Goal: Task Accomplishment & Management: Manage account settings

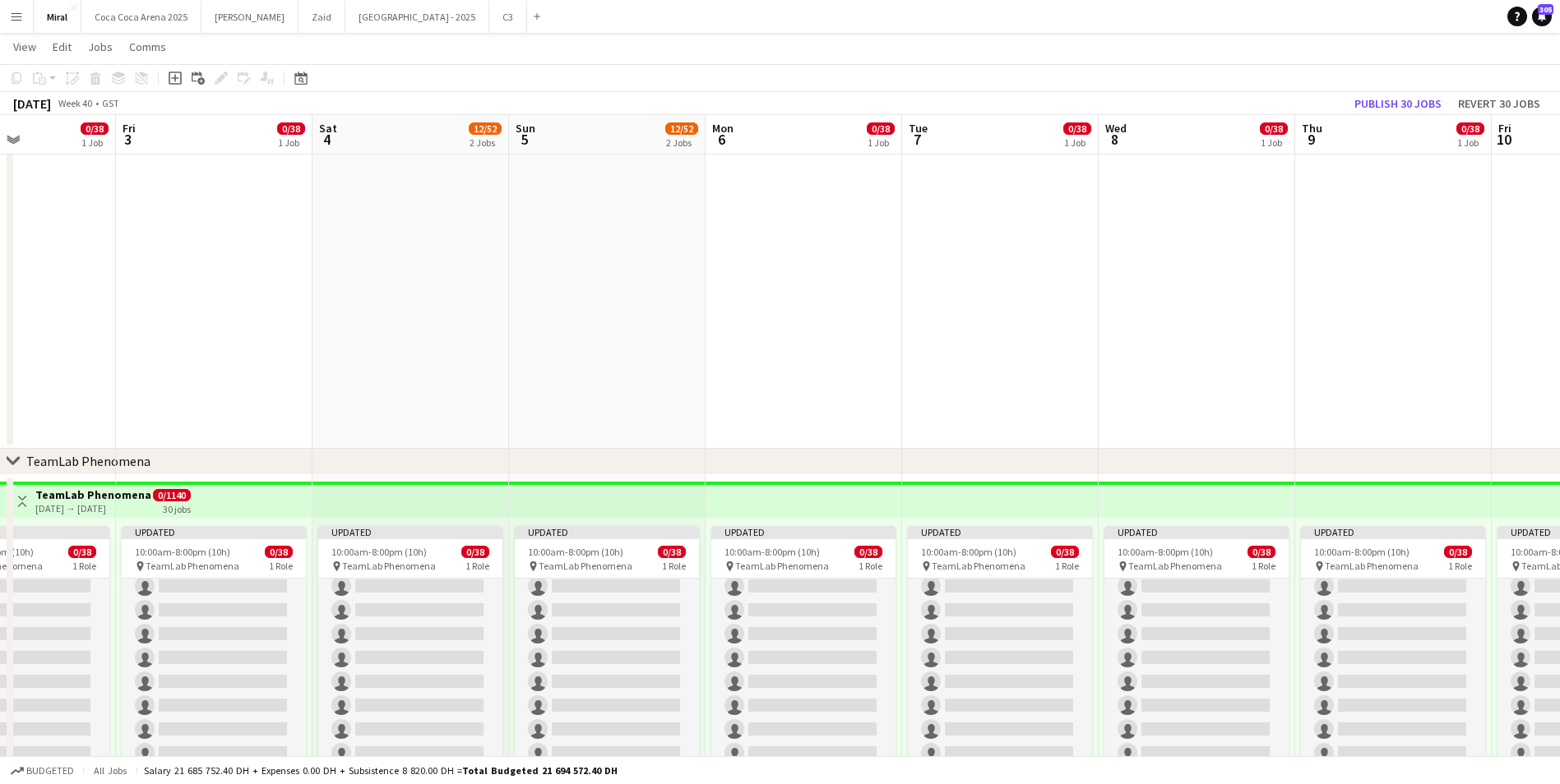
scroll to position [247, 0]
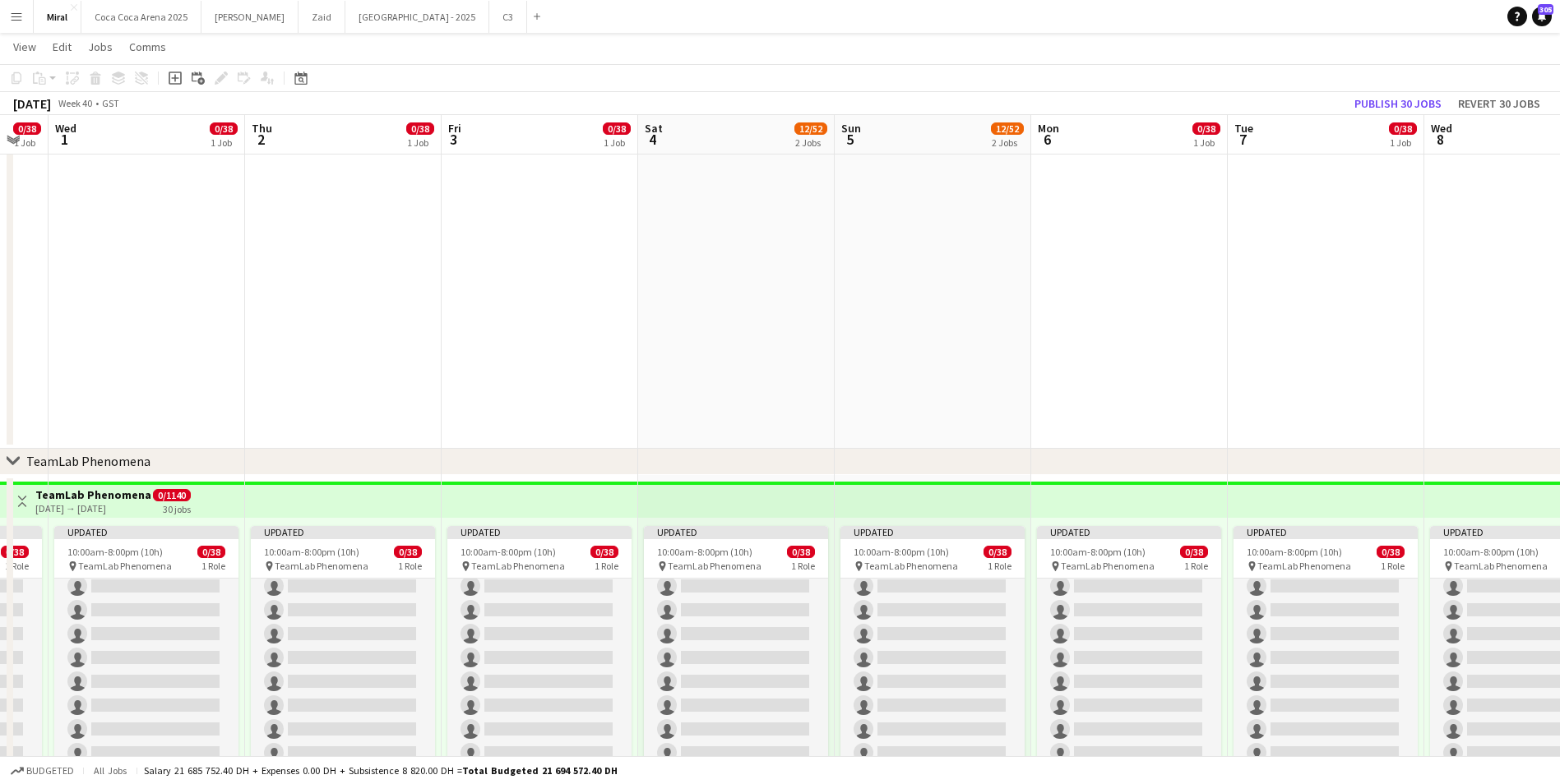
drag, startPoint x: 887, startPoint y: 333, endPoint x: 1580, endPoint y: 320, distance: 693.1
click at [1559, 320] on html "Menu Boards Boards Boards All jobs Status Workforce Workforce My Workforce Recr…" at bounding box center [780, 609] width 1560 height 1666
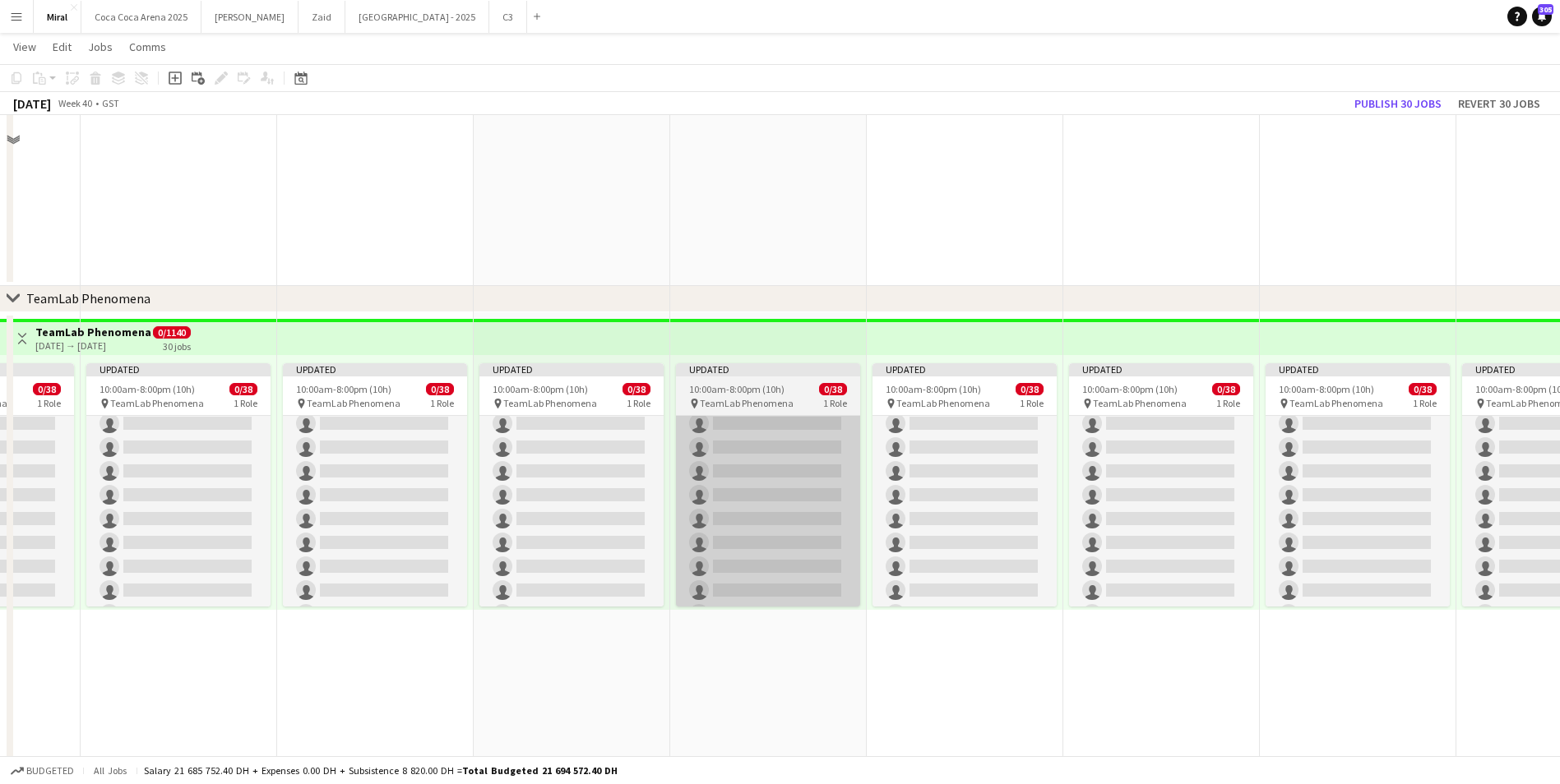
scroll to position [636, 0]
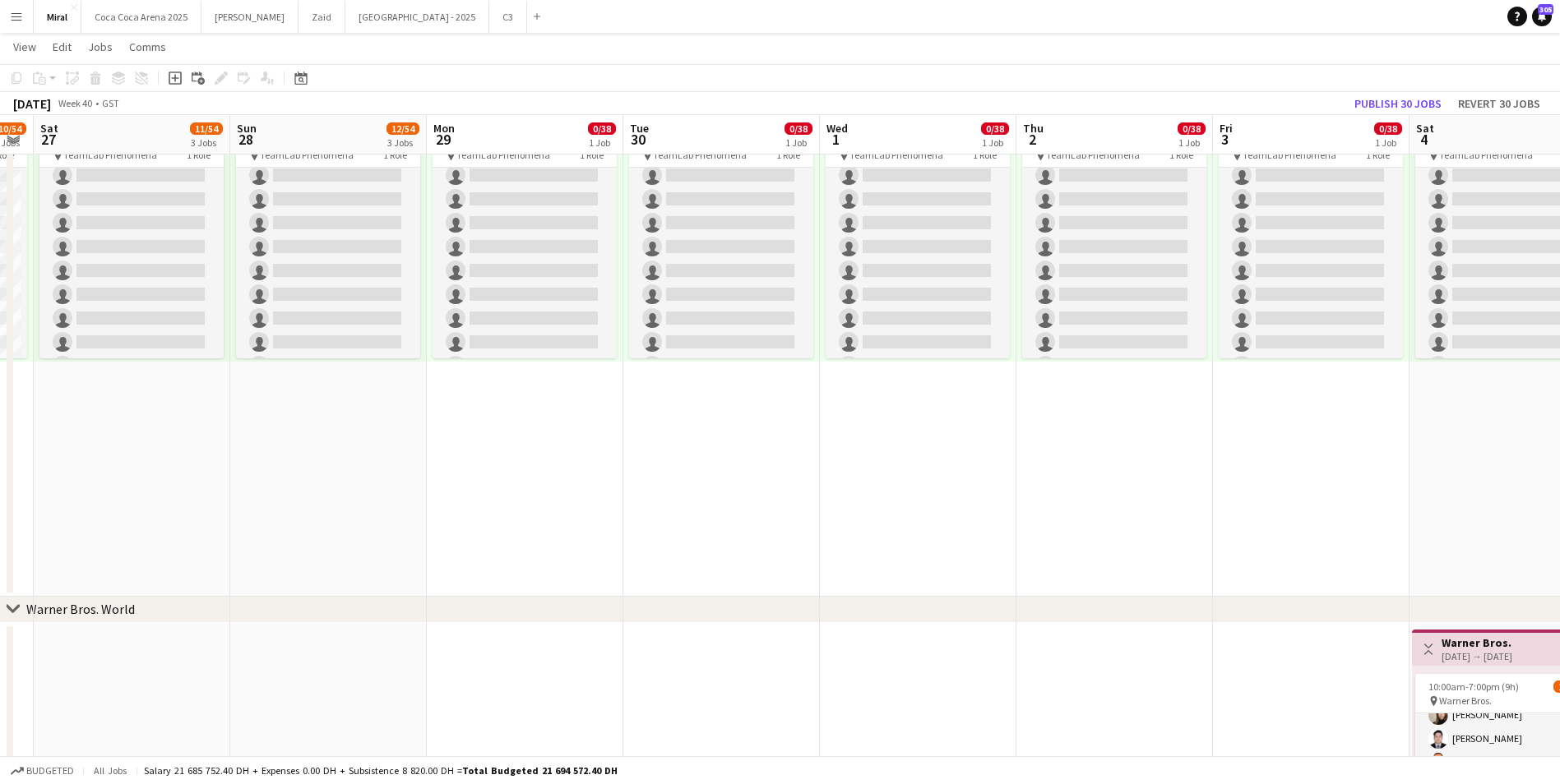
drag, startPoint x: 513, startPoint y: 507, endPoint x: 1386, endPoint y: 507, distance: 873.0
click at [1446, 515] on app-calendar-viewport "Thu 25 49/62 4 Jobs Fri 26 10/54 3 Jobs Sat 27 11/54 3 Jobs Sun 28 12/54 3 Jobs…" at bounding box center [780, 215] width 1560 height 1574
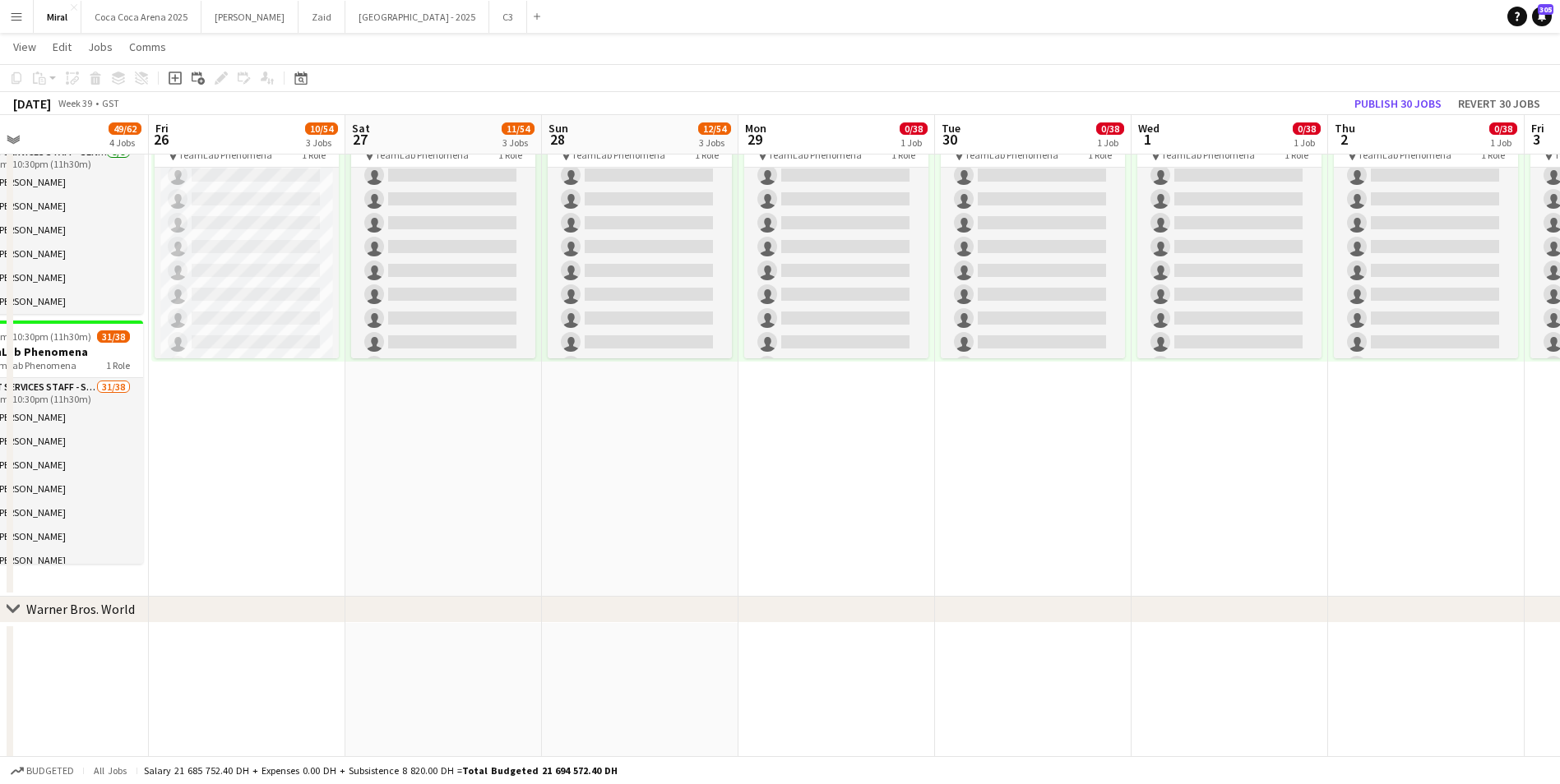
drag, startPoint x: 465, startPoint y: 481, endPoint x: 1294, endPoint y: 533, distance: 830.6
click at [1370, 516] on app-calendar-viewport "Tue 23 48/62 4 Jobs Wed 24 48/62 4 Jobs Thu 25 49/62 4 Jobs Fri 26 10/54 3 Jobs…" at bounding box center [780, 215] width 1560 height 1574
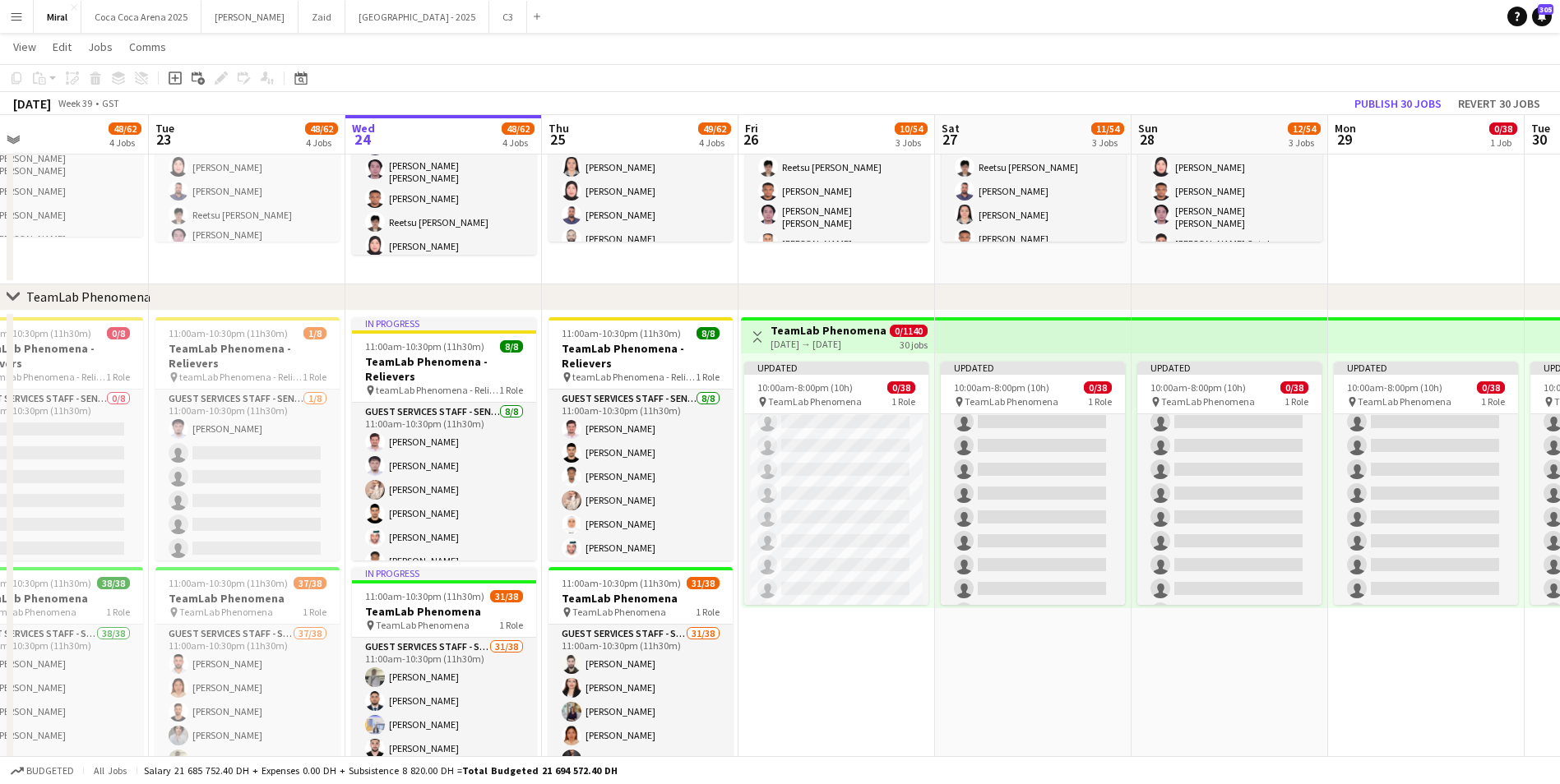
click at [868, 335] on h3 "TeamLab Phenomena" at bounding box center [828, 330] width 116 height 15
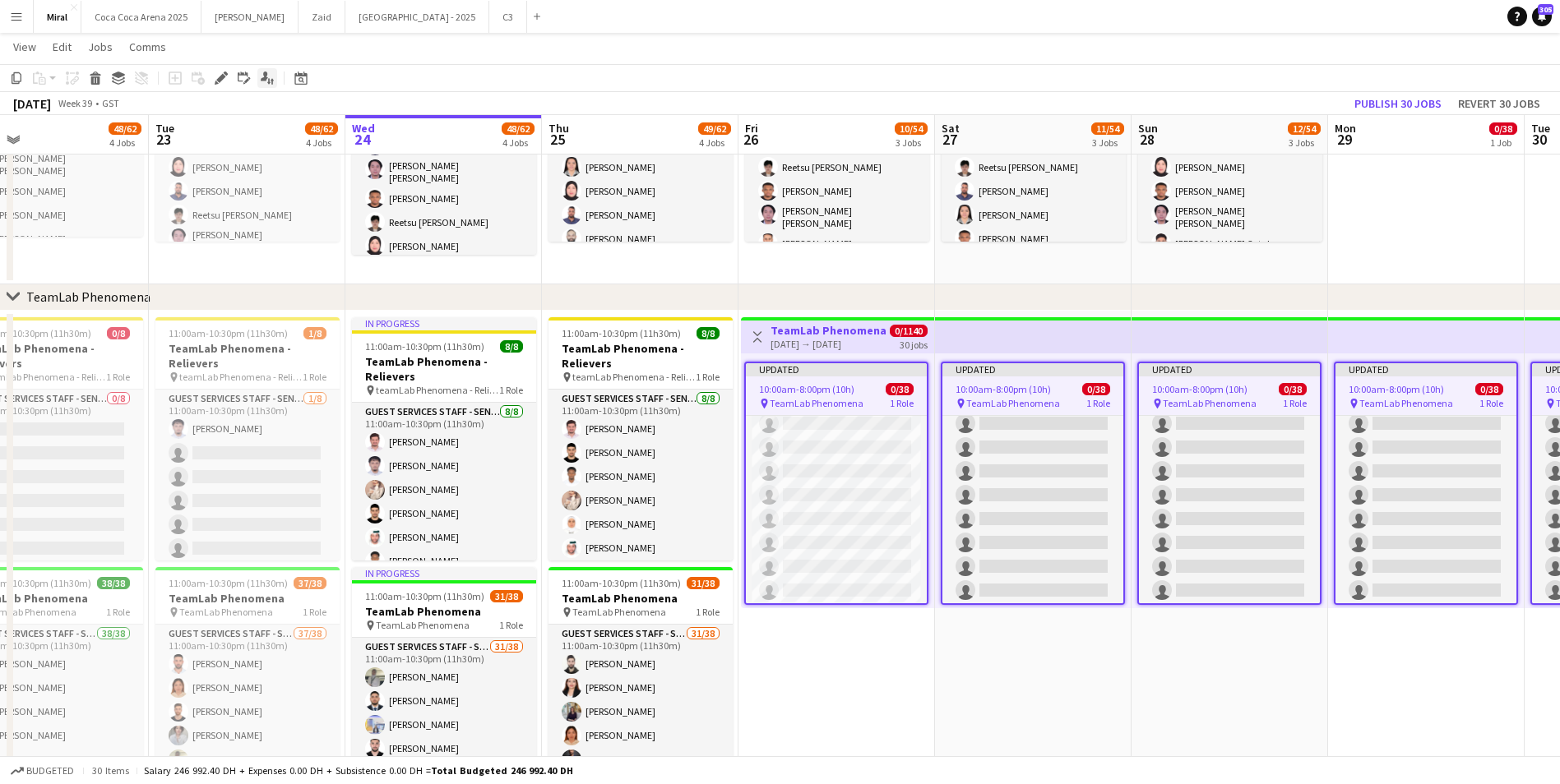
click at [265, 81] on icon "Applicants" at bounding box center [267, 78] width 13 height 13
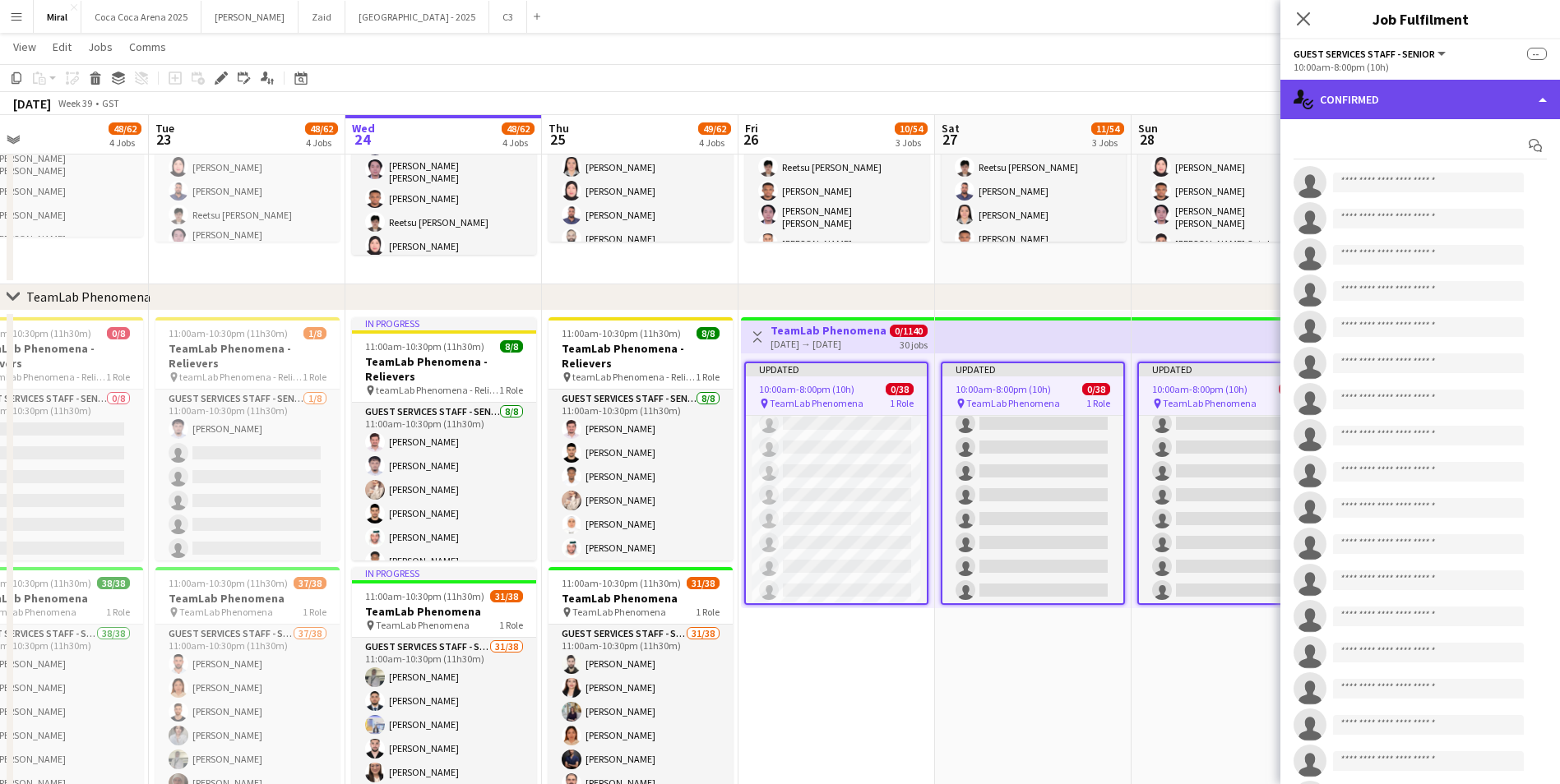
click at [1399, 104] on div "single-neutral-actions-check-2 Confirmed" at bounding box center [1420, 99] width 280 height 39
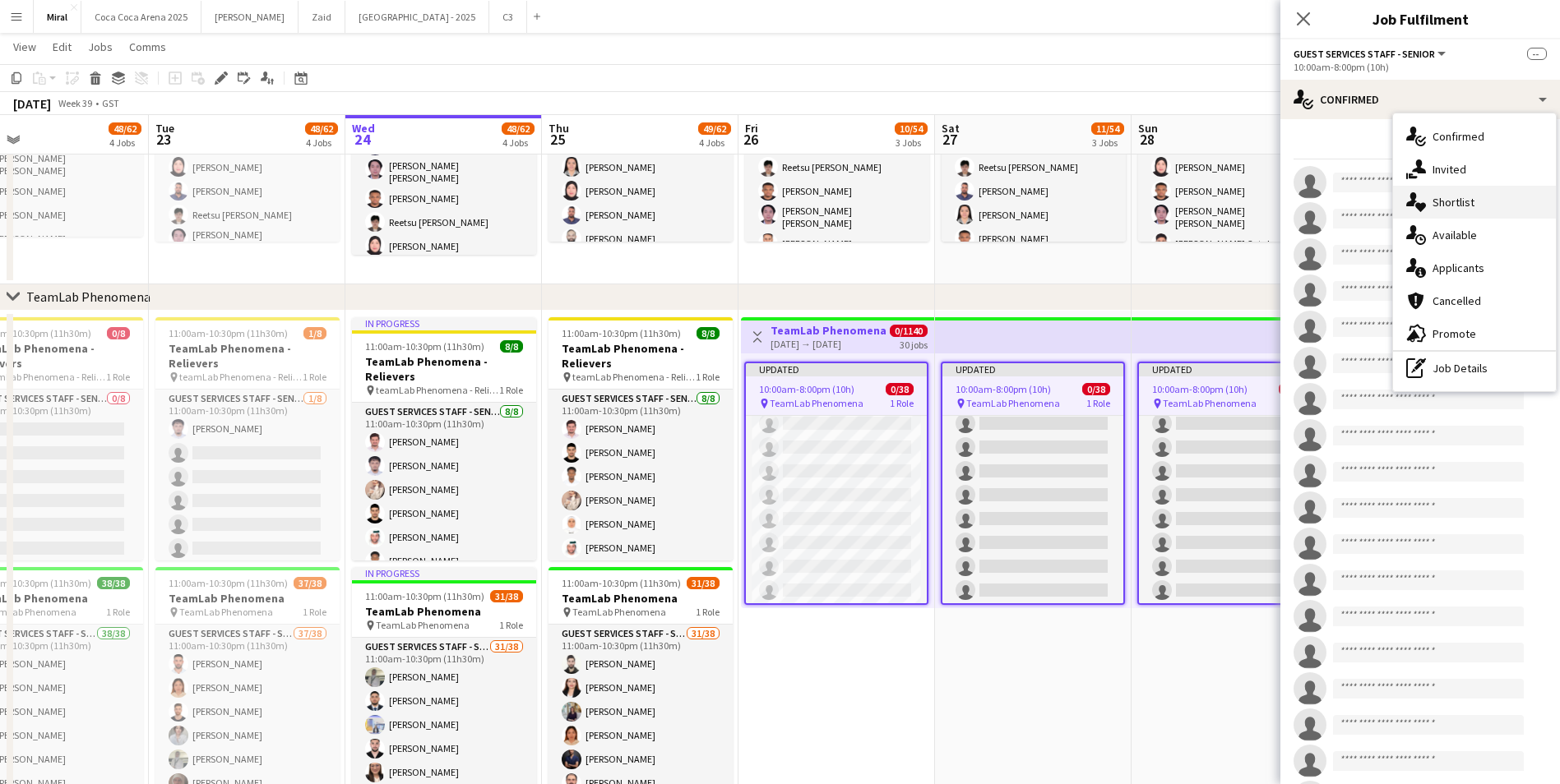
click at [1462, 207] on span "Shortlist" at bounding box center [1454, 201] width 42 height 15
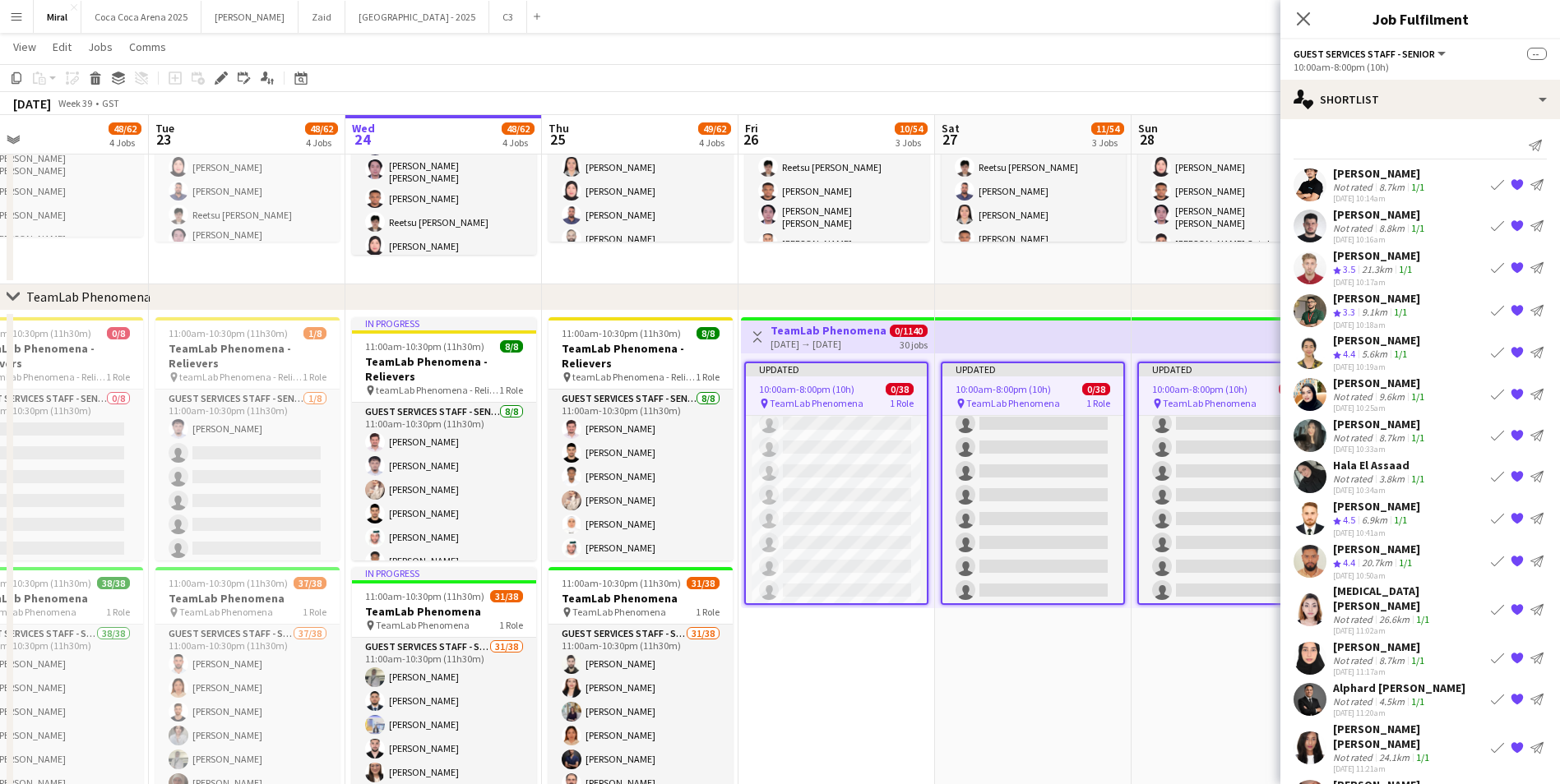
click at [1380, 393] on div "9.6km" at bounding box center [1392, 397] width 32 height 12
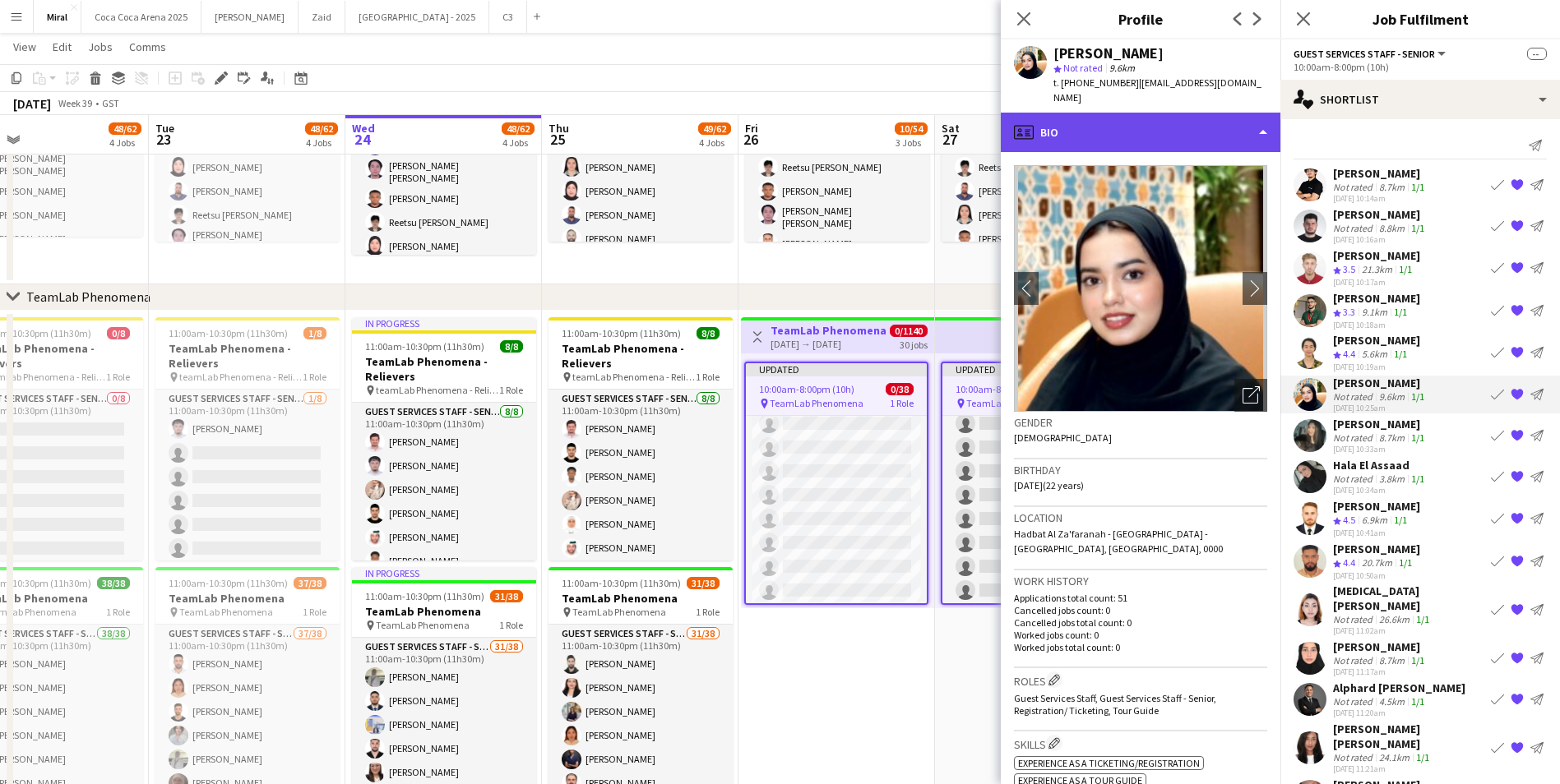
click at [1201, 118] on div "profile Bio" at bounding box center [1140, 132] width 280 height 39
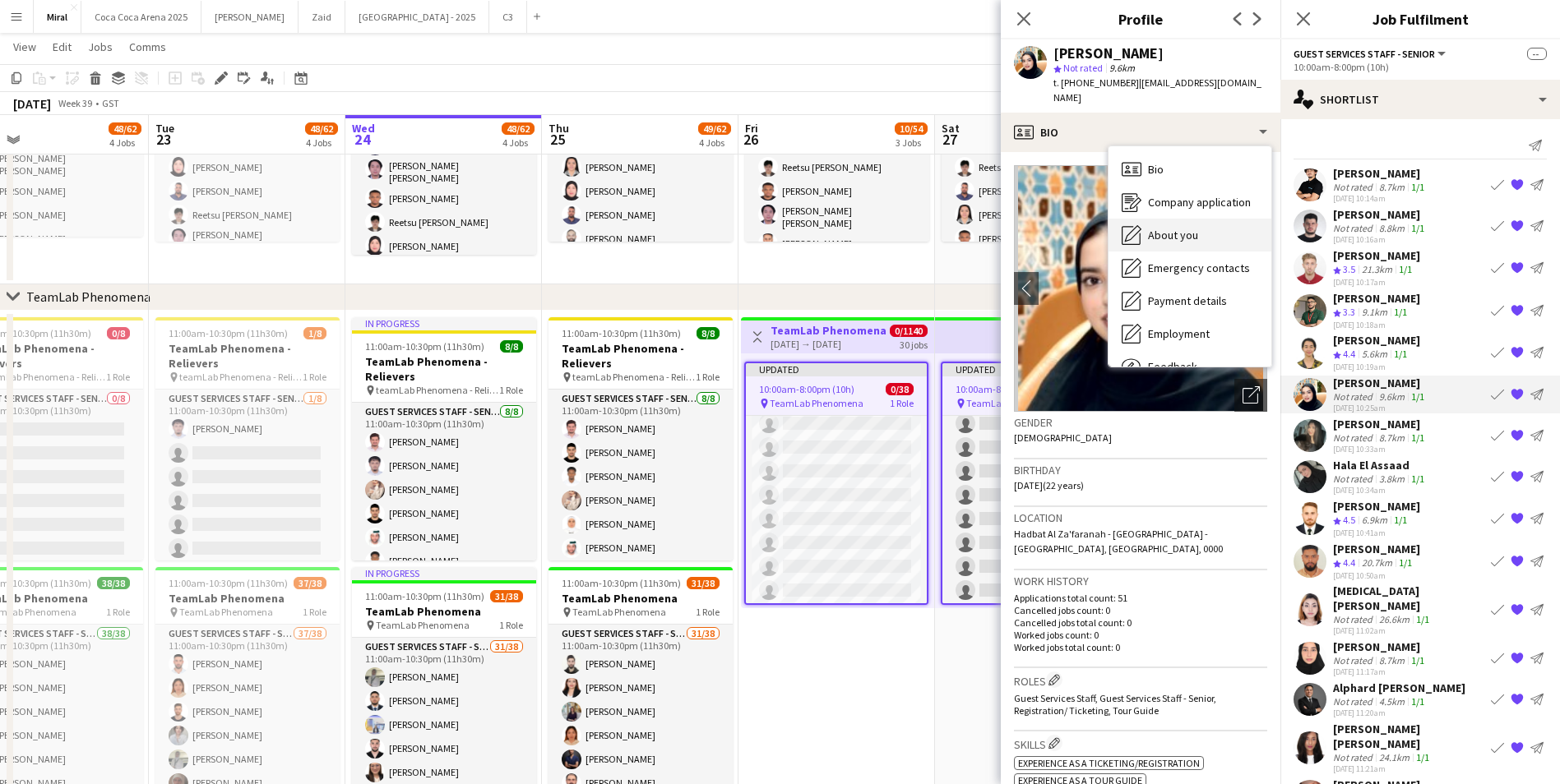
click at [1196, 228] on span "About you" at bounding box center [1173, 235] width 50 height 15
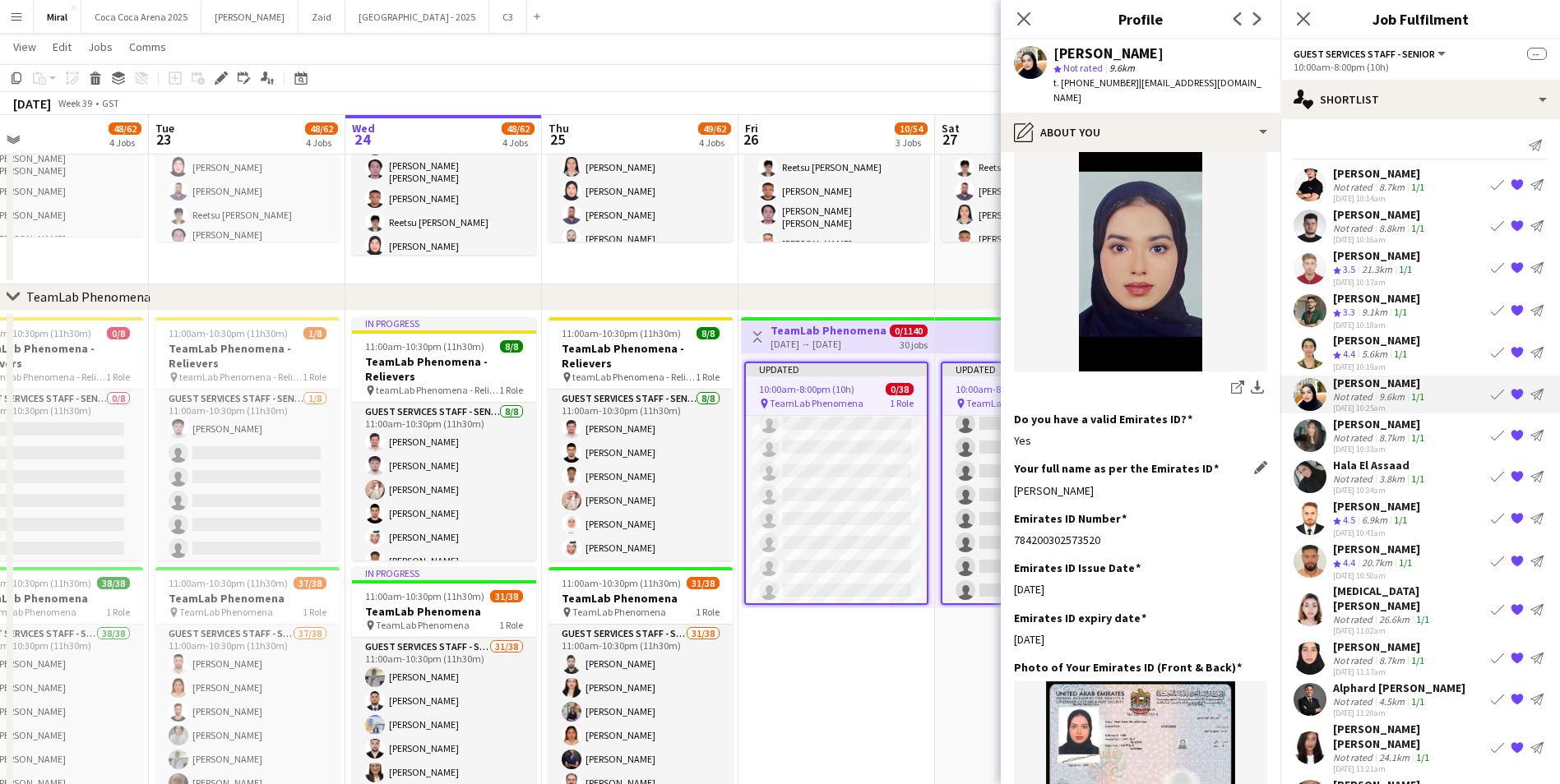
drag, startPoint x: 1016, startPoint y: 476, endPoint x: 1157, endPoint y: 475, distance: 141.0
click at [1157, 484] on div "[PERSON_NAME]" at bounding box center [1140, 491] width 253 height 15
copy div "[PERSON_NAME]"
drag, startPoint x: 1133, startPoint y: 81, endPoint x: 1238, endPoint y: 84, distance: 105.0
click at [1238, 84] on span "| [EMAIL_ADDRESS][DOMAIN_NAME]" at bounding box center [1157, 89] width 208 height 27
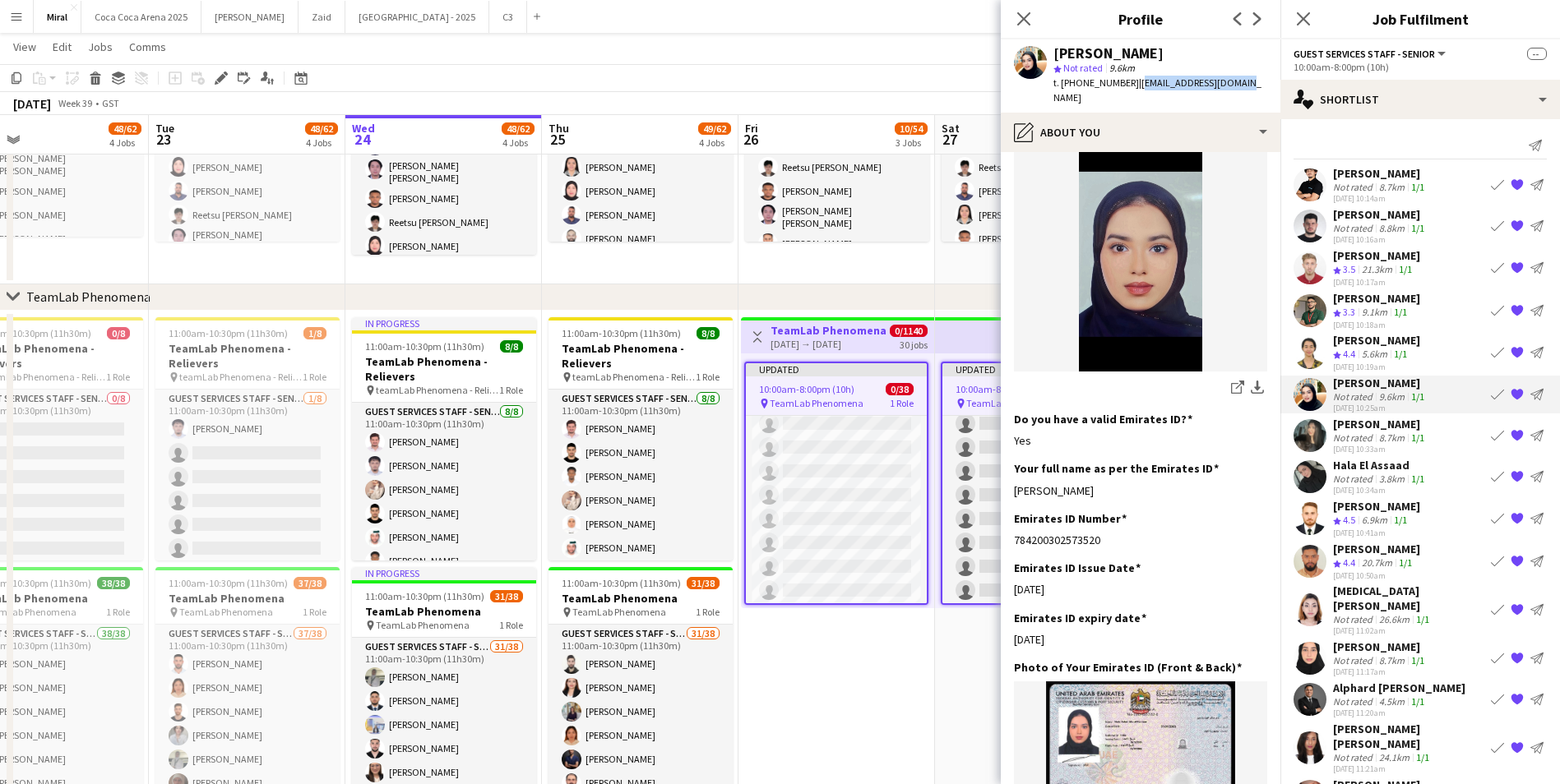
copy span "[EMAIL_ADDRESS][DOMAIN_NAME]"
drag, startPoint x: 1066, startPoint y: 77, endPoint x: 1124, endPoint y: 78, distance: 58.0
click at [1124, 78] on span "t. [PHONE_NUMBER]" at bounding box center [1096, 82] width 86 height 12
copy span "971502884099"
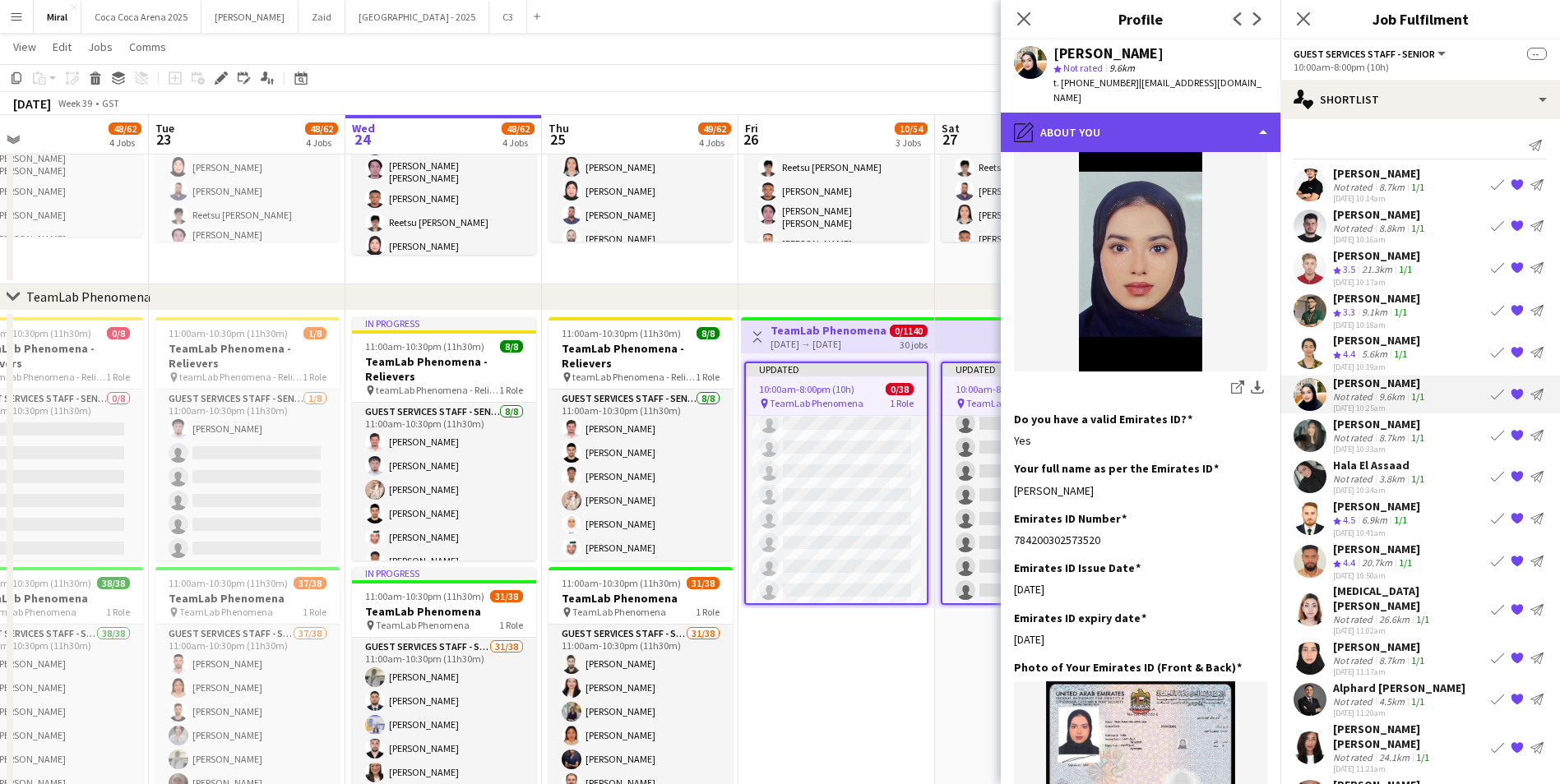
click at [1146, 113] on div "pencil4 About you" at bounding box center [1140, 132] width 280 height 39
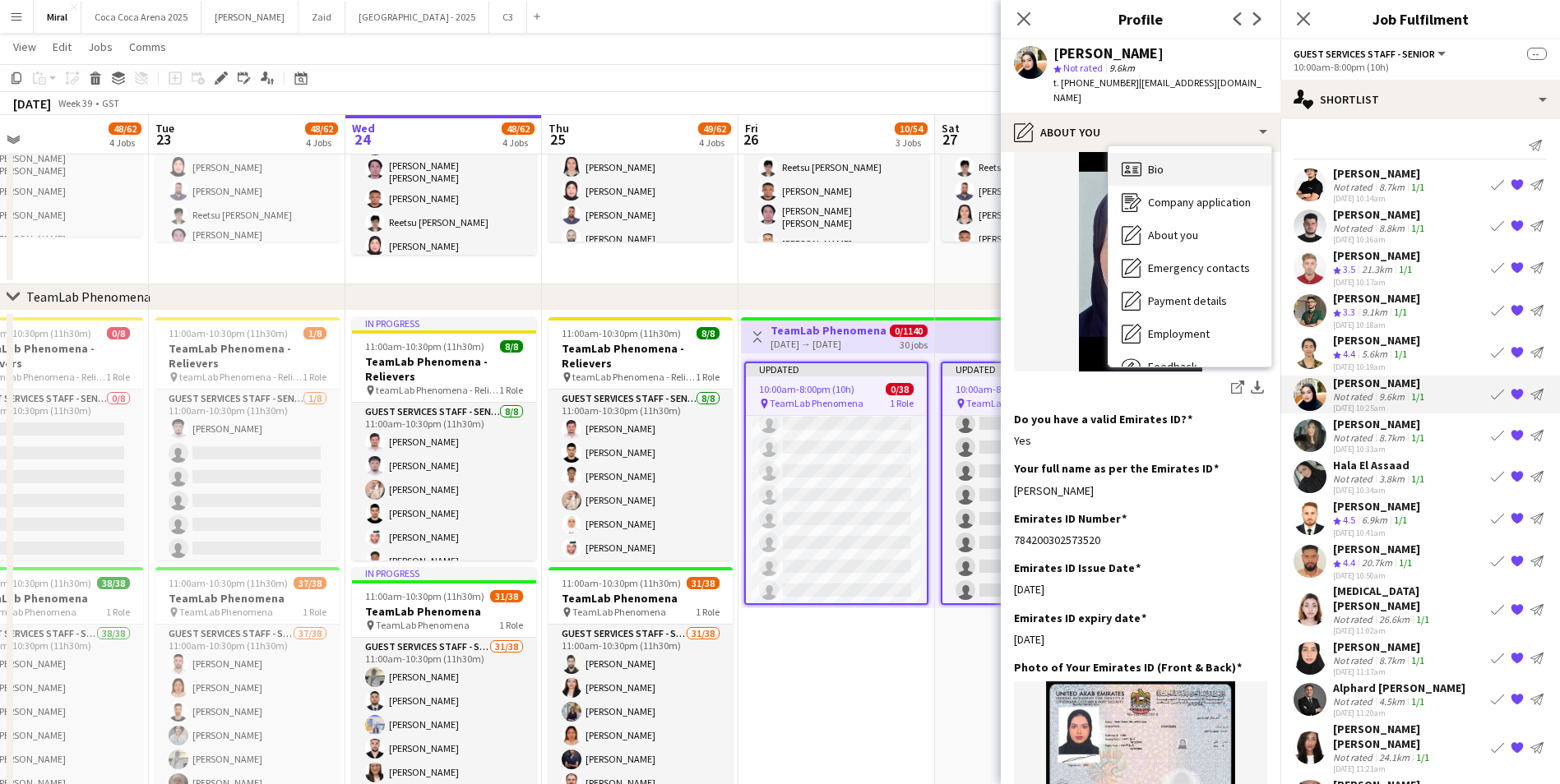
click at [1190, 155] on div "Bio Bio" at bounding box center [1190, 170] width 163 height 33
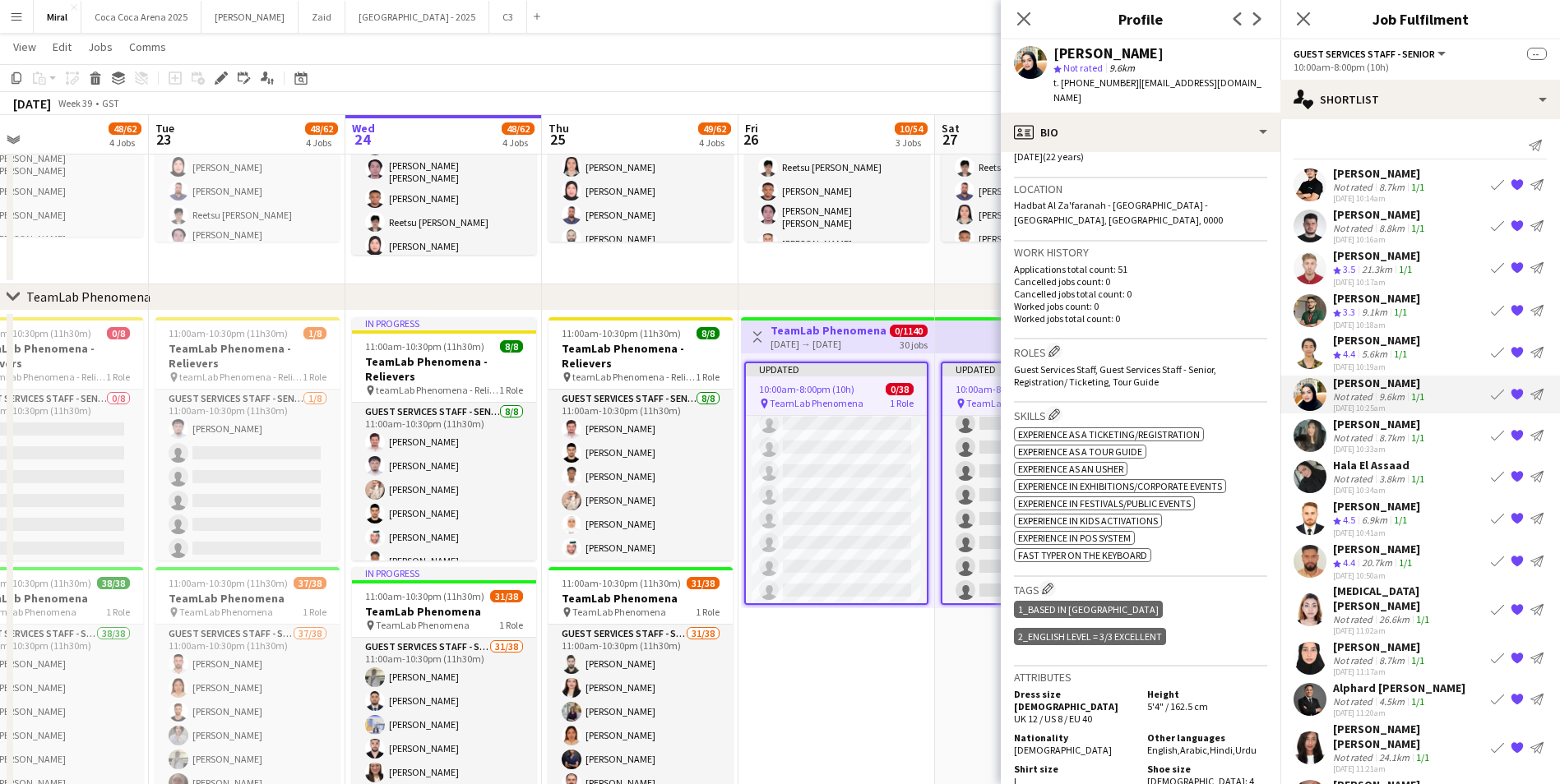
scroll to position [411, 0]
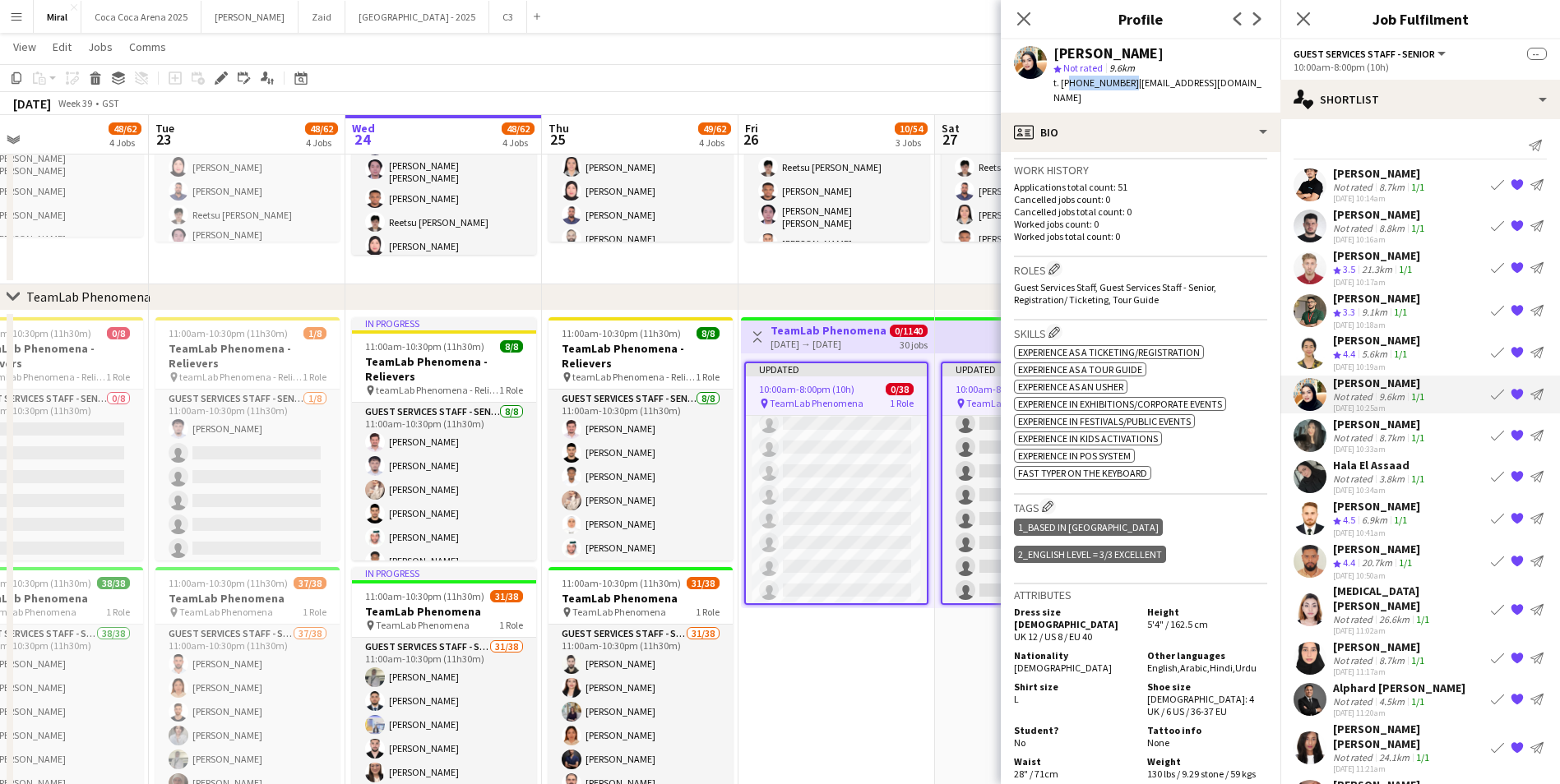
drag, startPoint x: 1065, startPoint y: 81, endPoint x: 1126, endPoint y: 81, distance: 61.0
click at [1126, 81] on span "t. [PHONE_NUMBER]" at bounding box center [1096, 82] width 86 height 12
copy span "971502884099"
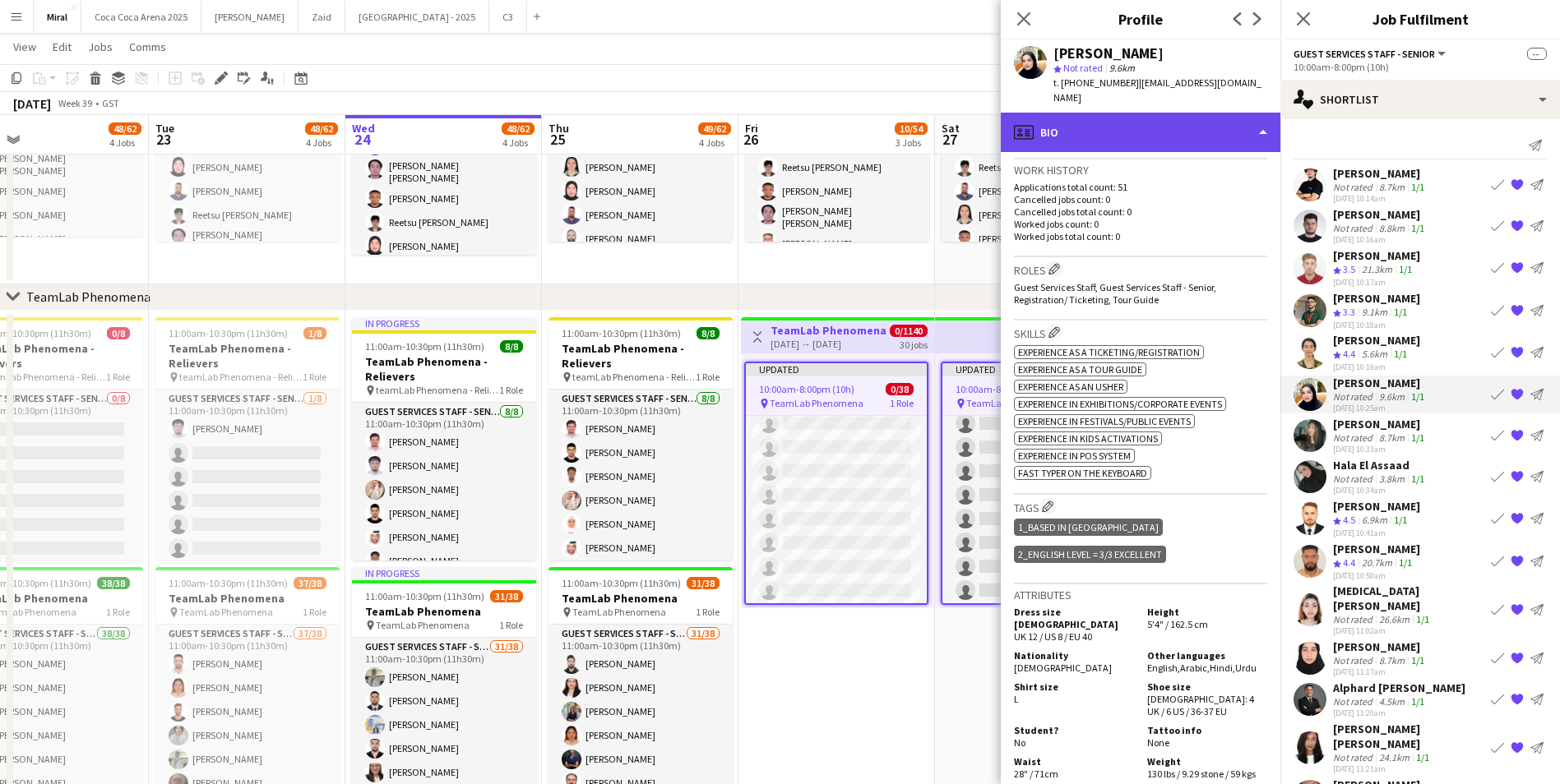
click at [1215, 114] on div "profile Bio" at bounding box center [1140, 132] width 280 height 39
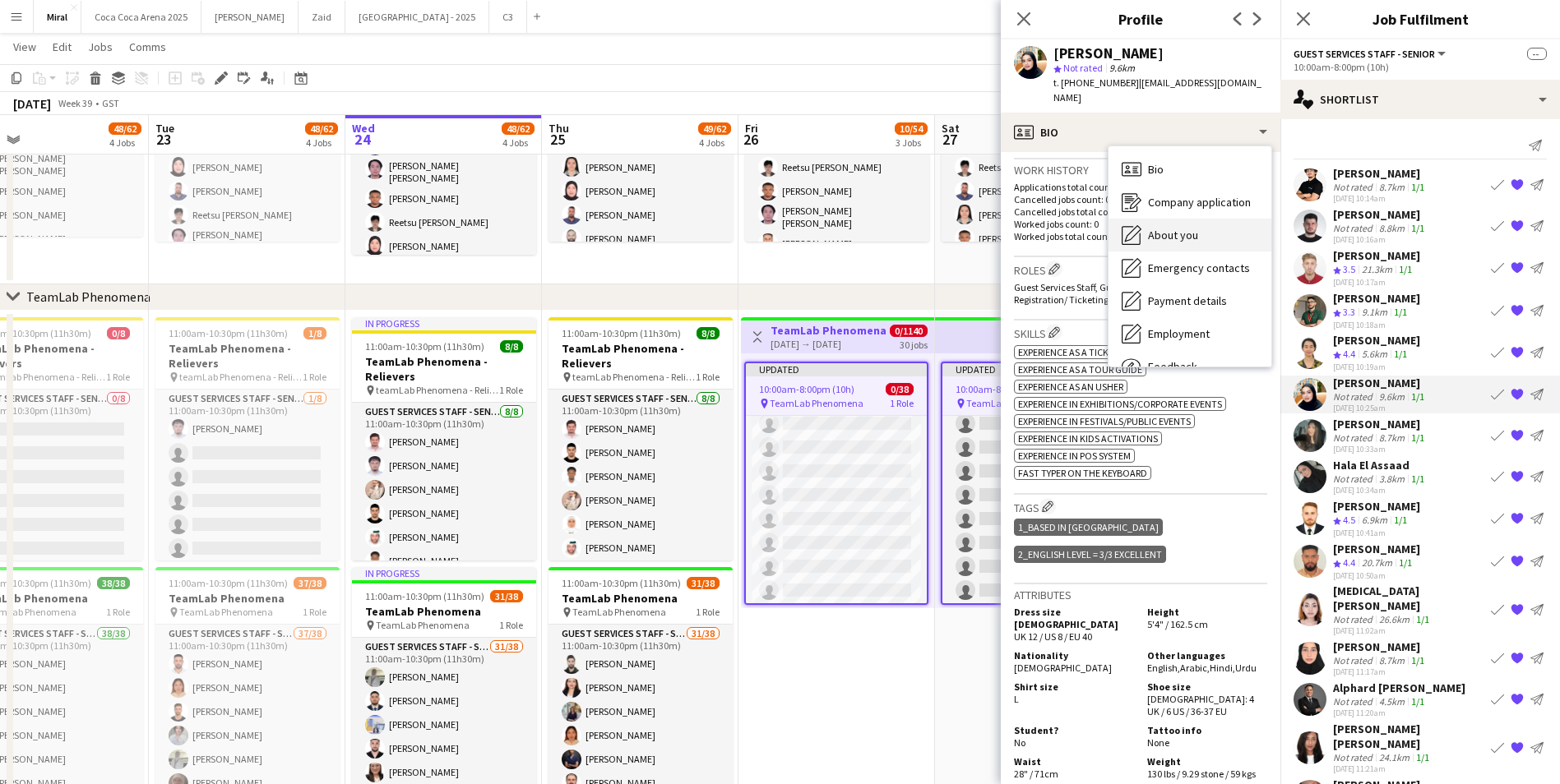
click at [1211, 231] on div "About you About you" at bounding box center [1190, 236] width 163 height 33
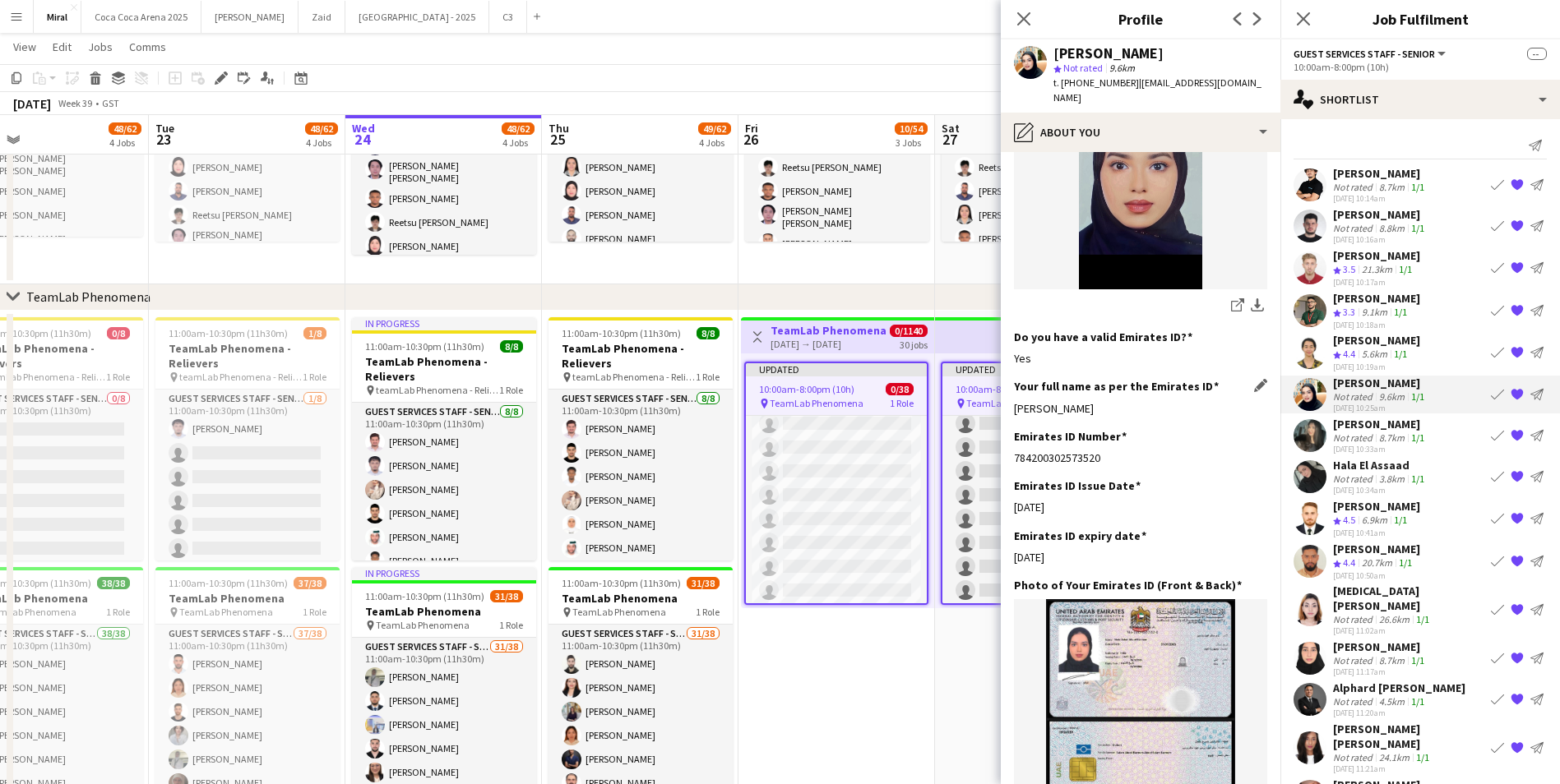
drag, startPoint x: 1018, startPoint y: 392, endPoint x: 1169, endPoint y: 392, distance: 151.0
click at [1169, 401] on div "[PERSON_NAME]" at bounding box center [1140, 408] width 253 height 15
copy div "[PERSON_NAME]"
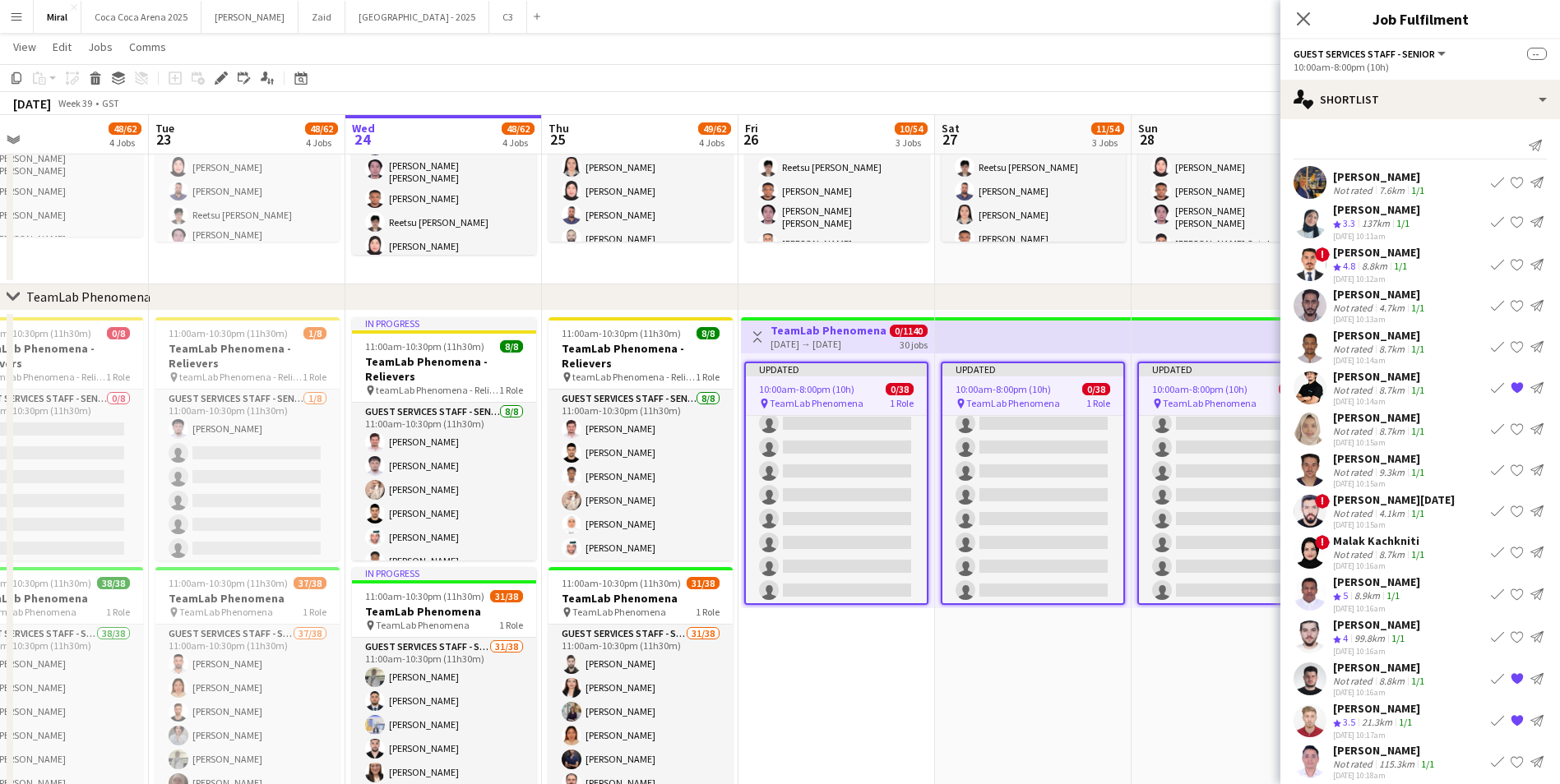
click at [262, 63] on app-page-menu "View Day view expanded Day view collapsed Month view Date picker Jump to [DATE]…" at bounding box center [780, 49] width 1560 height 32
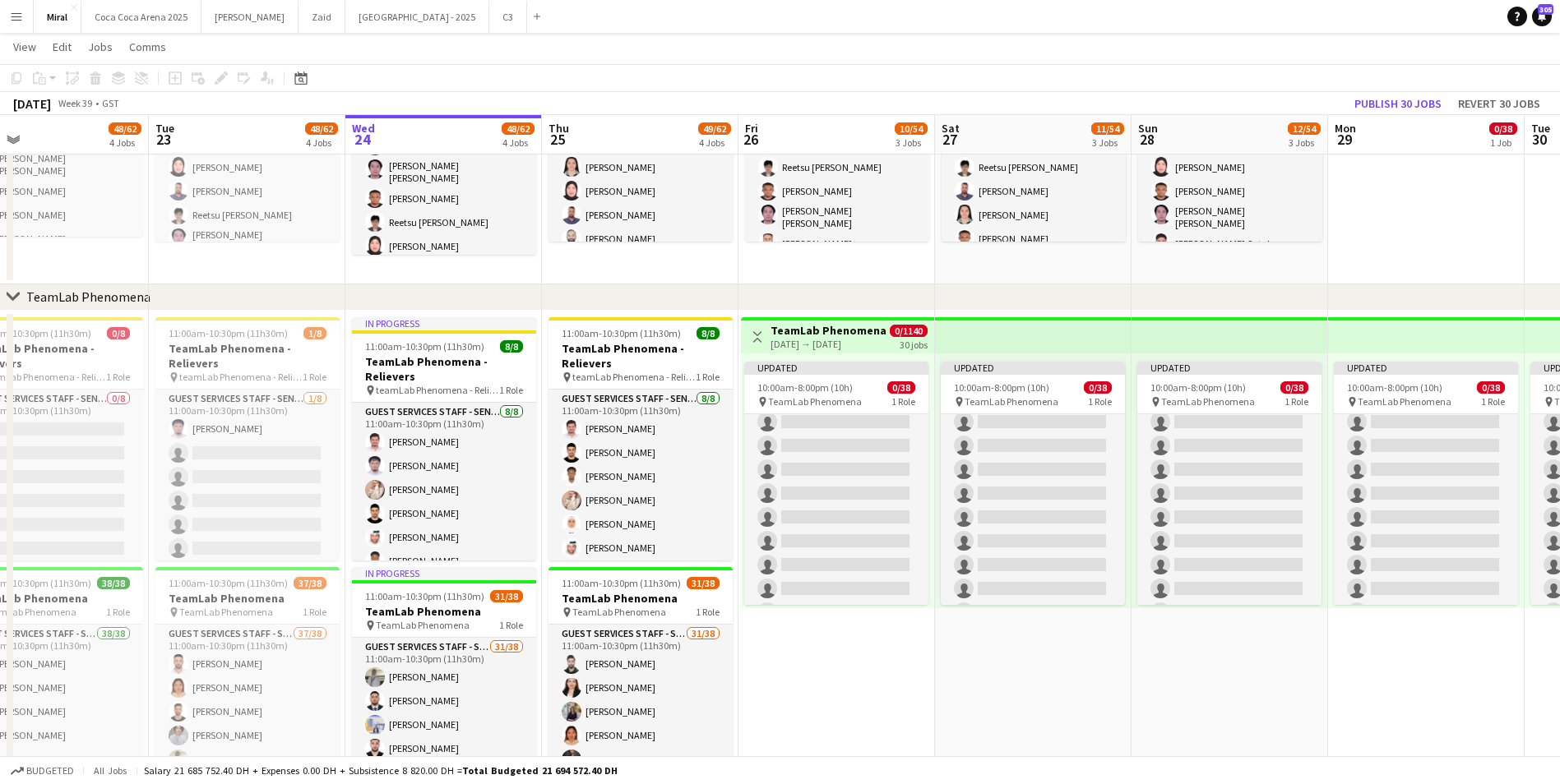
click at [269, 78] on div "Add job Add linked Job Edit Edit linked Job Applicants" at bounding box center [215, 78] width 126 height 20
click at [854, 342] on div "[DATE] → [DATE]" at bounding box center [828, 344] width 116 height 12
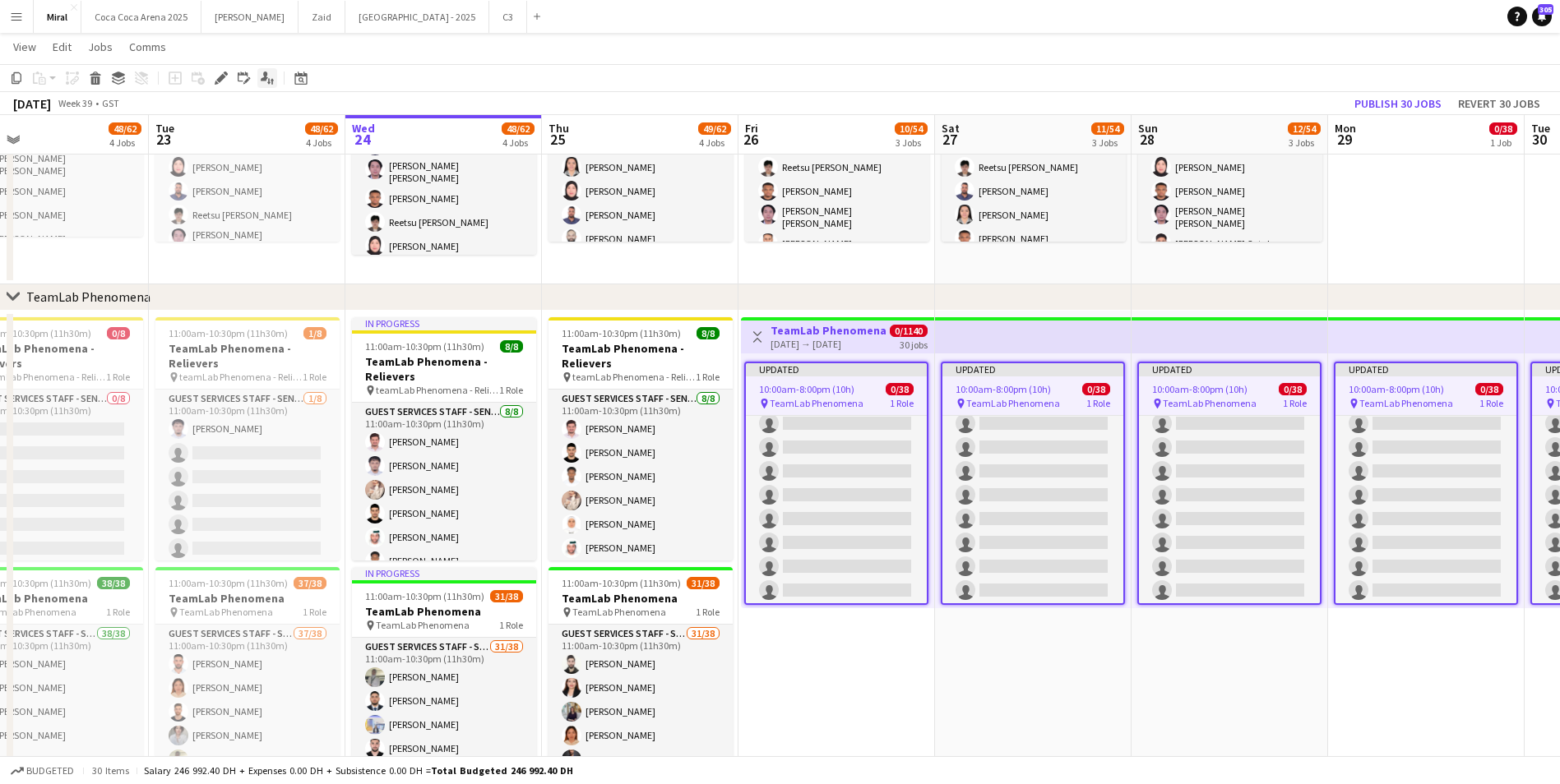
click at [274, 74] on div "Applicants" at bounding box center [267, 78] width 20 height 20
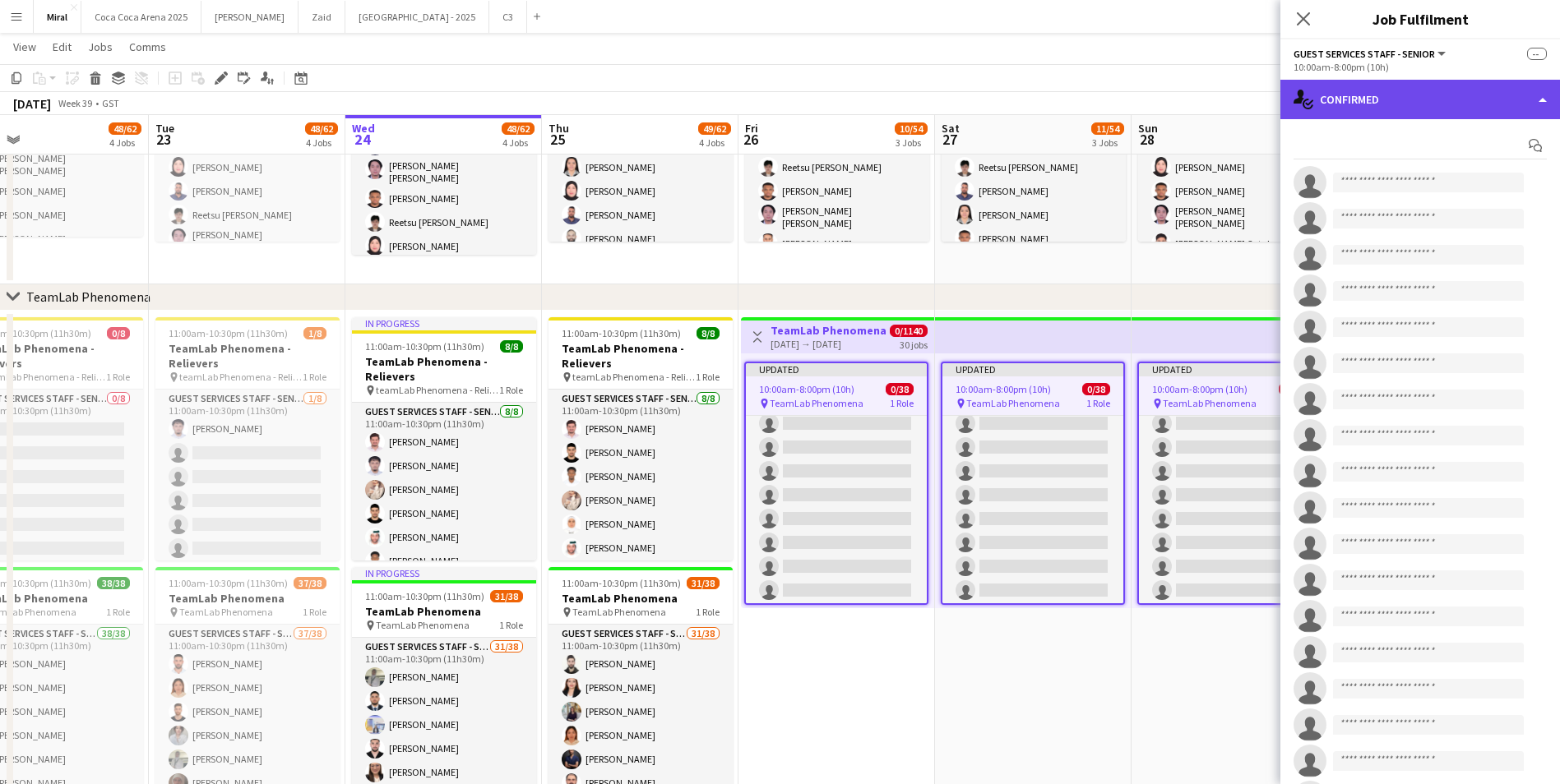
click at [1481, 97] on div "single-neutral-actions-check-2 Confirmed" at bounding box center [1420, 99] width 280 height 39
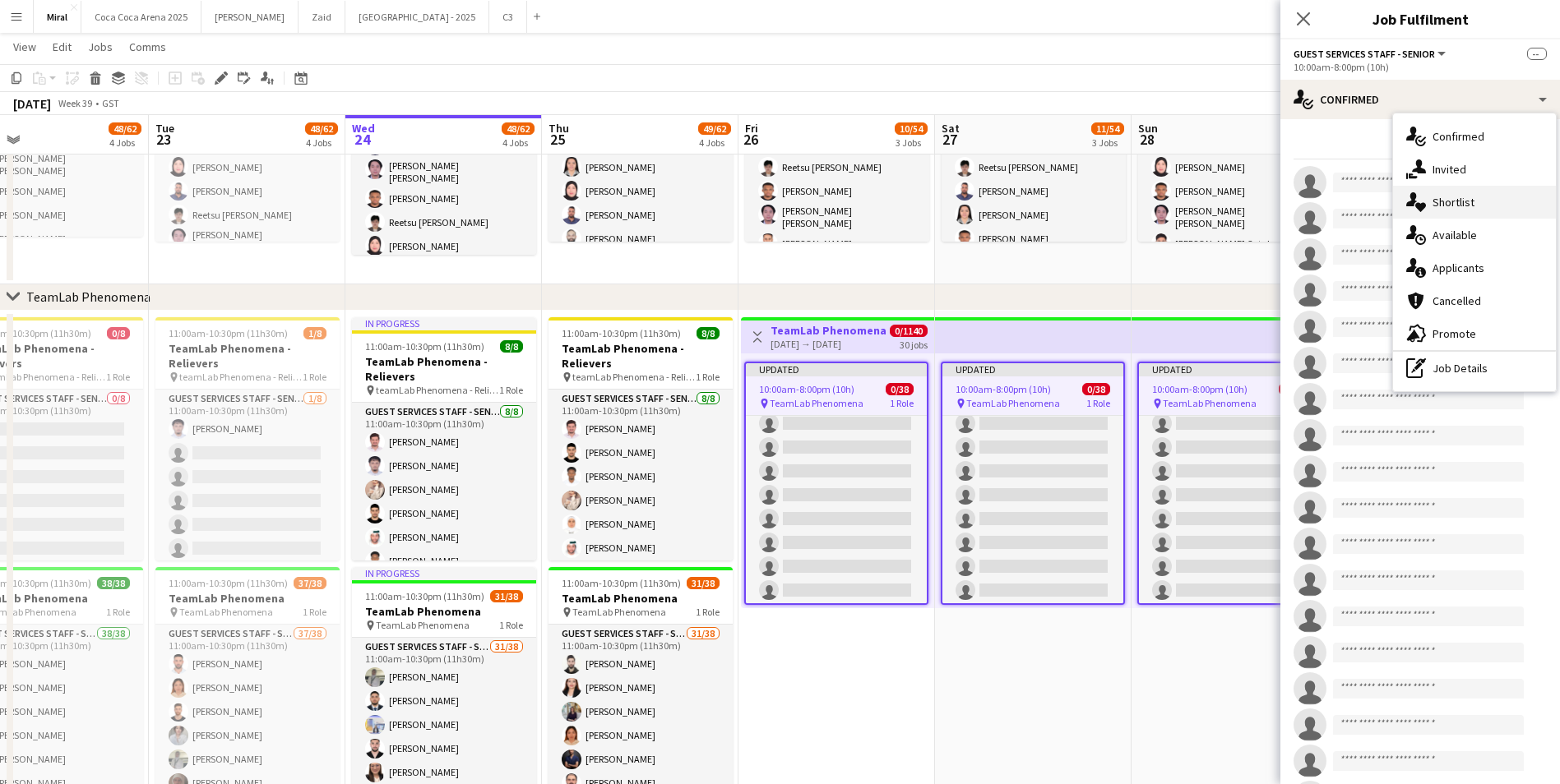
click at [1478, 212] on div "single-neutral-actions-heart Shortlist" at bounding box center [1475, 202] width 163 height 33
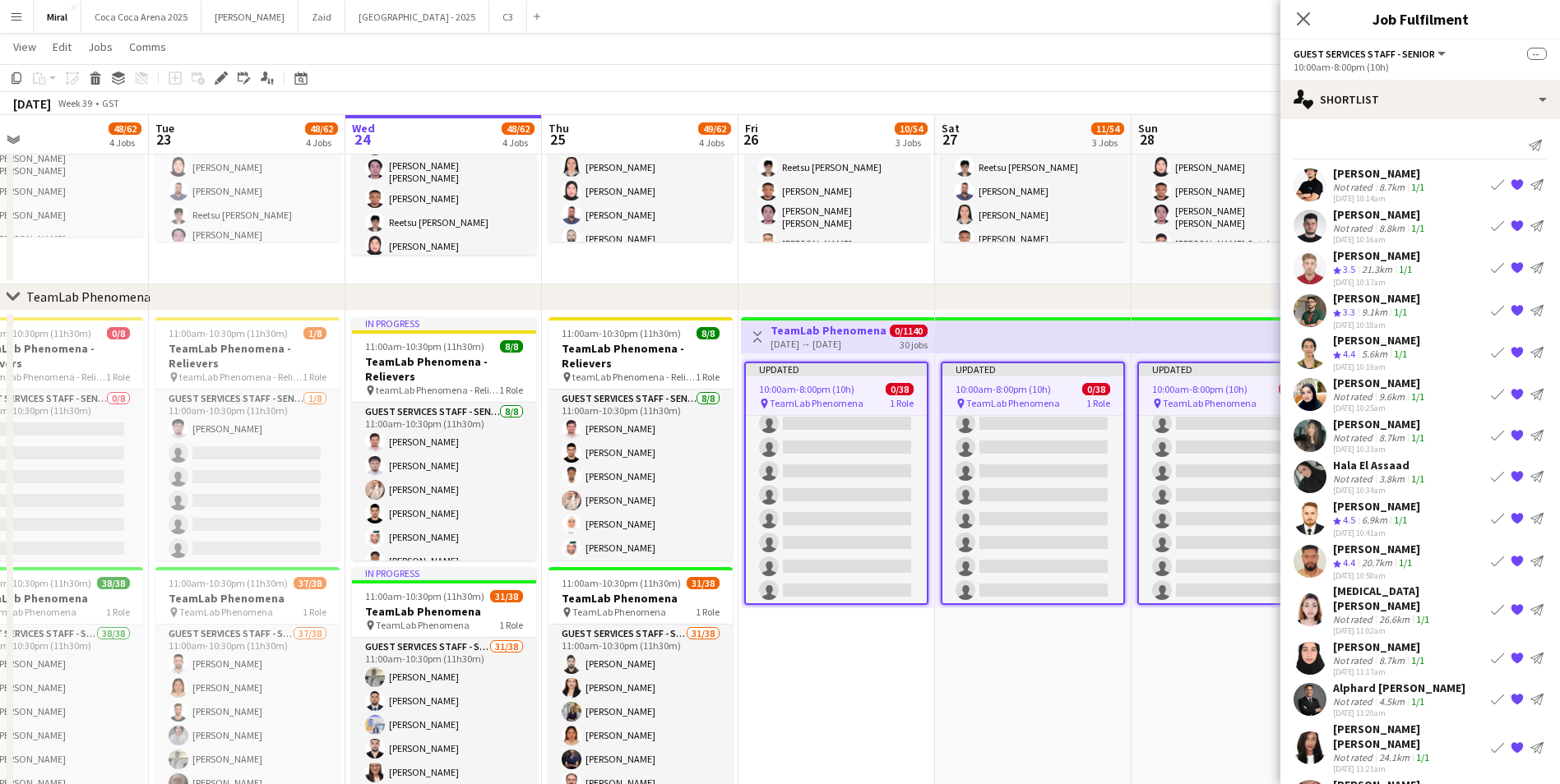
click at [1368, 549] on div "[PERSON_NAME]" at bounding box center [1376, 549] width 87 height 15
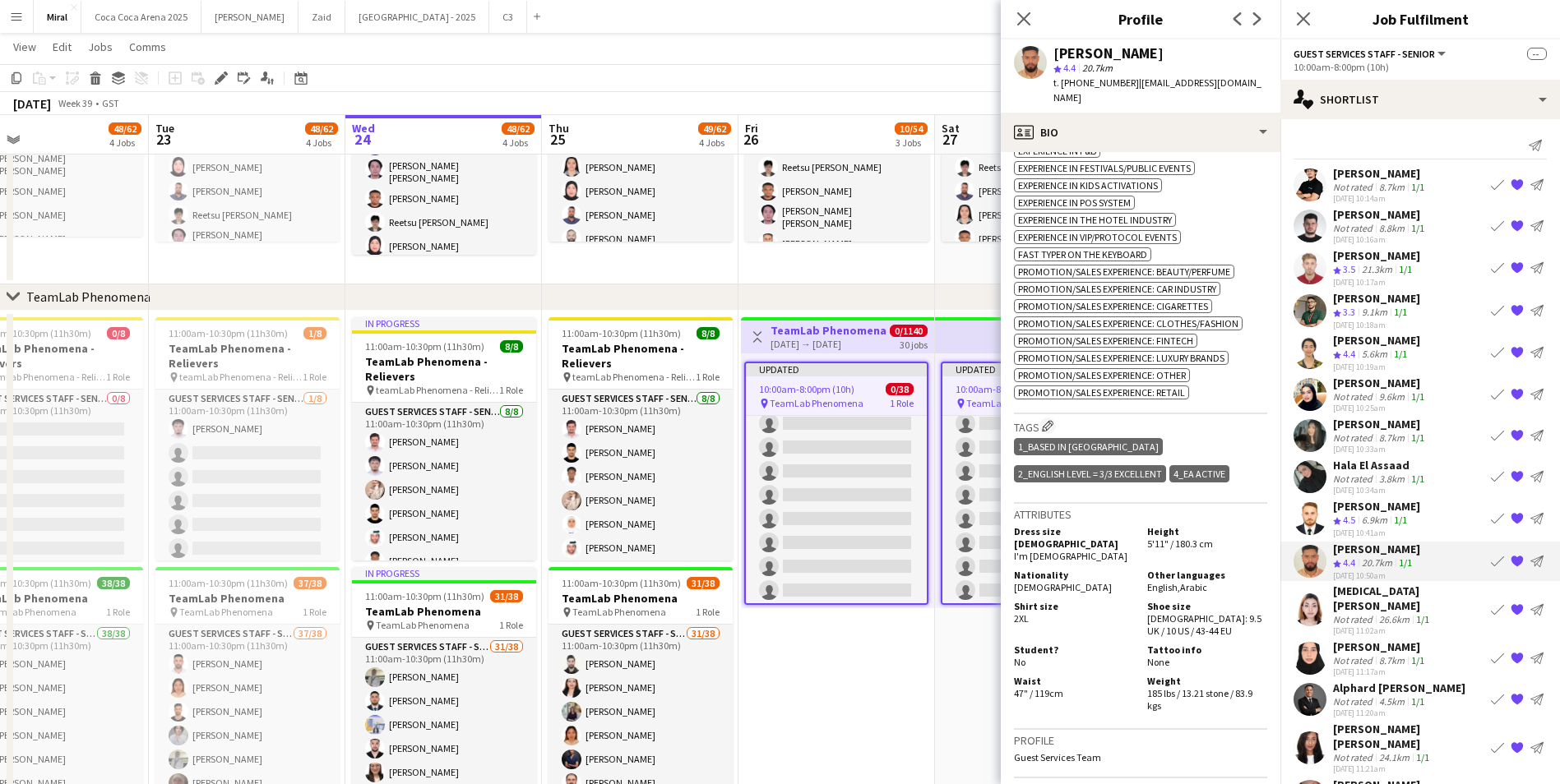
scroll to position [823, 0]
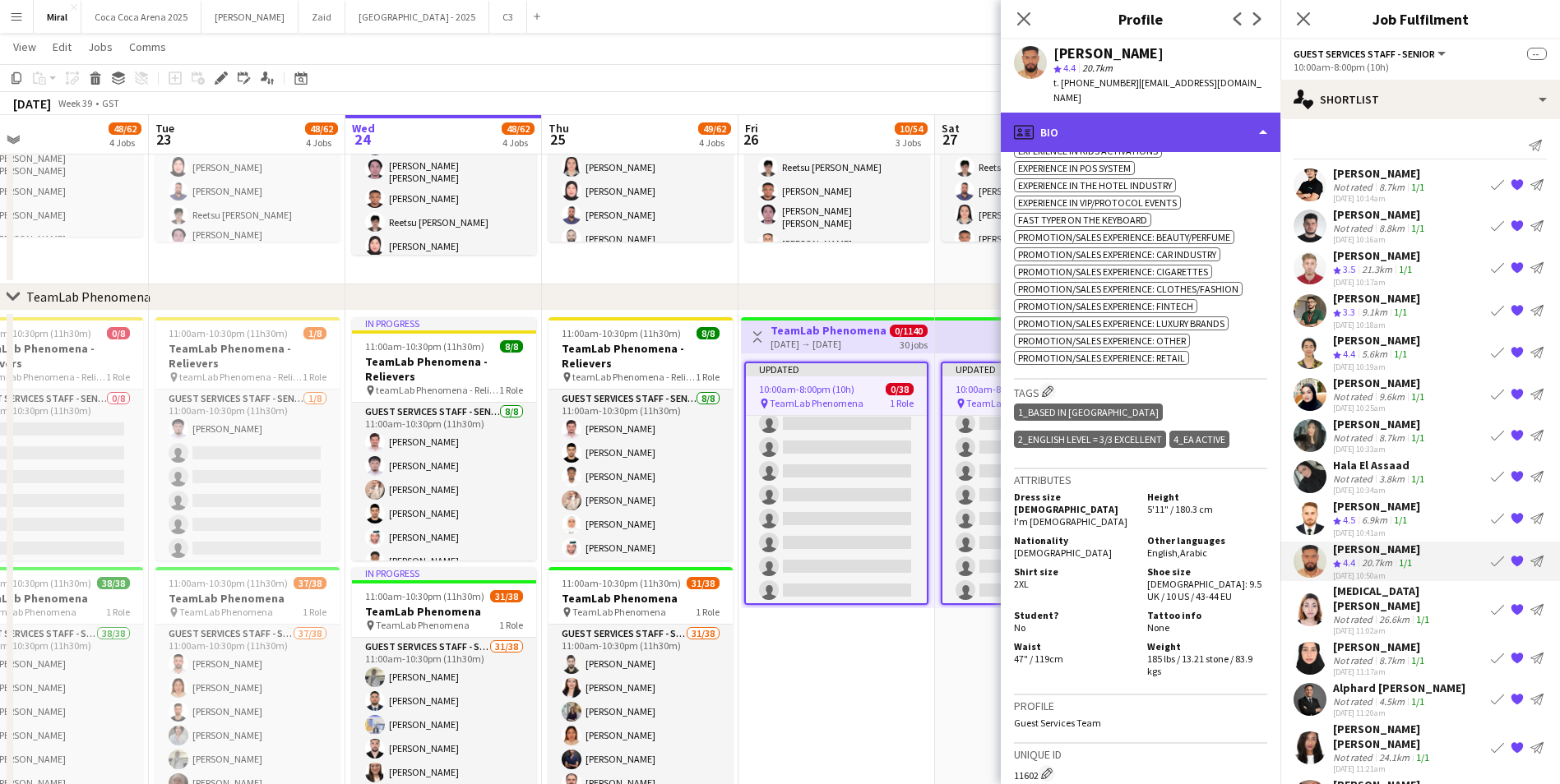
click at [1202, 122] on div "profile Bio" at bounding box center [1140, 132] width 280 height 39
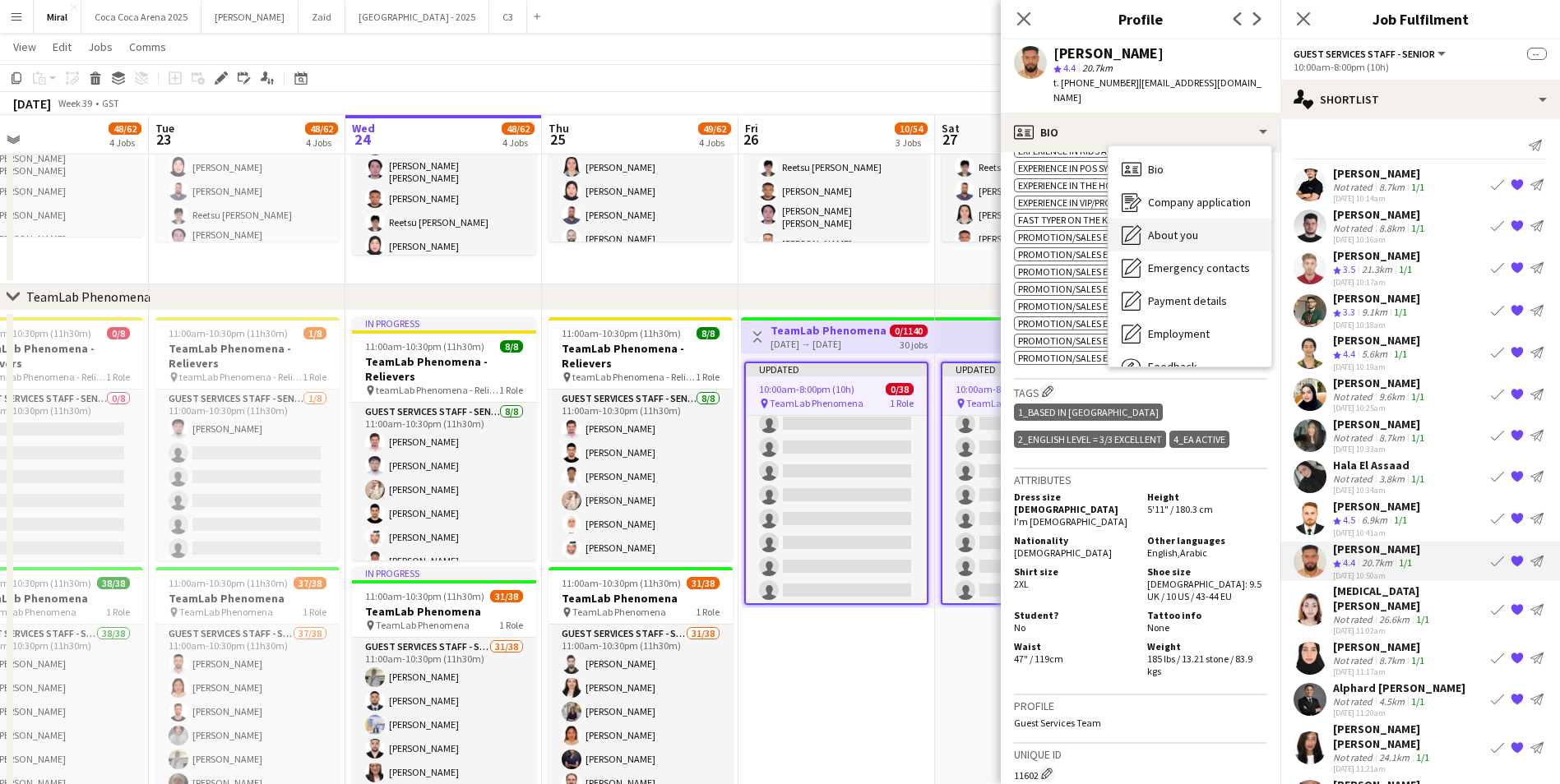
click at [1195, 228] on span "About you" at bounding box center [1173, 235] width 50 height 15
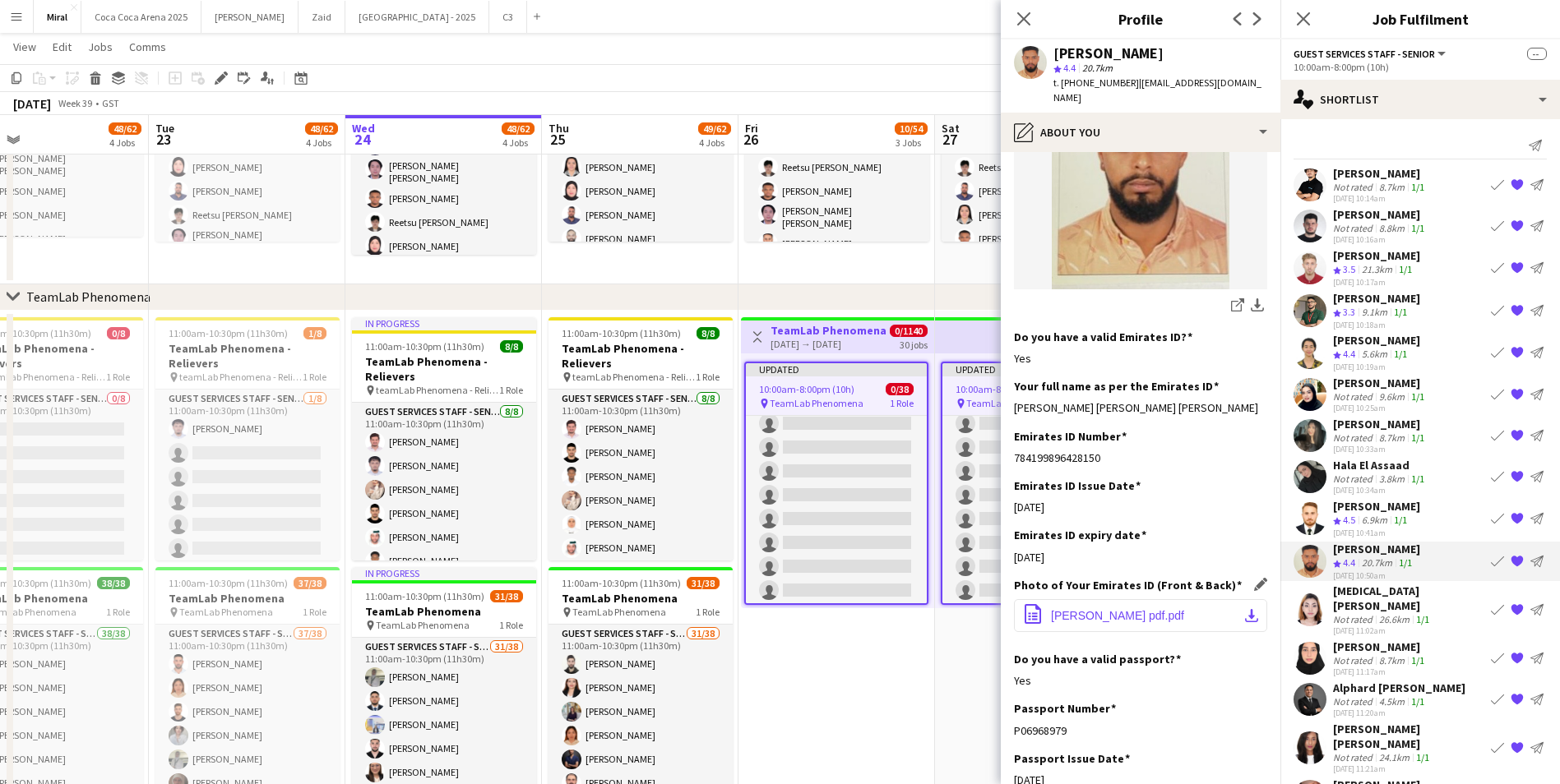
scroll to position [328, 0]
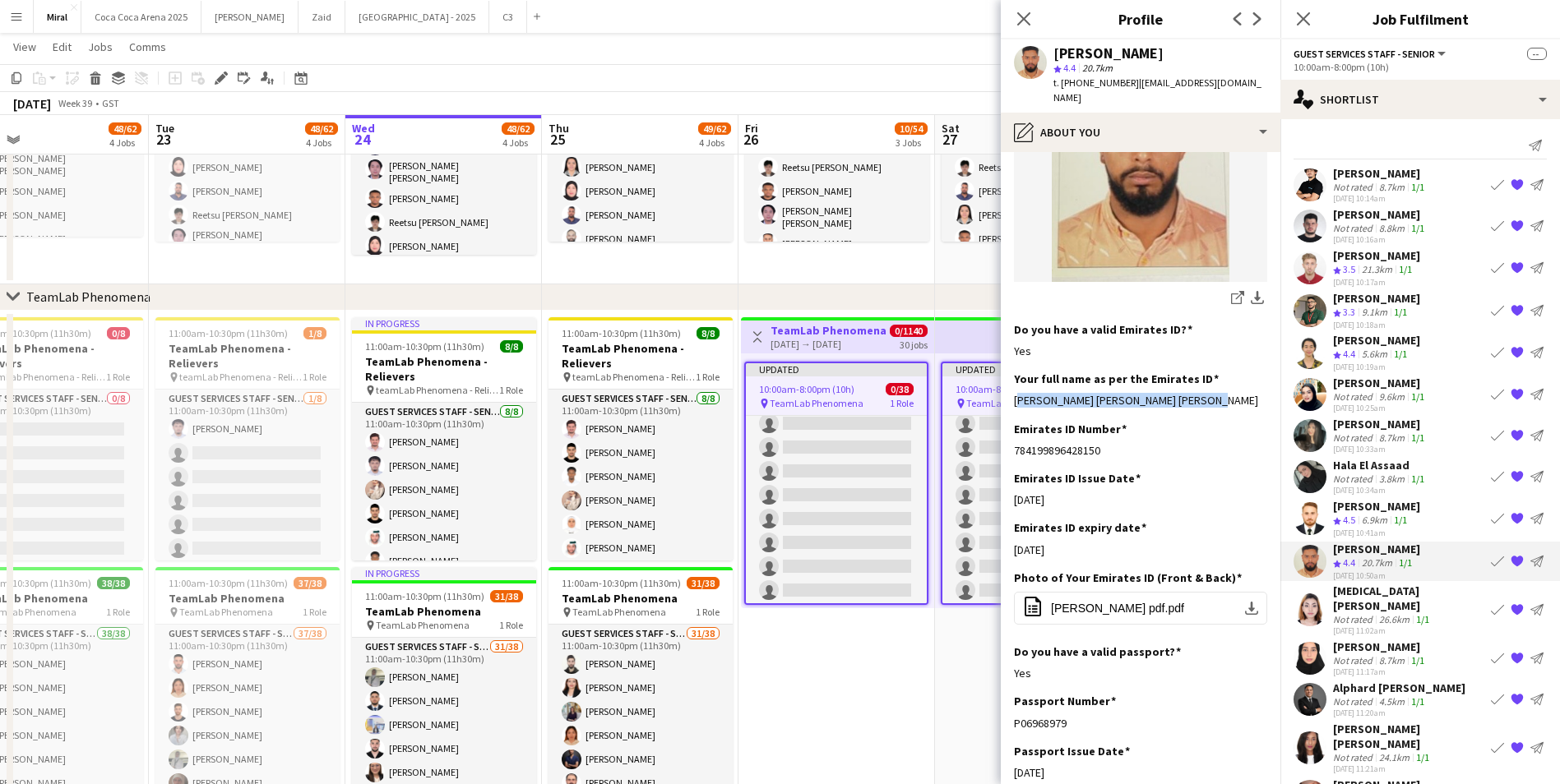
drag, startPoint x: 1229, startPoint y: 399, endPoint x: 1001, endPoint y: 413, distance: 228.4
click at [1001, 413] on app-section-data-types "Bio Edit this field Detail-orientated and hardworking customer service. Proacti…" at bounding box center [1140, 469] width 280 height 632
copy div "[PERSON_NAME] [PERSON_NAME] [PERSON_NAME]"
drag, startPoint x: 1066, startPoint y: 80, endPoint x: 1126, endPoint y: 80, distance: 60.0
click at [1126, 80] on span "t. [PHONE_NUMBER]" at bounding box center [1096, 82] width 86 height 12
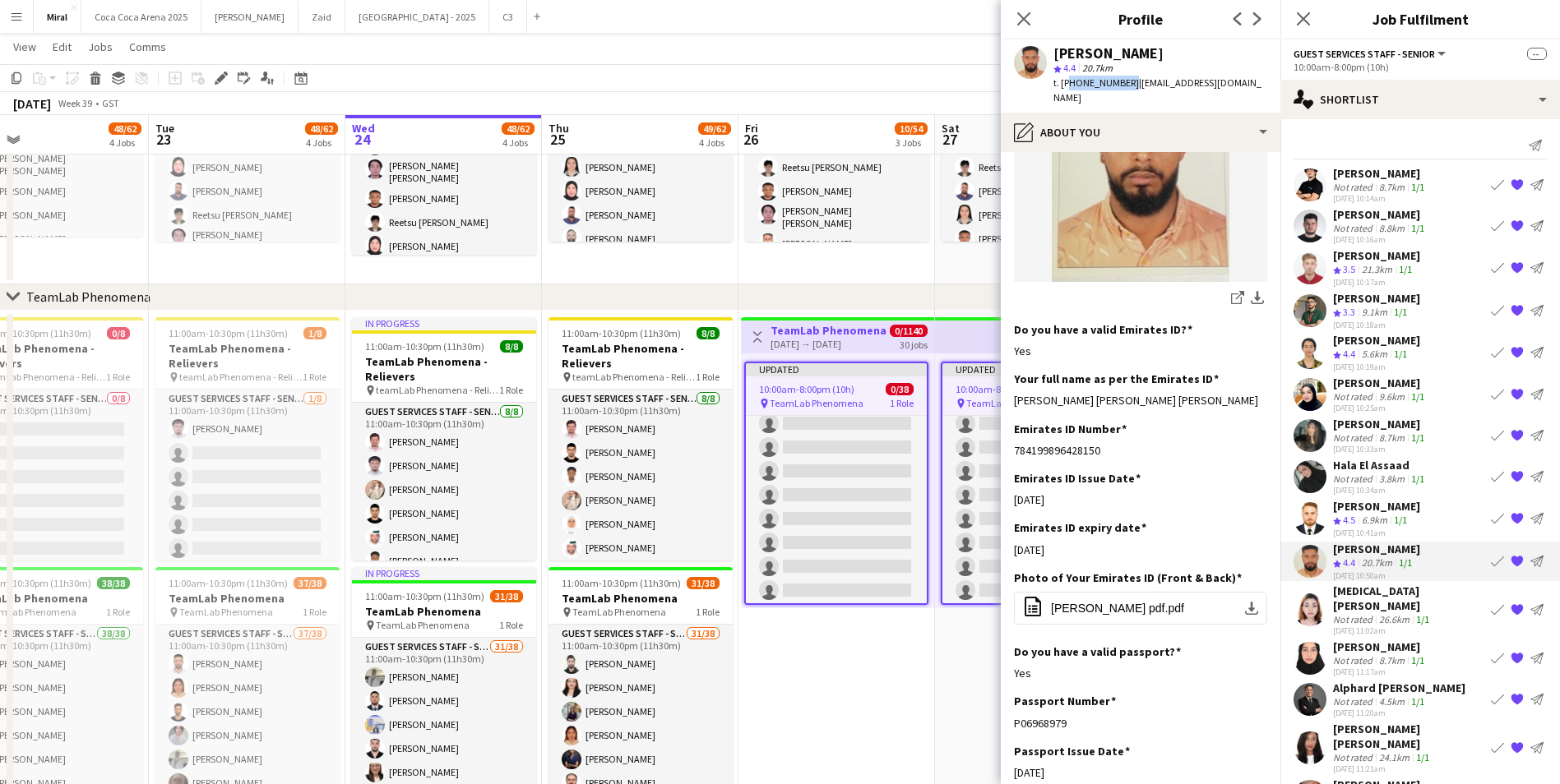
copy span "971552090468"
drag, startPoint x: 1131, startPoint y: 85, endPoint x: 1259, endPoint y: 86, distance: 128.0
click at [1259, 86] on span "| [EMAIL_ADDRESS][DOMAIN_NAME]" at bounding box center [1157, 89] width 208 height 27
copy span "[EMAIL_ADDRESS][DOMAIN_NAME]"
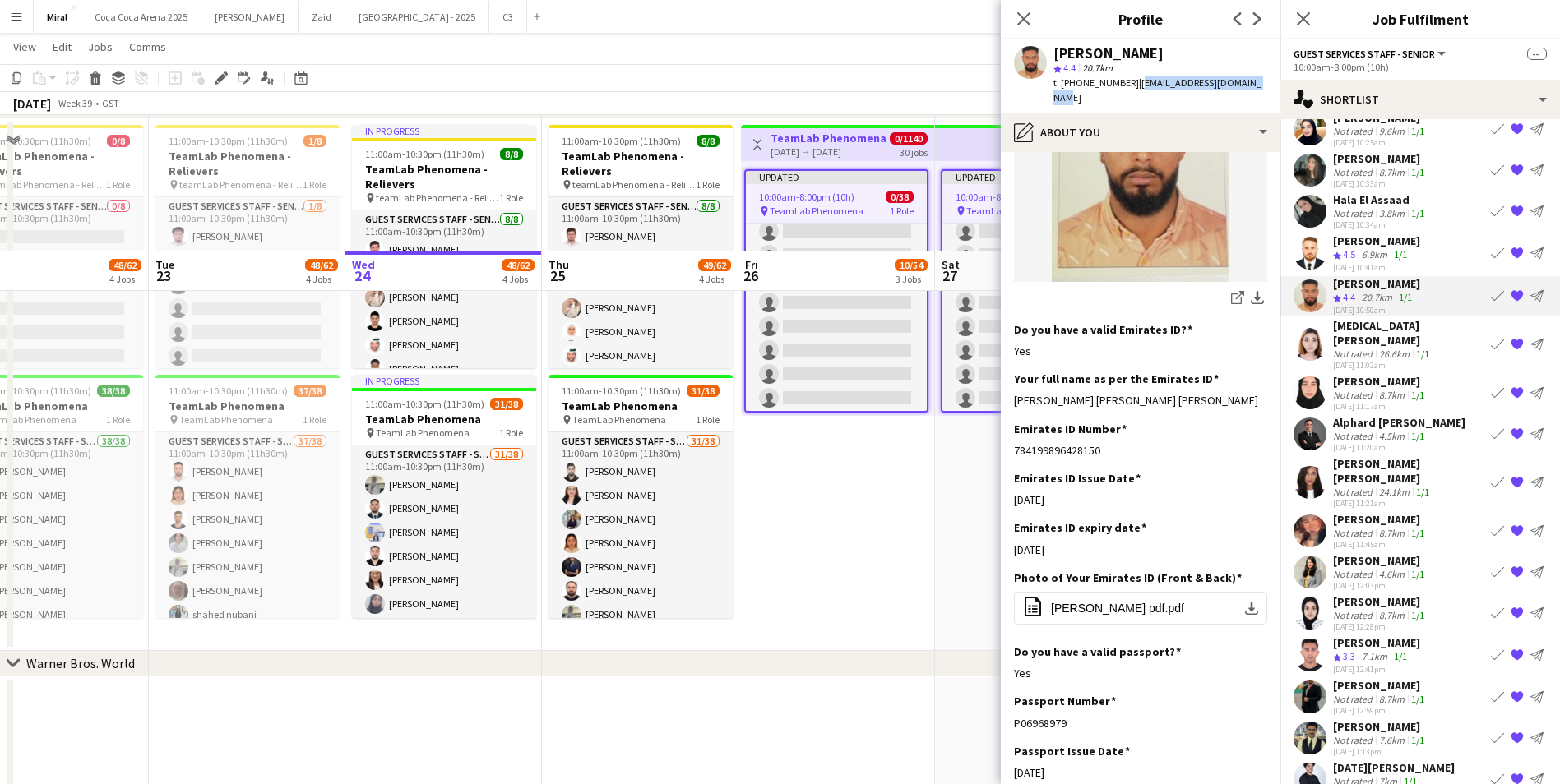
scroll to position [717, 0]
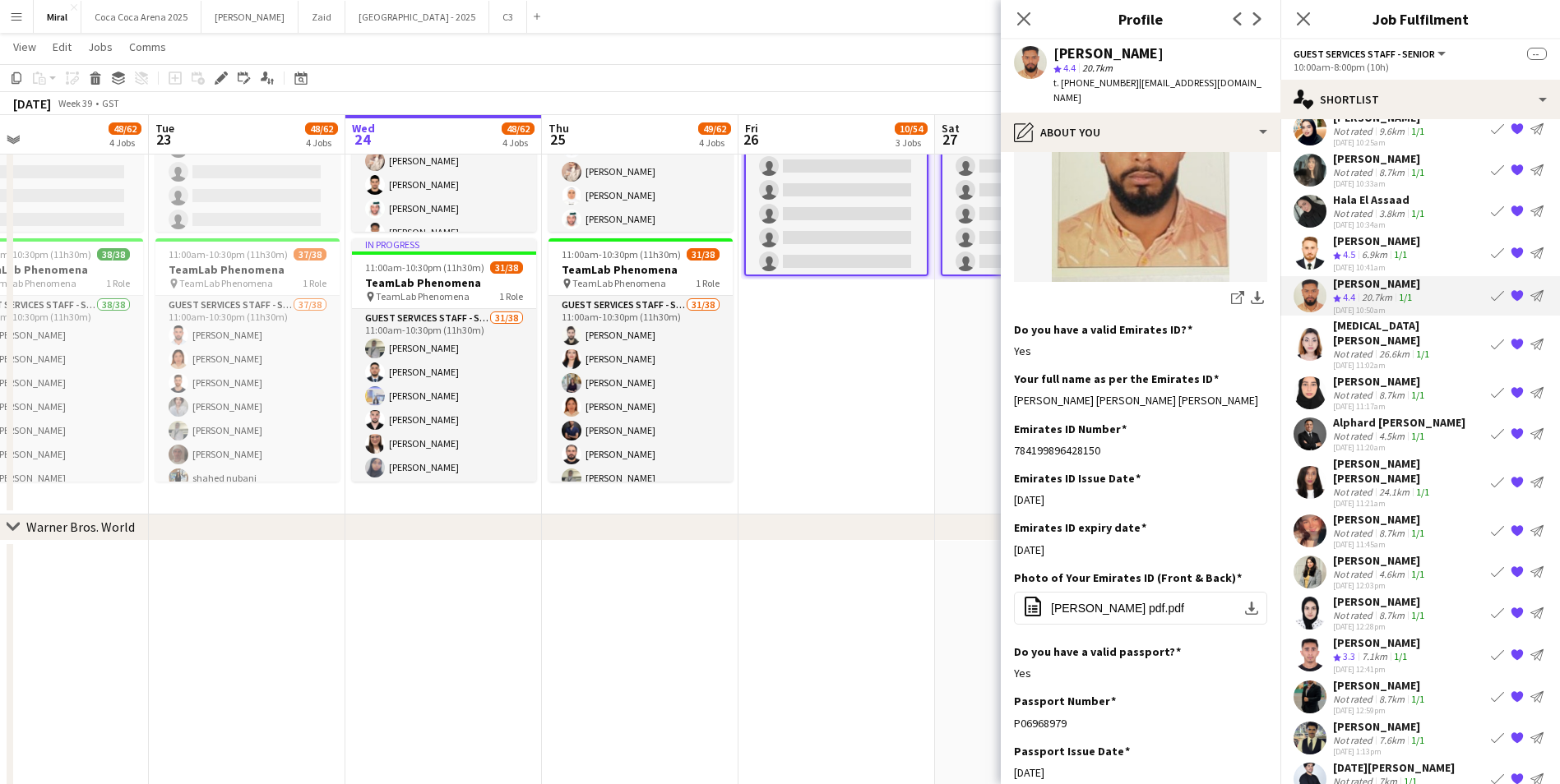
click at [1372, 775] on div "Not rated" at bounding box center [1354, 781] width 43 height 12
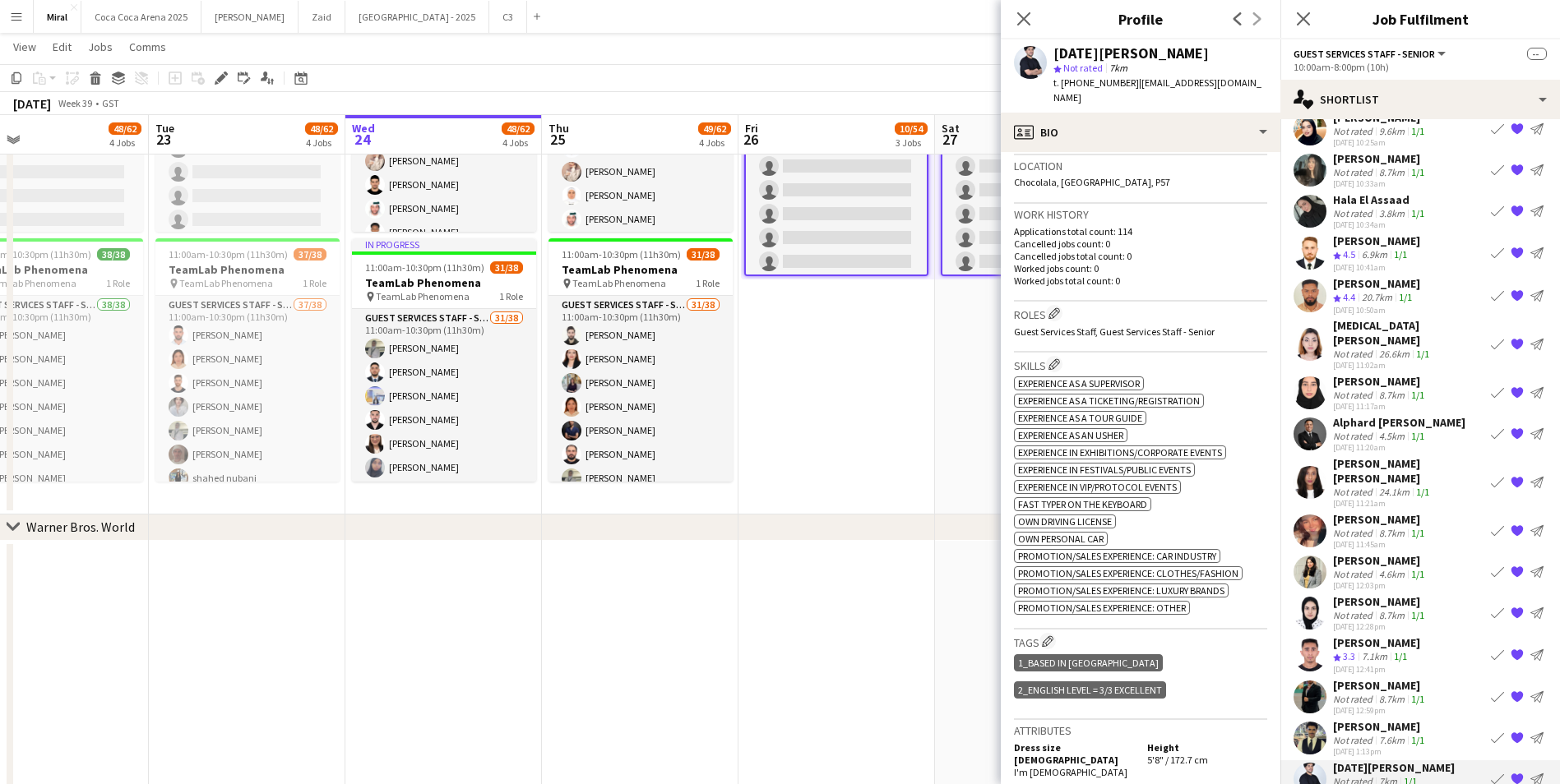
scroll to position [247, 0]
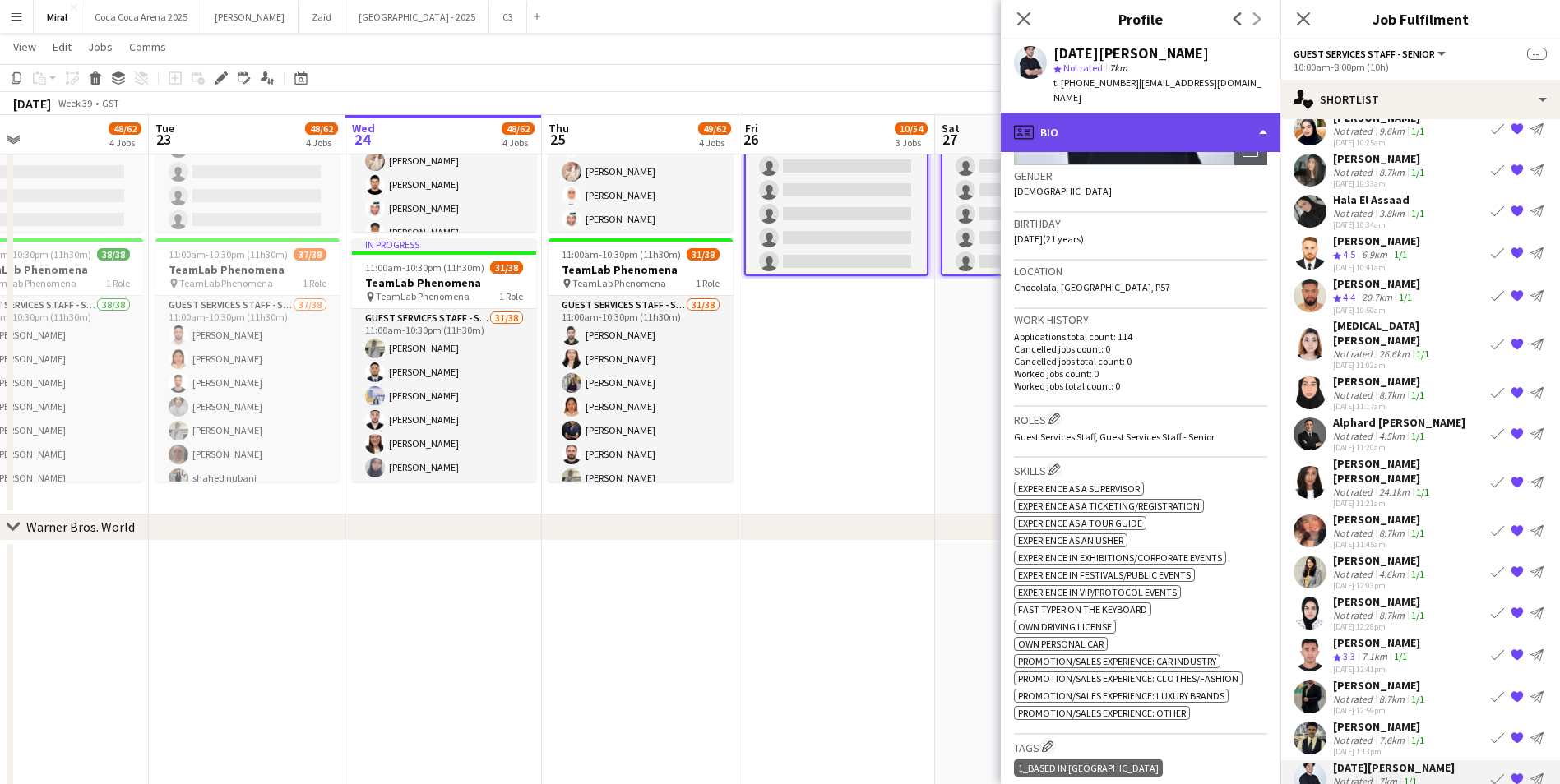
click at [1188, 113] on div "profile Bio" at bounding box center [1140, 132] width 280 height 39
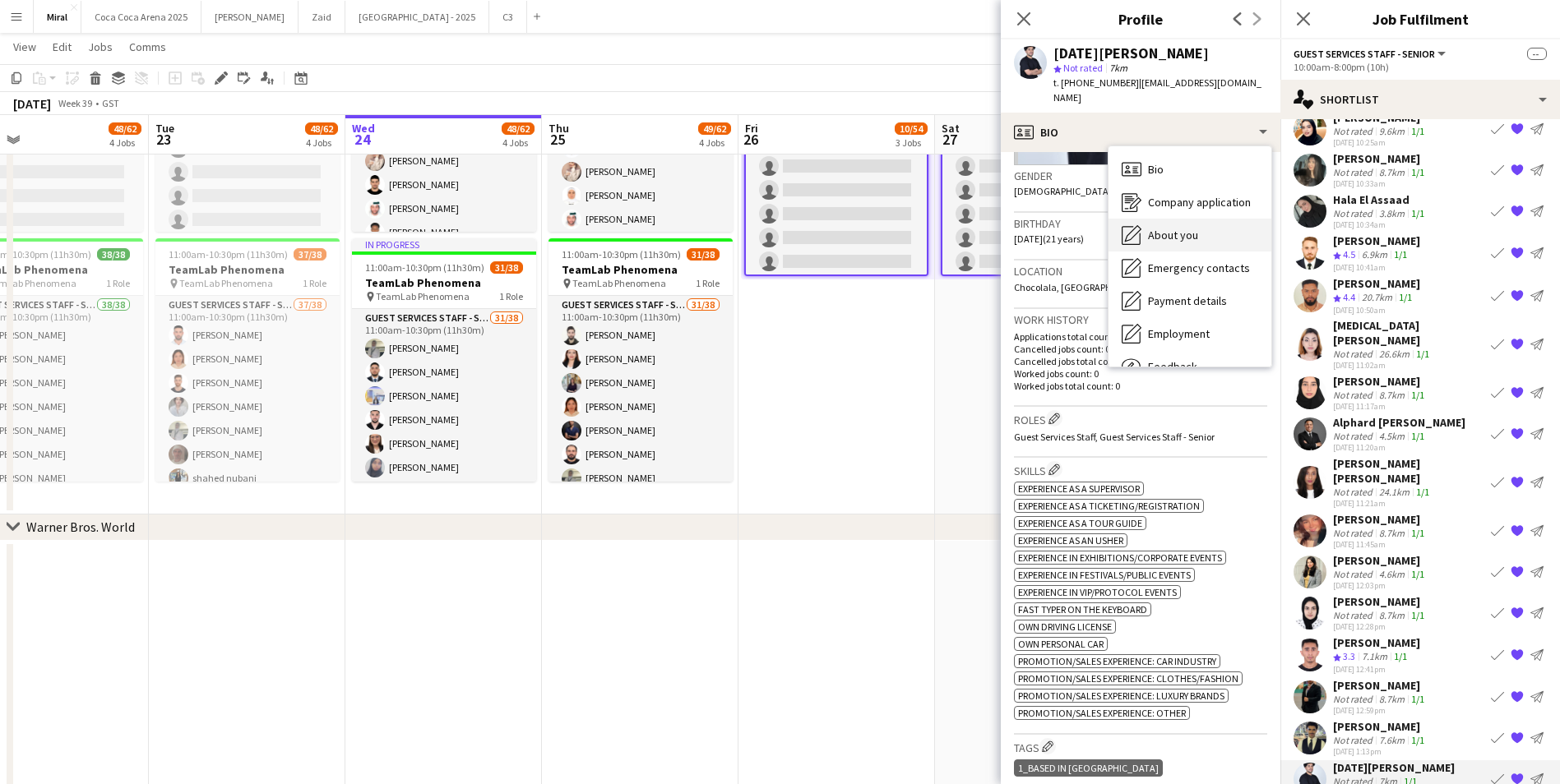
click at [1174, 228] on span "About you" at bounding box center [1173, 235] width 50 height 15
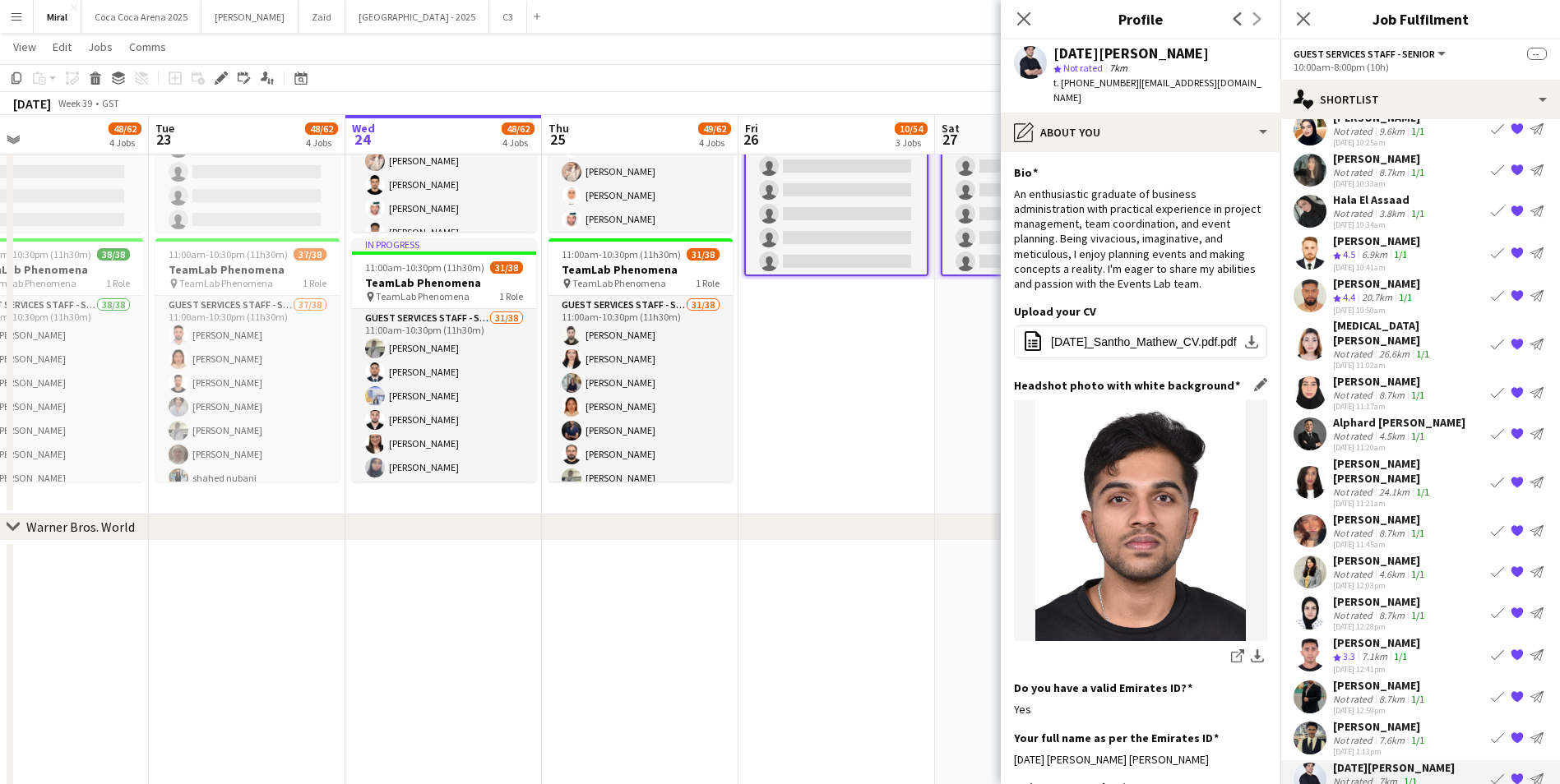
scroll to position [328, 0]
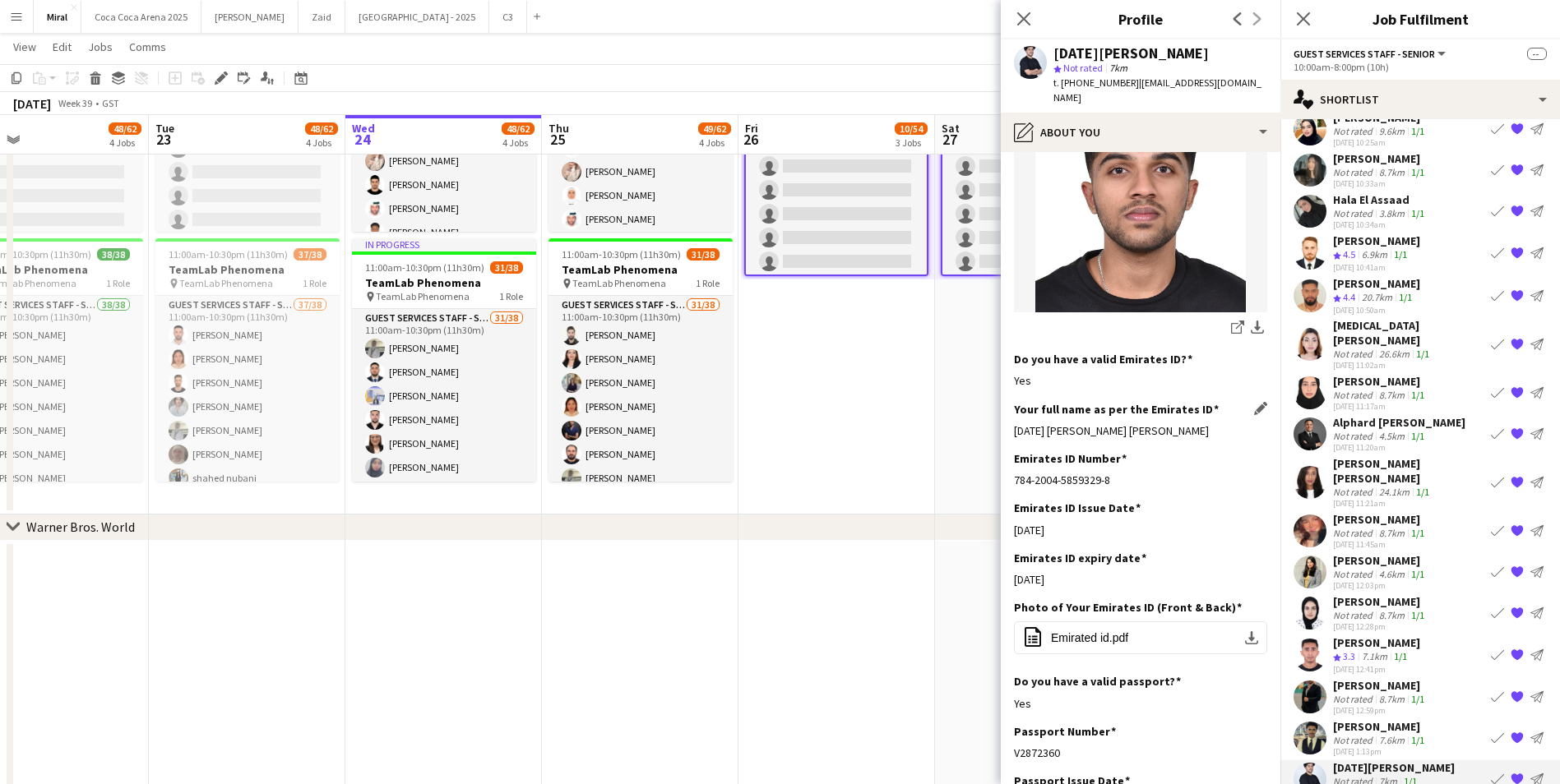
drag, startPoint x: 1013, startPoint y: 417, endPoint x: 1204, endPoint y: 414, distance: 191.0
click at [1204, 414] on app-section-data-types "Bio Edit this field An enthusiastic graduate of business administration with pr…" at bounding box center [1140, 469] width 280 height 632
copy div "[DATE] [PERSON_NAME] [PERSON_NAME]"
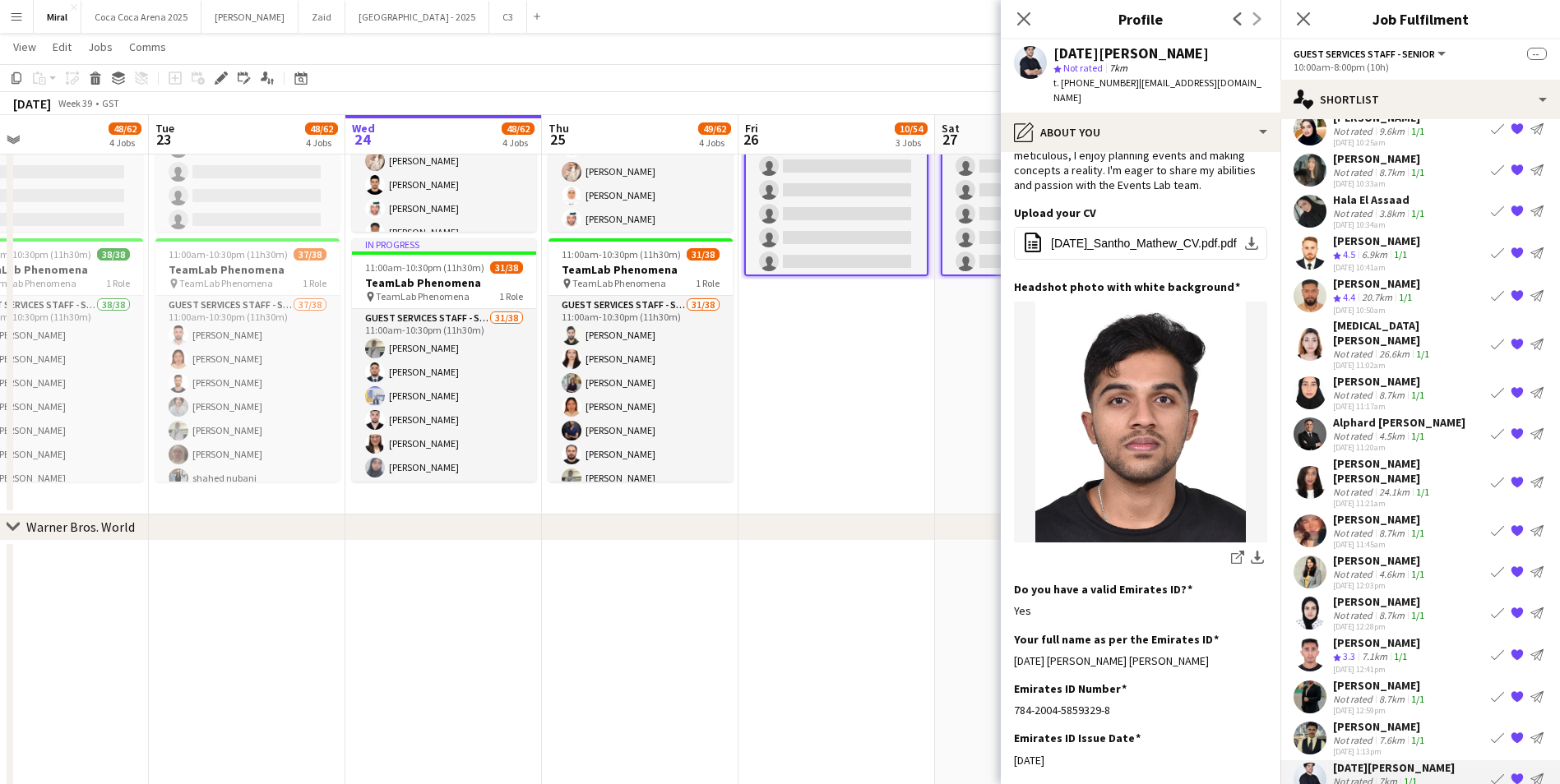
scroll to position [82, 0]
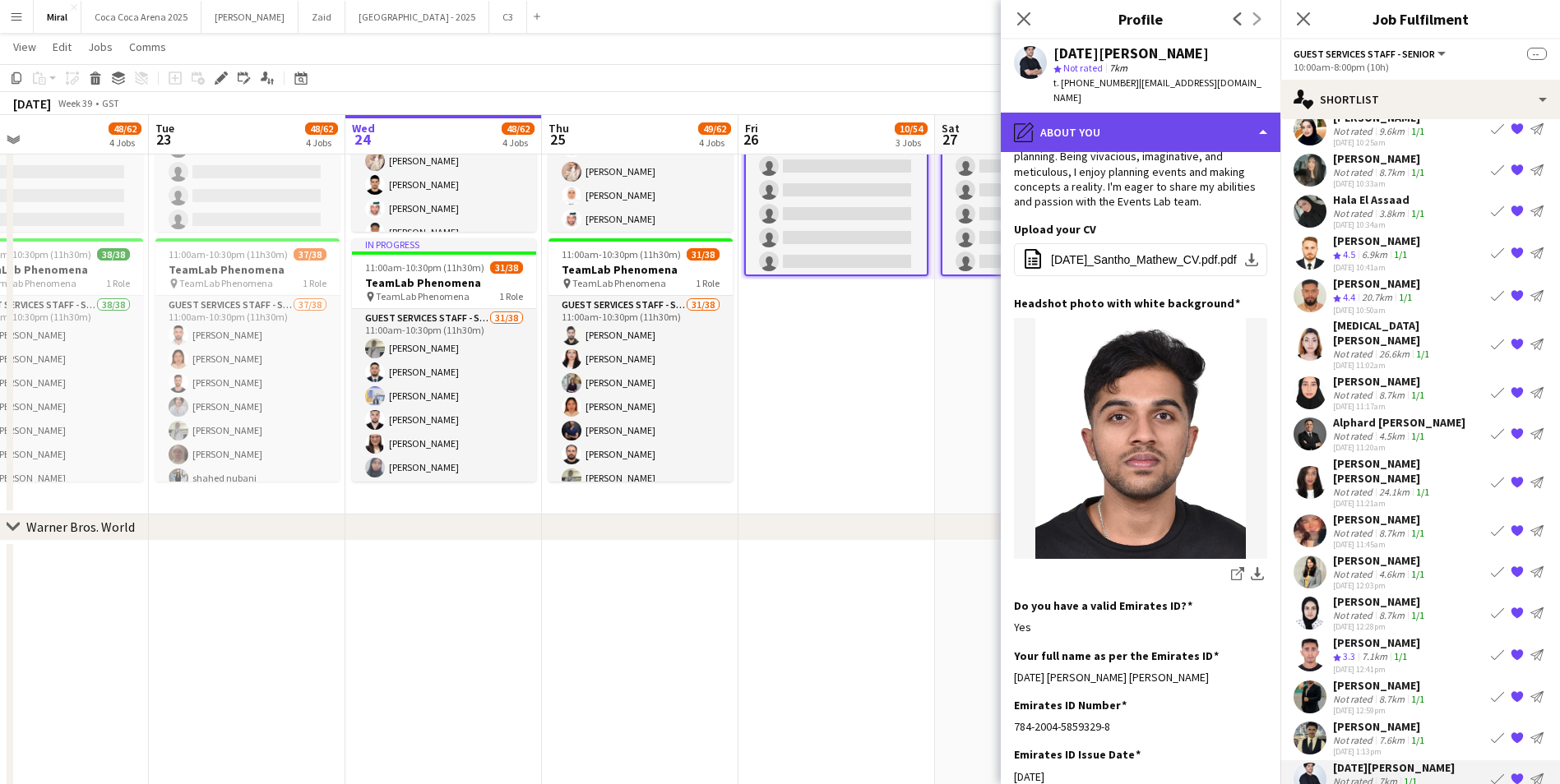
click at [1168, 117] on div "pencil4 About you" at bounding box center [1140, 132] width 280 height 39
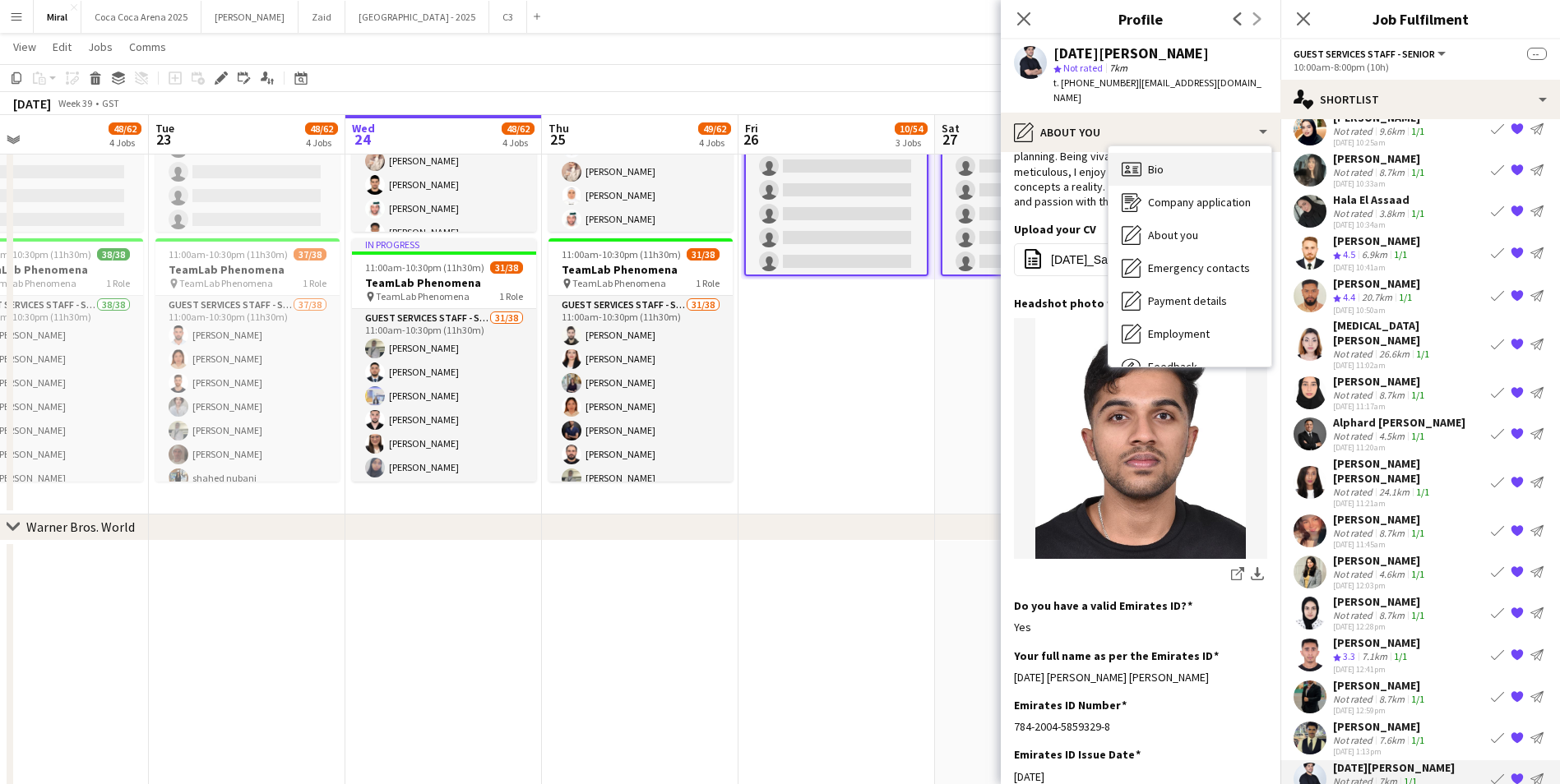
click at [1174, 155] on div "Bio Bio" at bounding box center [1190, 170] width 163 height 33
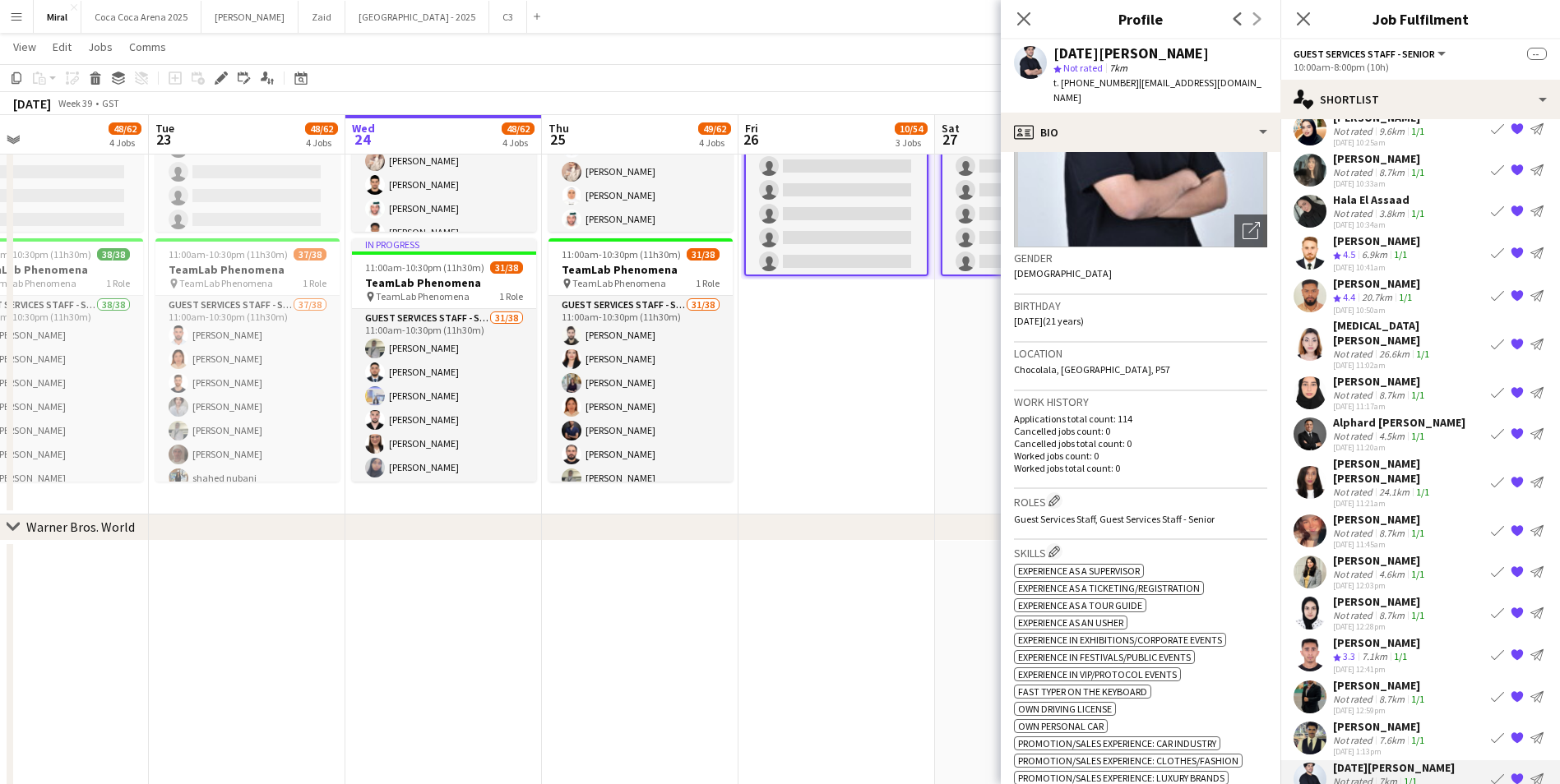
scroll to position [0, 0]
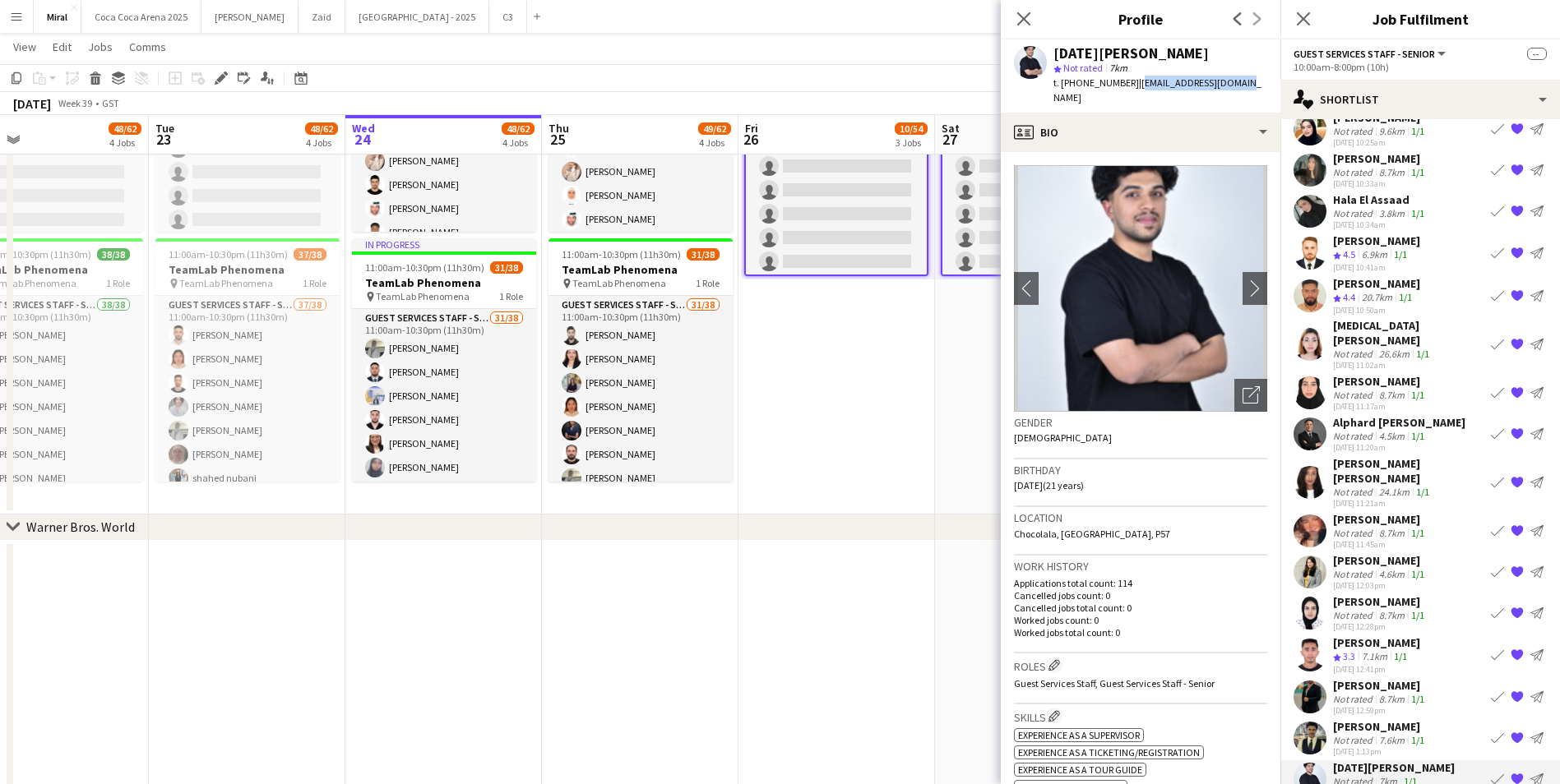
drag, startPoint x: 1134, startPoint y: 81, endPoint x: 1259, endPoint y: 80, distance: 125.0
click at [1259, 80] on app-profile-header "[DATE][PERSON_NAME] star Not rated 7km t. [PHONE_NUMBER] | [EMAIL_ADDRESS][DOMA…" at bounding box center [1140, 76] width 280 height 74
copy span "[EMAIL_ADDRESS][DOMAIN_NAME]"
drag, startPoint x: 1067, startPoint y: 81, endPoint x: 1124, endPoint y: 81, distance: 57.0
click at [1124, 81] on span "t. [PHONE_NUMBER]" at bounding box center [1096, 82] width 86 height 12
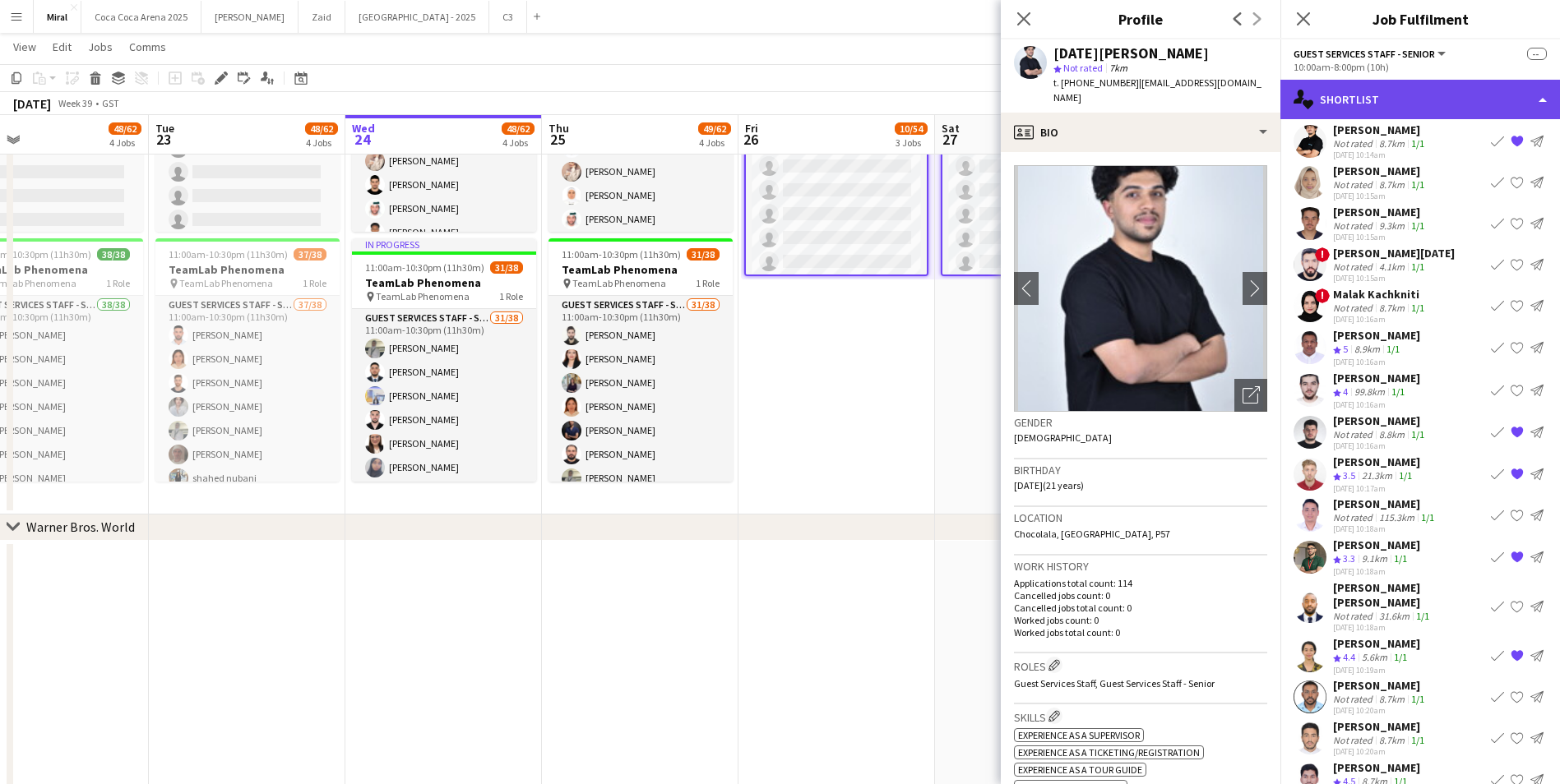
click at [1500, 94] on div "single-neutral-actions-heart Shortlist" at bounding box center [1420, 99] width 280 height 39
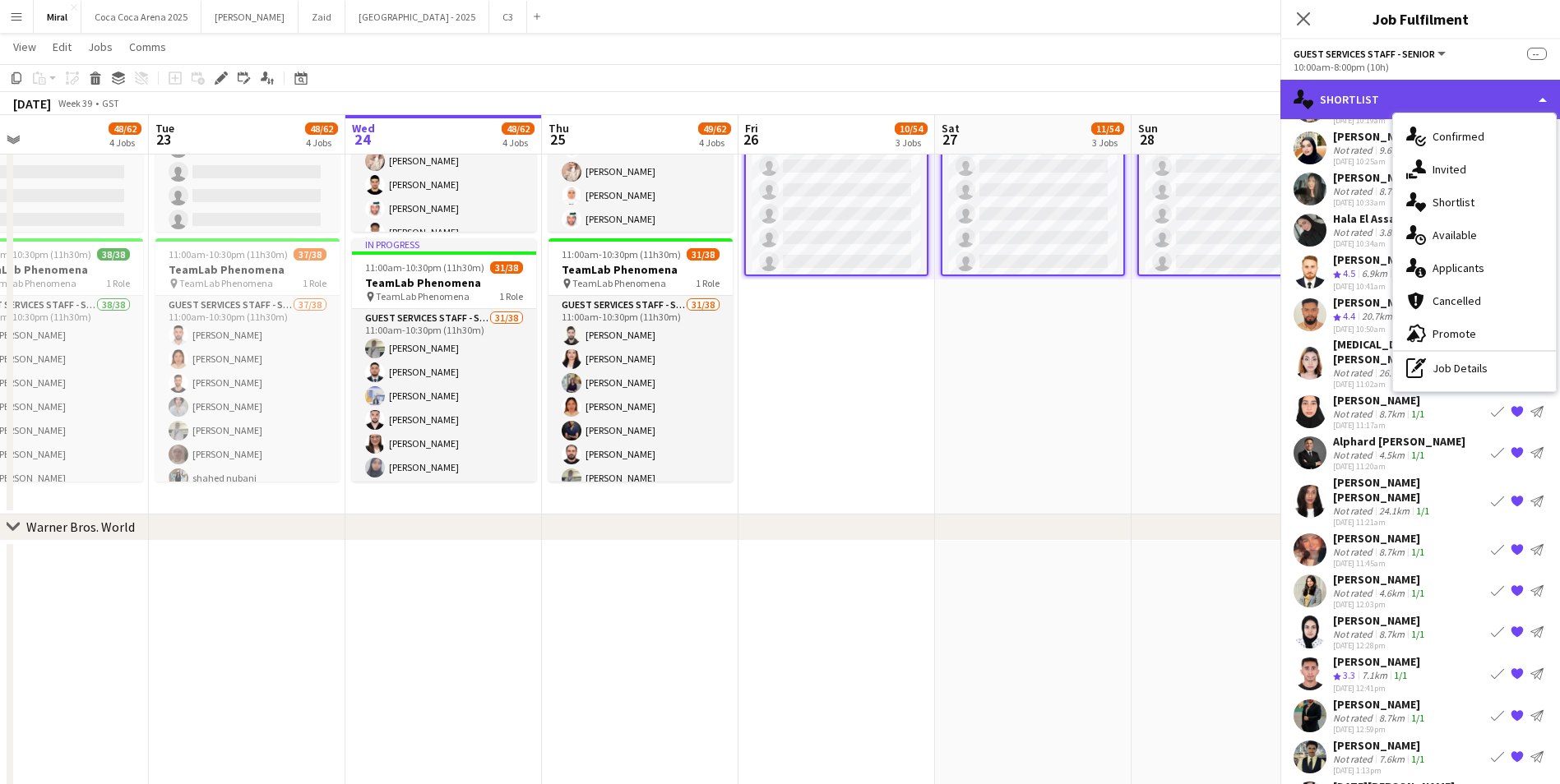
scroll to position [44, 0]
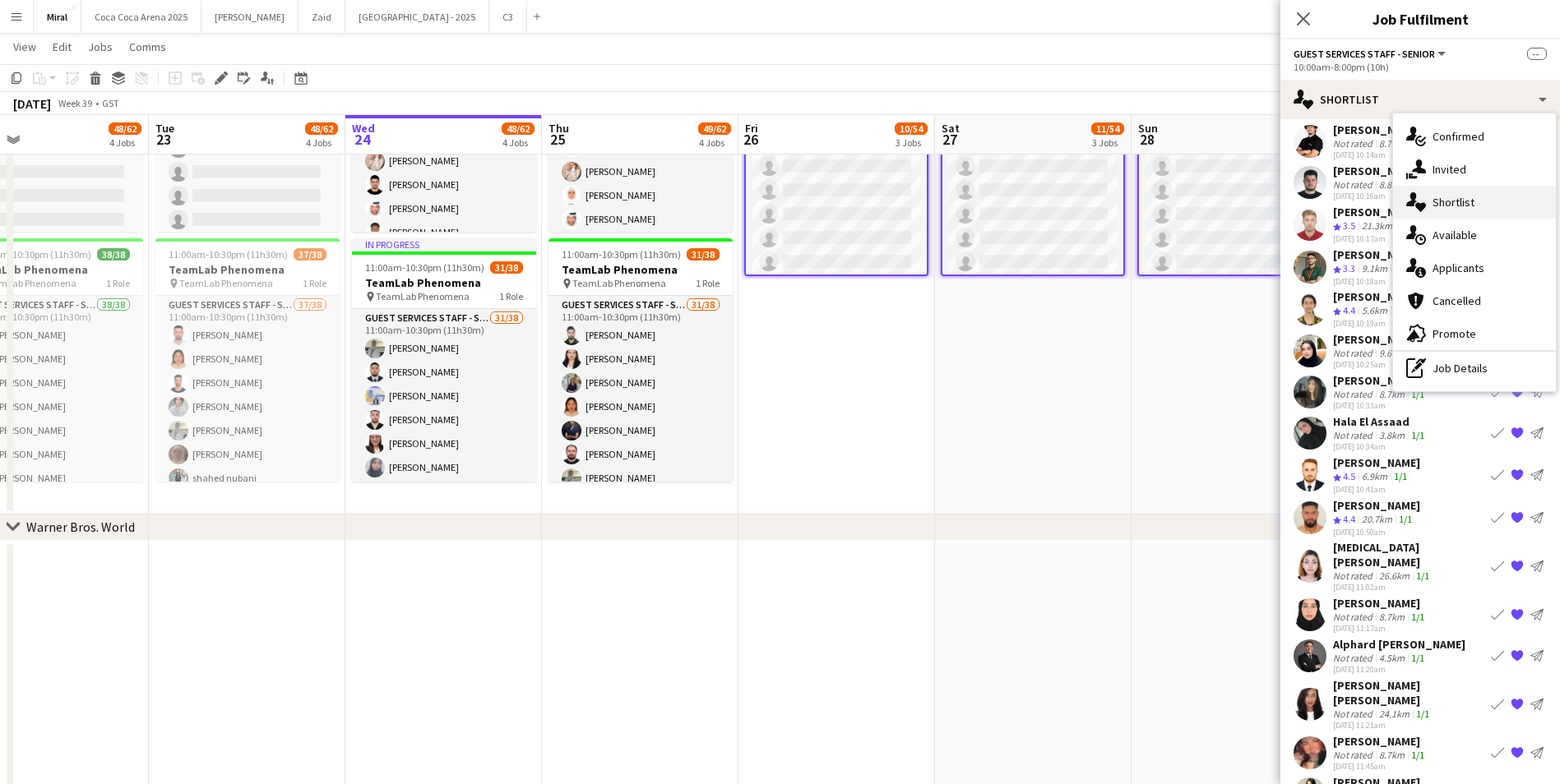
click at [1476, 197] on div "single-neutral-actions-heart Shortlist" at bounding box center [1475, 202] width 163 height 33
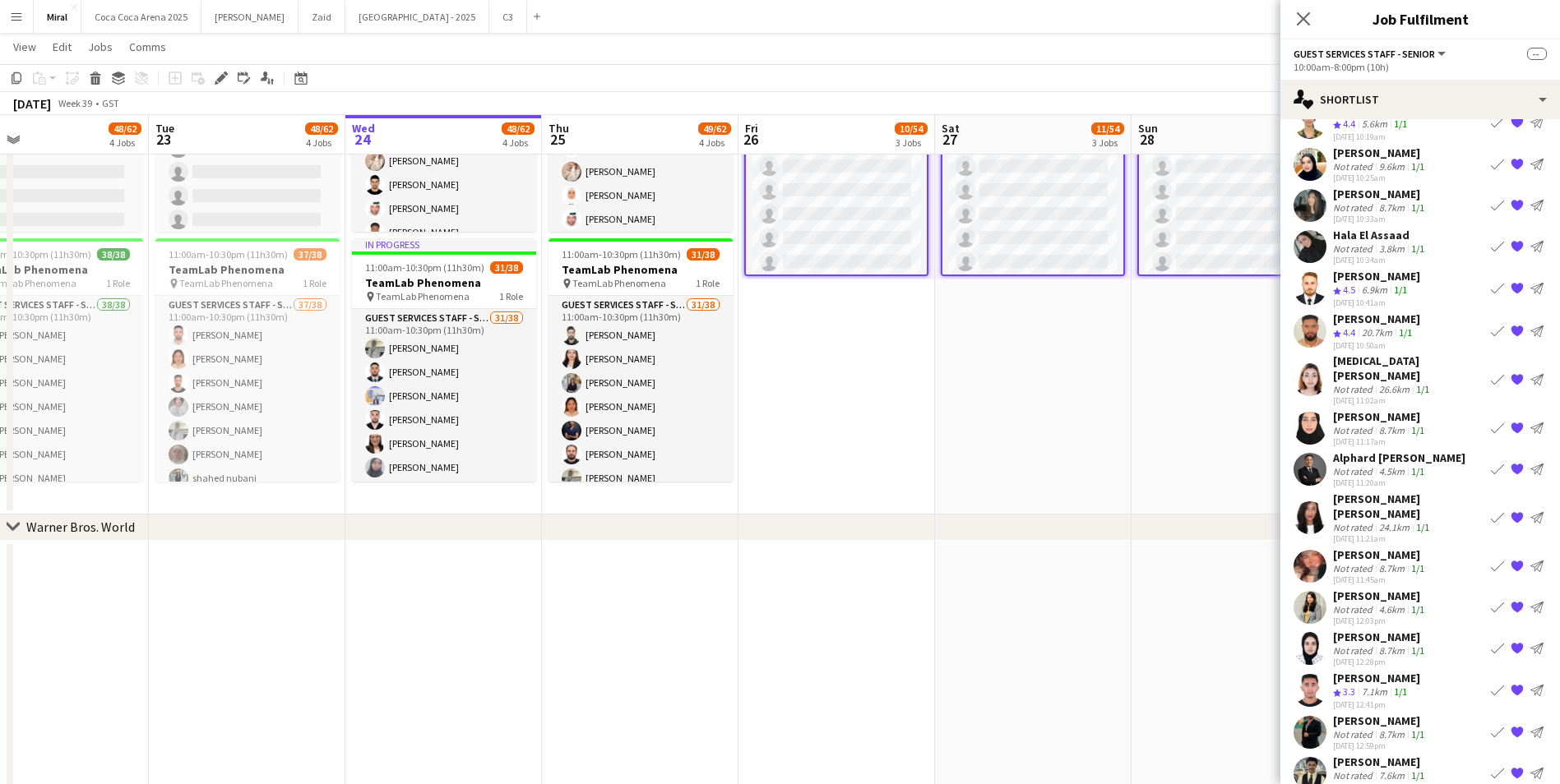
scroll to position [265, 0]
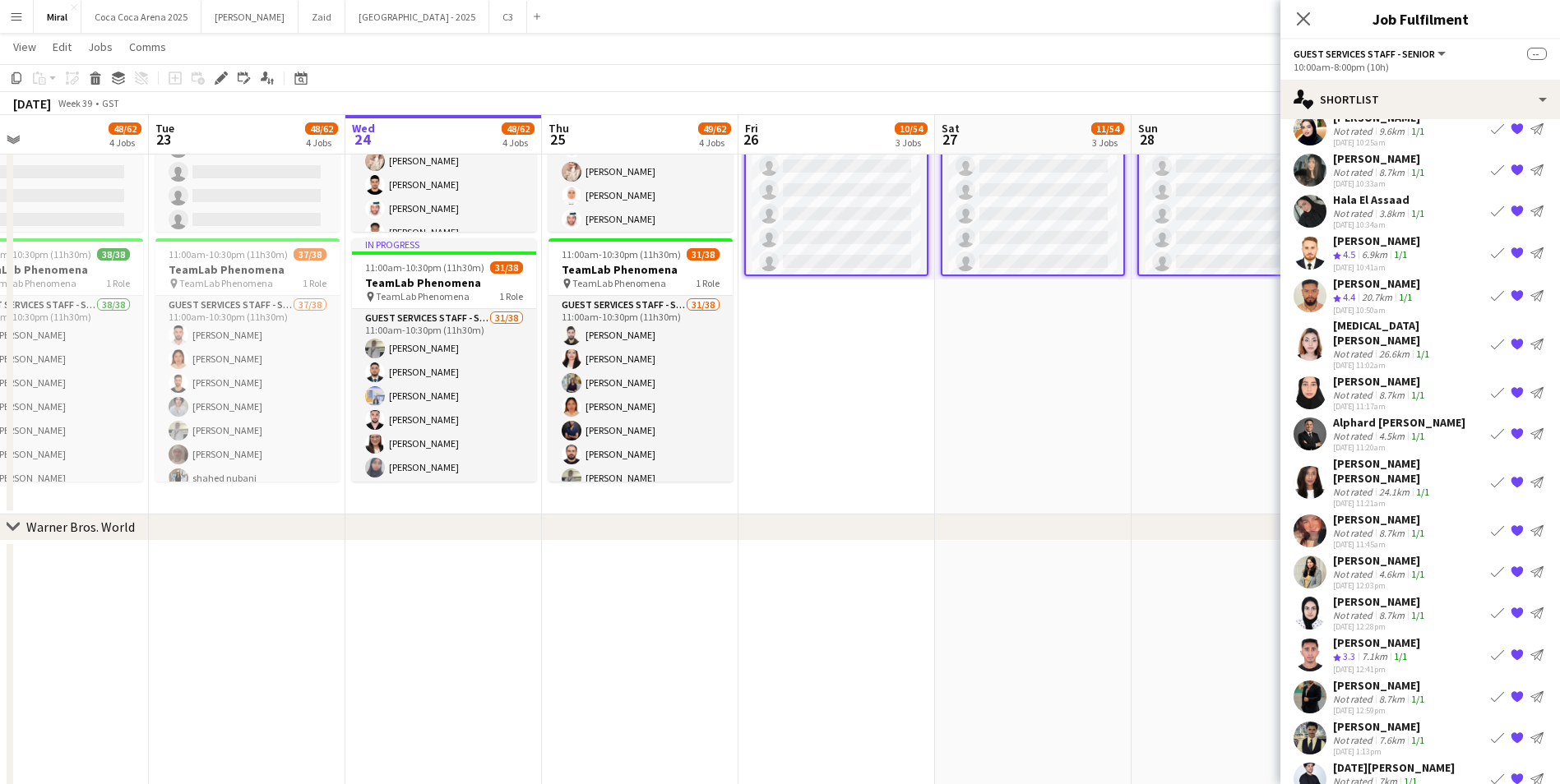
click at [1375, 374] on div "[PERSON_NAME]" at bounding box center [1380, 381] width 95 height 15
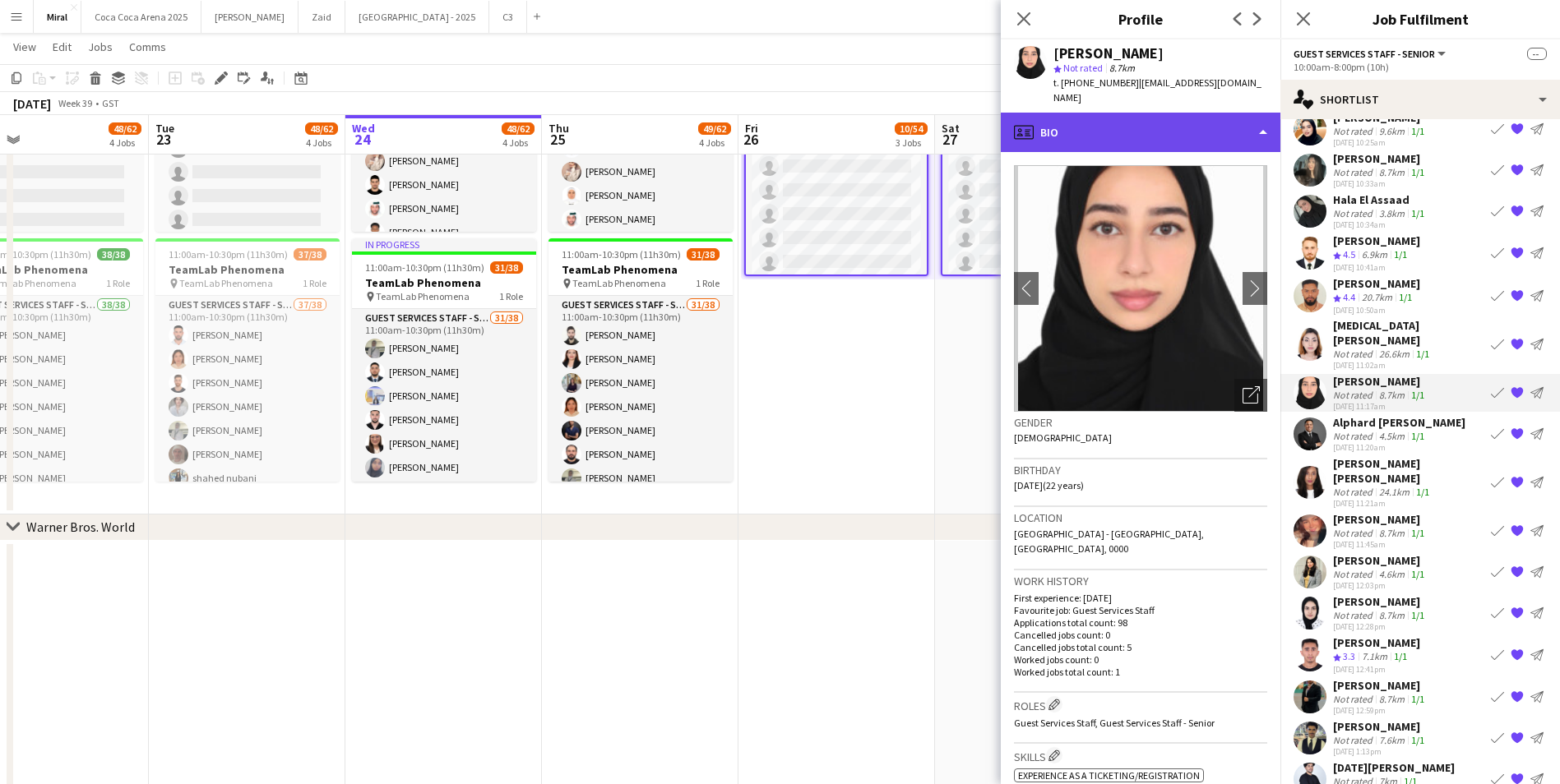
click at [1227, 116] on div "profile Bio" at bounding box center [1140, 132] width 280 height 39
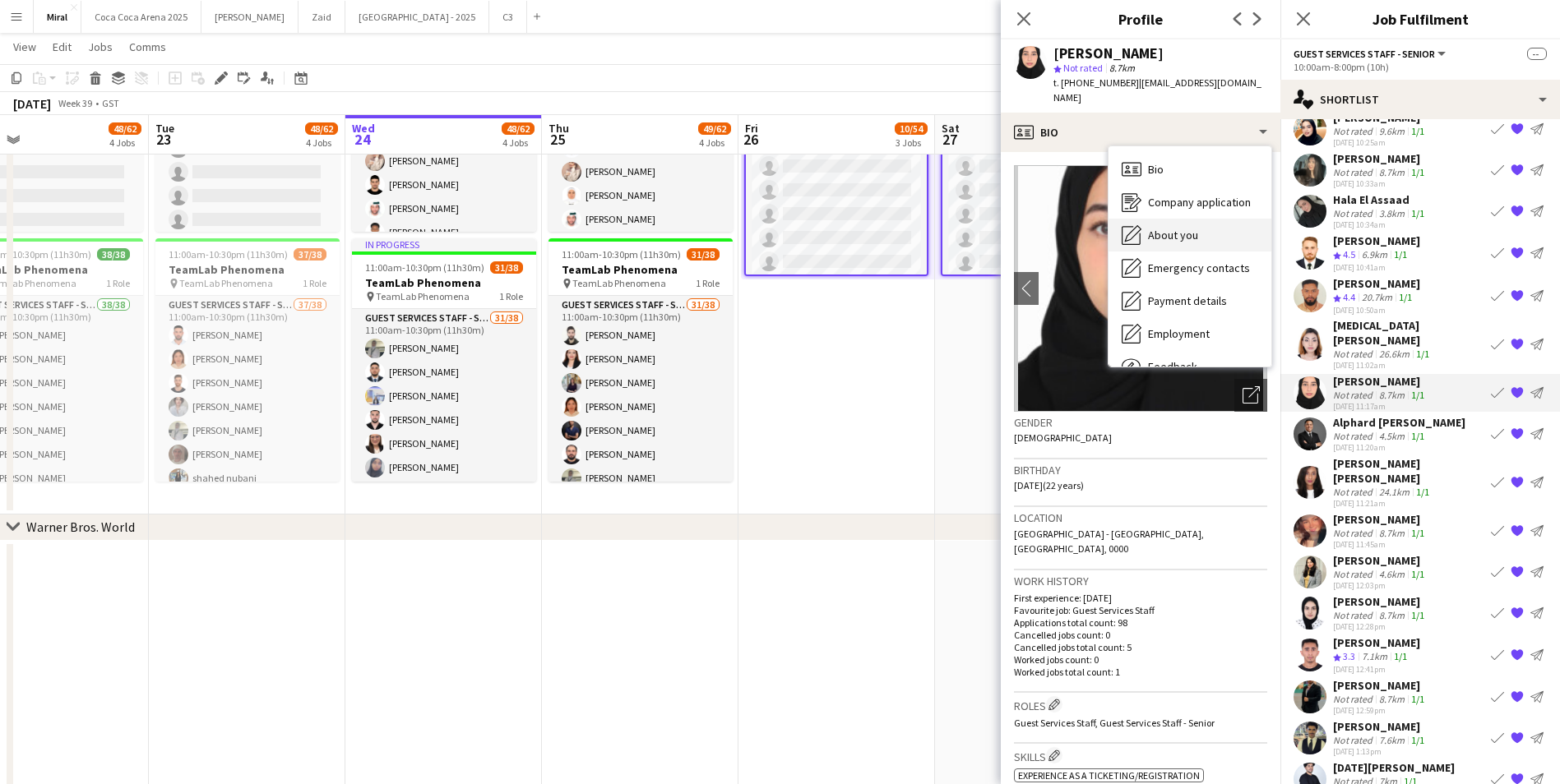
click at [1198, 219] on div "About you About you" at bounding box center [1190, 236] width 163 height 33
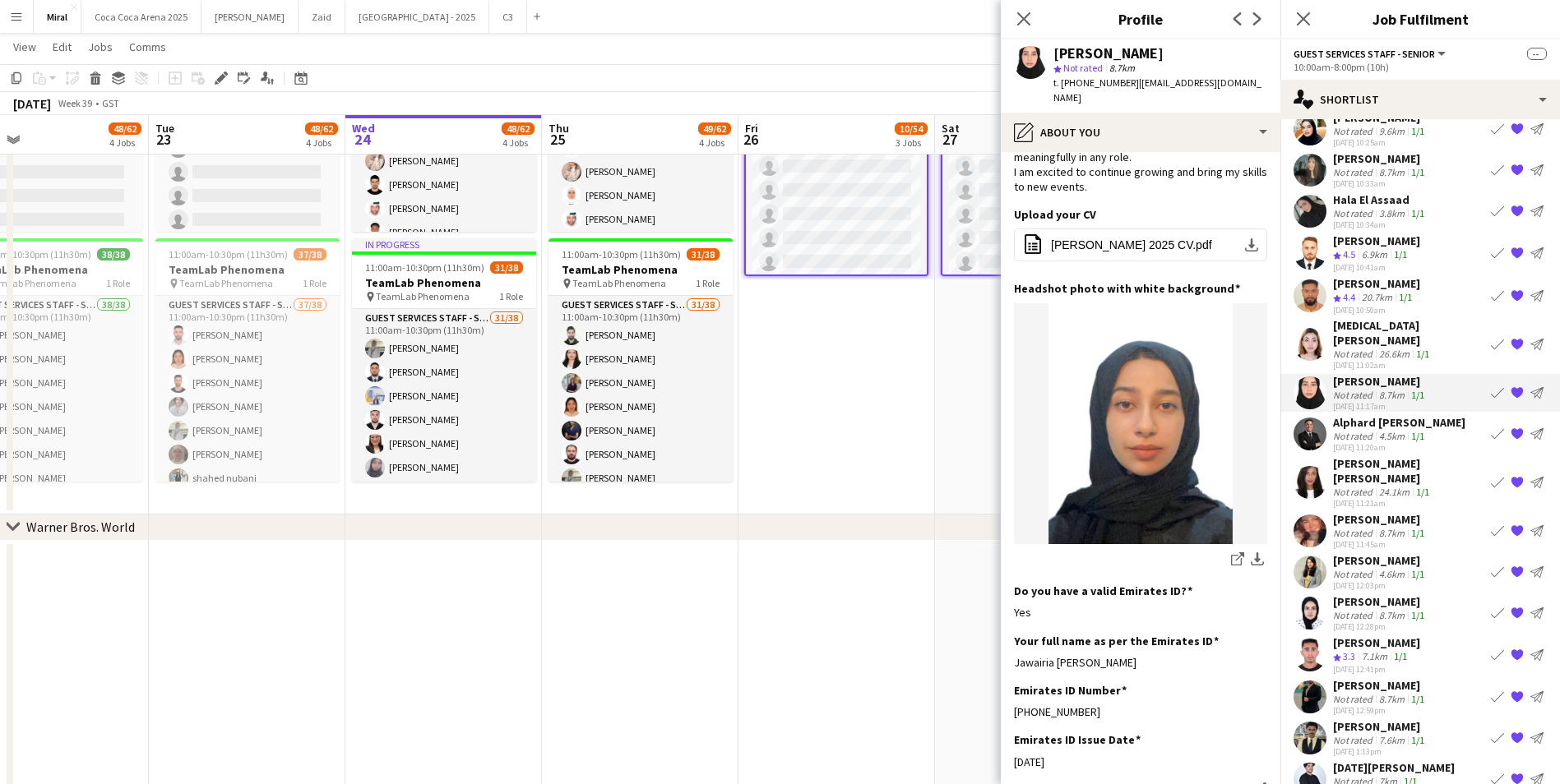
scroll to position [411, 0]
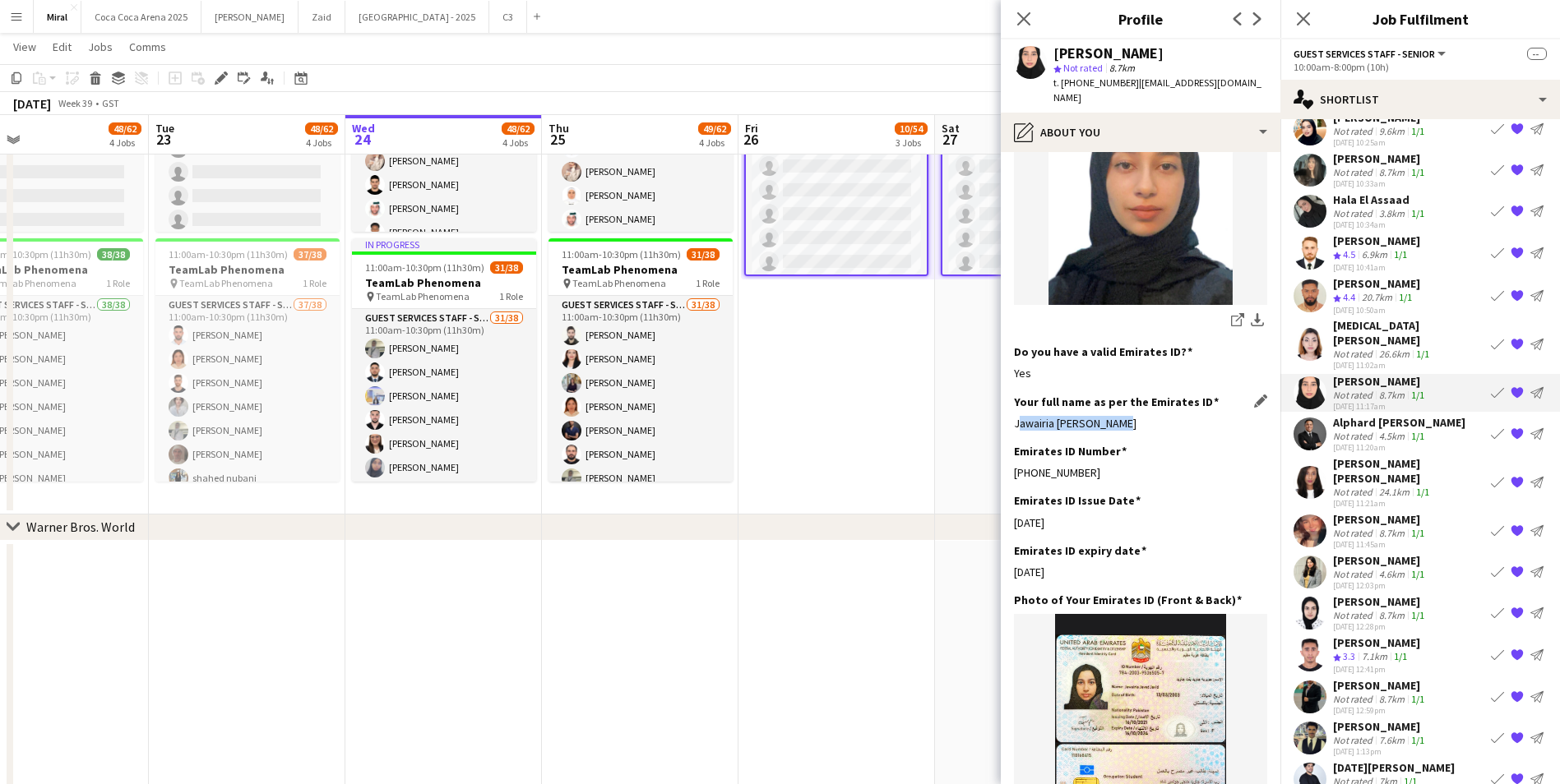
drag, startPoint x: 1014, startPoint y: 385, endPoint x: 1144, endPoint y: 390, distance: 130.1
click at [1144, 416] on div "Jawairia [PERSON_NAME]" at bounding box center [1140, 423] width 253 height 15
drag, startPoint x: 1065, startPoint y: 82, endPoint x: 1124, endPoint y: 83, distance: 59.0
click at [1124, 83] on span "t. [PHONE_NUMBER]" at bounding box center [1096, 82] width 86 height 12
drag, startPoint x: 1017, startPoint y: 395, endPoint x: 1117, endPoint y: 395, distance: 100.0
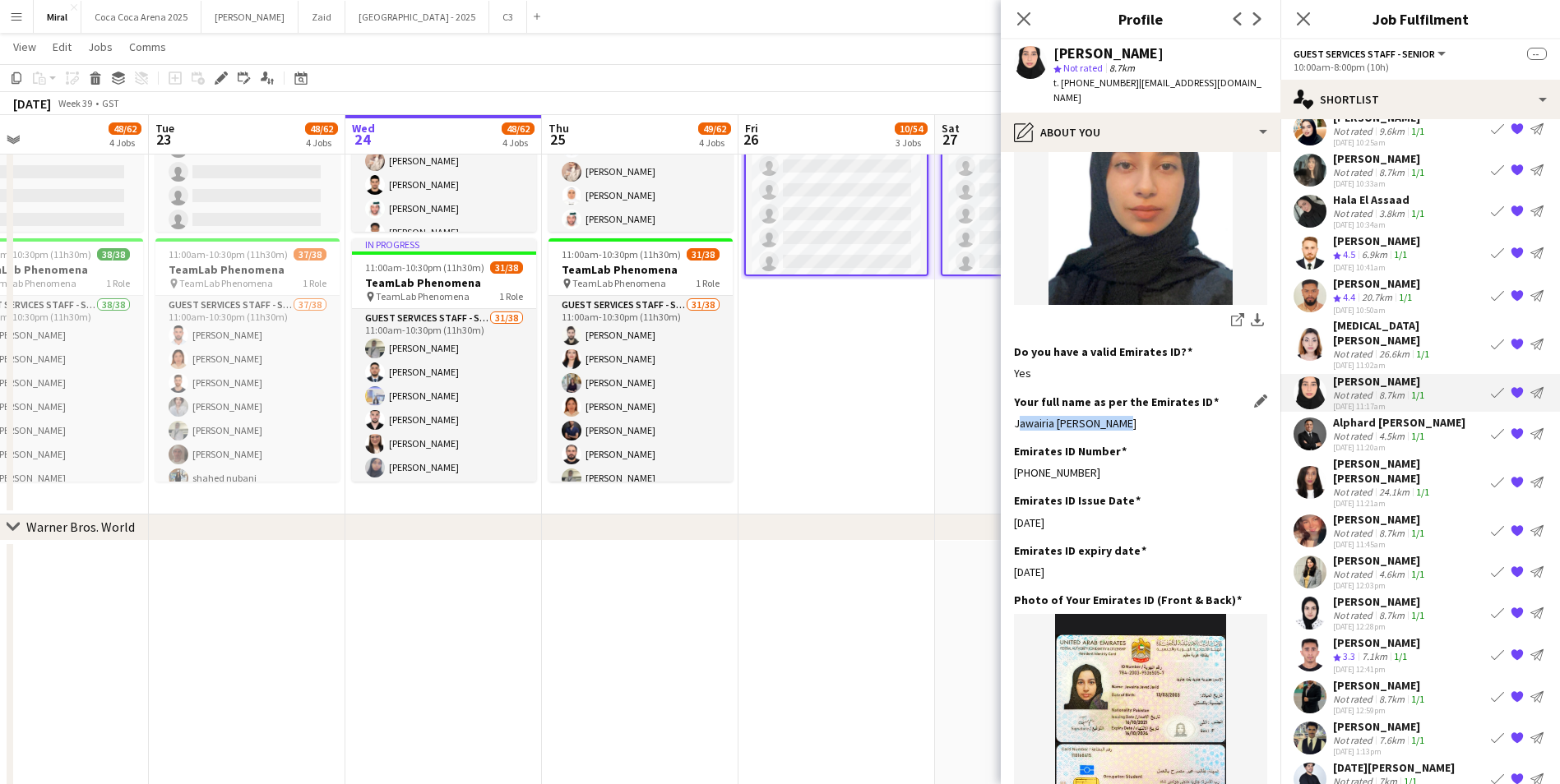
click at [1117, 416] on div "Jawairia [PERSON_NAME]" at bounding box center [1140, 423] width 253 height 15
drag, startPoint x: 1065, startPoint y: 79, endPoint x: 1124, endPoint y: 82, distance: 59.1
click at [1124, 82] on span "t. [PHONE_NUMBER]" at bounding box center [1096, 82] width 86 height 12
drag, startPoint x: 1131, startPoint y: 81, endPoint x: 1256, endPoint y: 87, distance: 125.1
click at [1256, 87] on app-profile-header "[PERSON_NAME] star Not rated 8.7km t. [PHONE_NUMBER] | [EMAIL_ADDRESS][DOMAIN_N…" at bounding box center [1140, 76] width 280 height 74
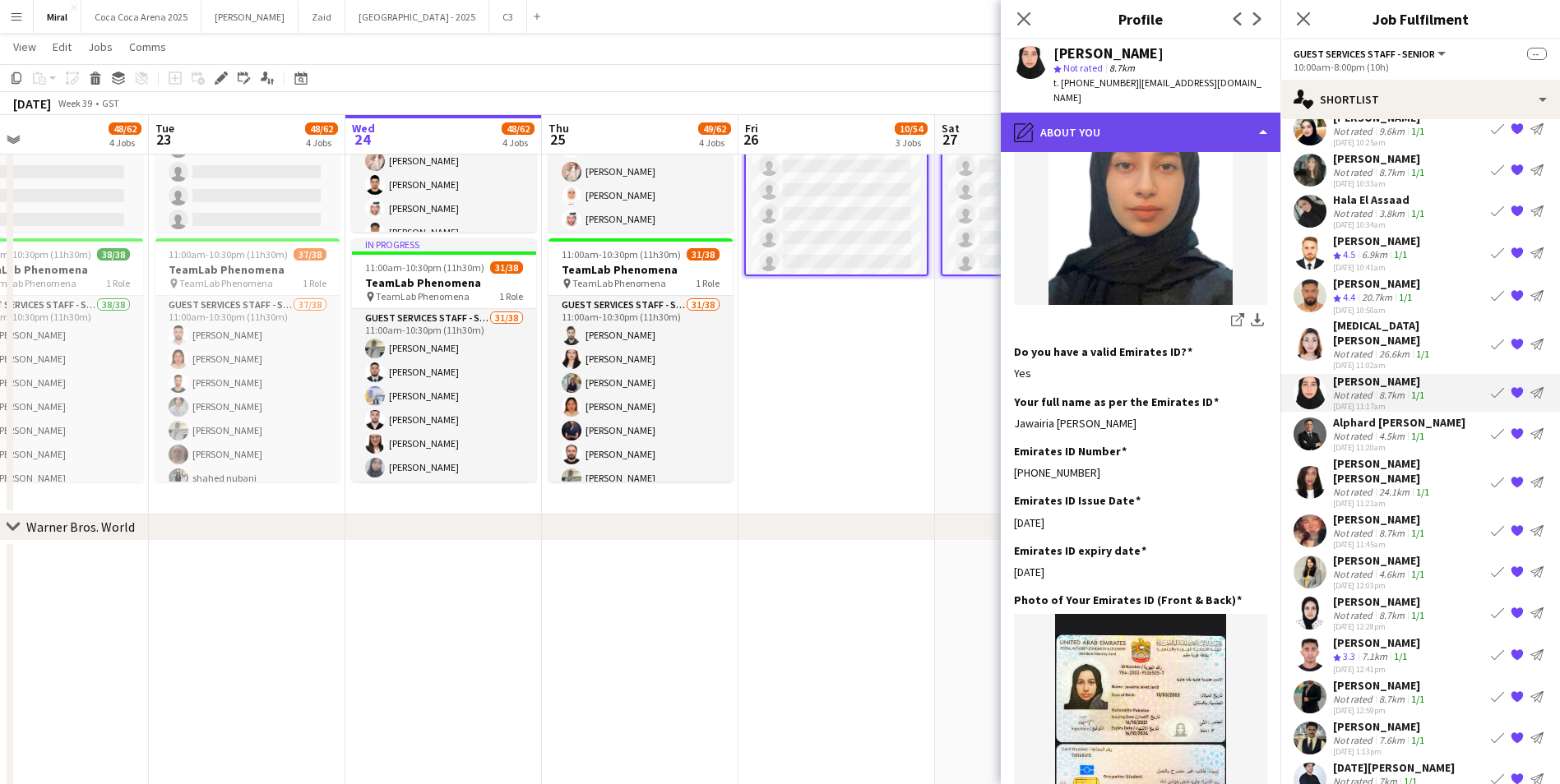
click at [1153, 114] on div "pencil4 About you" at bounding box center [1140, 132] width 280 height 39
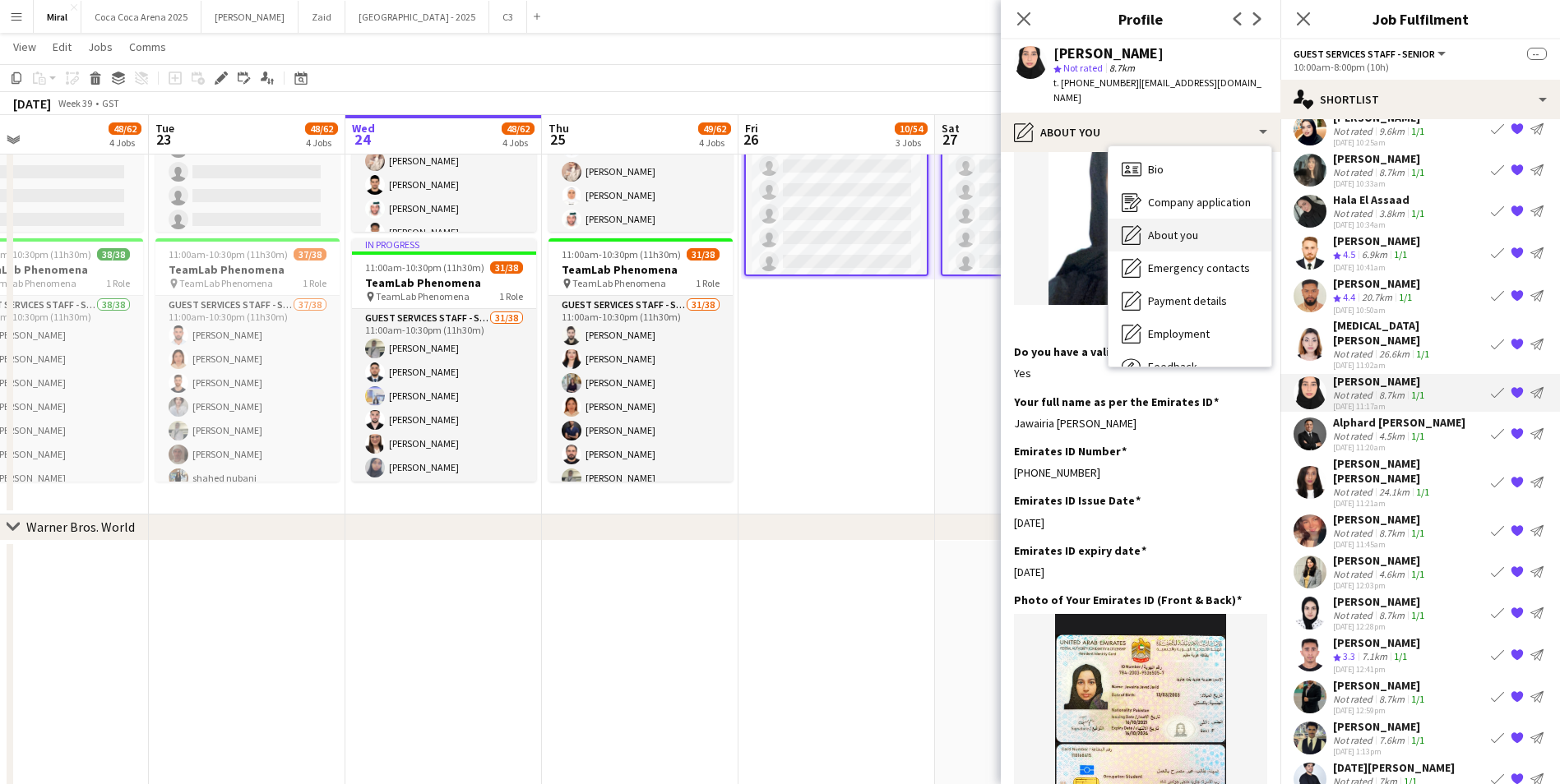
click at [1184, 228] on span "About you" at bounding box center [1173, 235] width 50 height 15
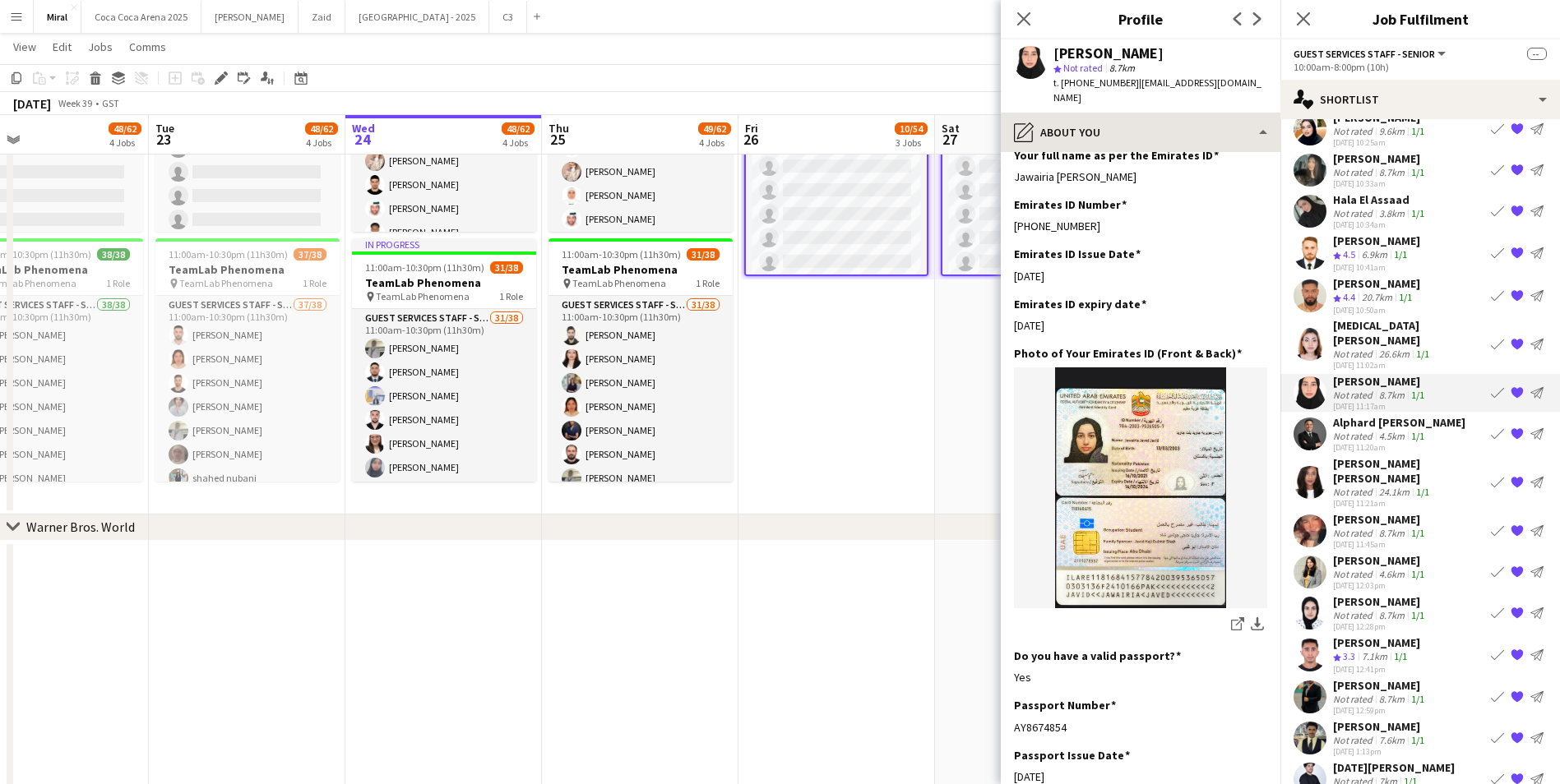
scroll to position [576, 0]
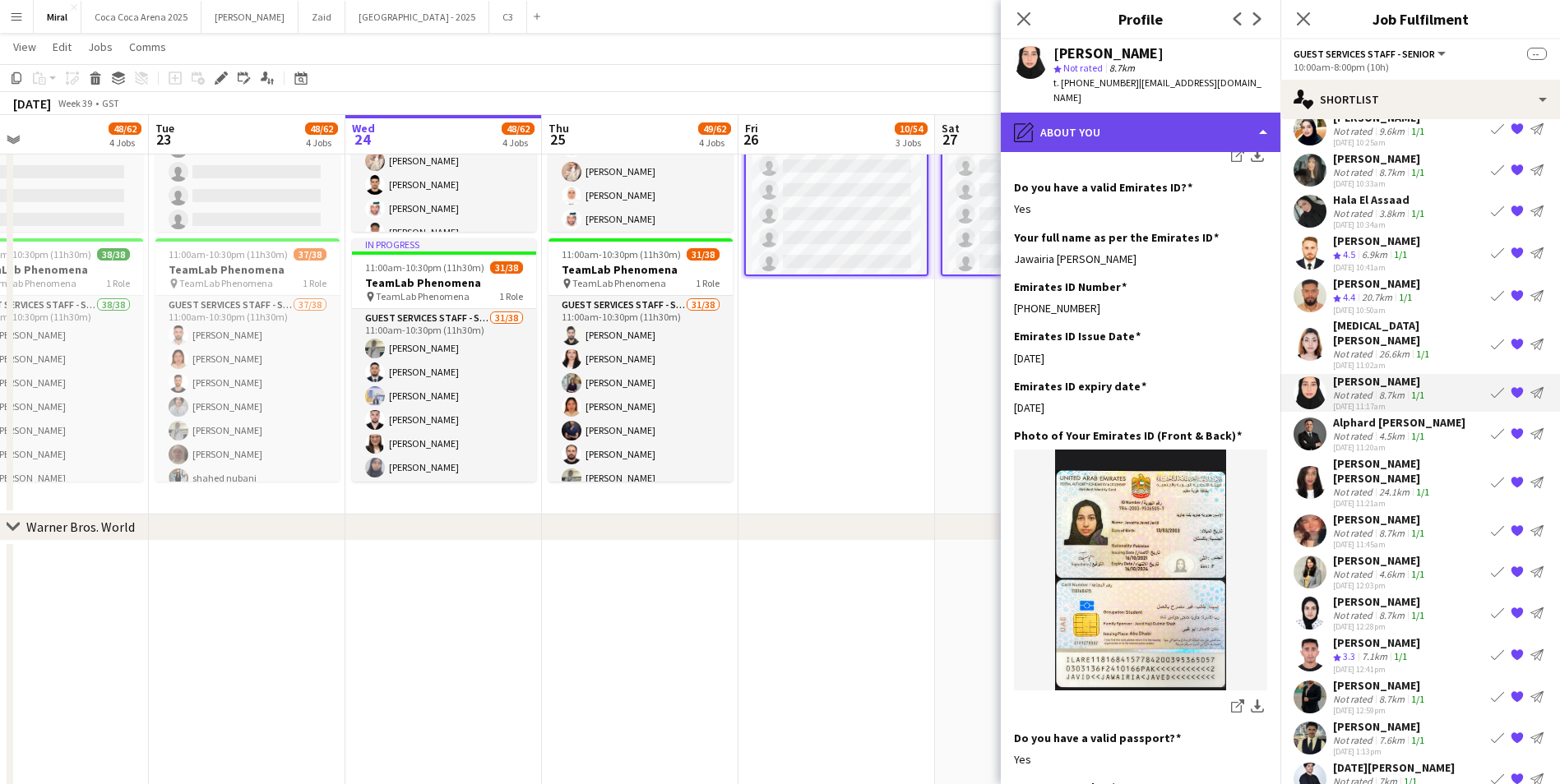
click at [1203, 113] on div "pencil4 About you" at bounding box center [1140, 132] width 280 height 39
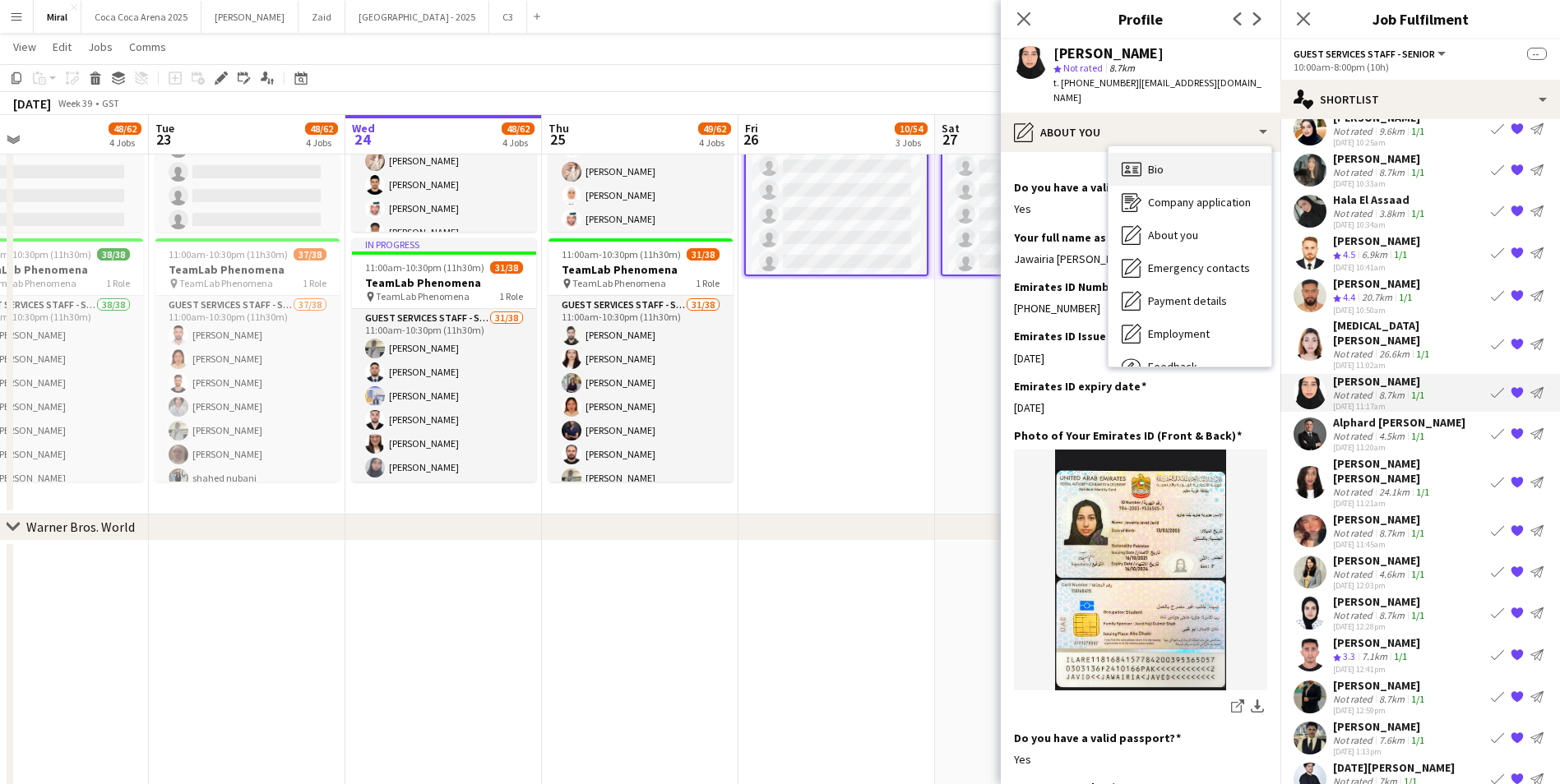
click at [1201, 154] on div "Bio Bio" at bounding box center [1190, 170] width 163 height 33
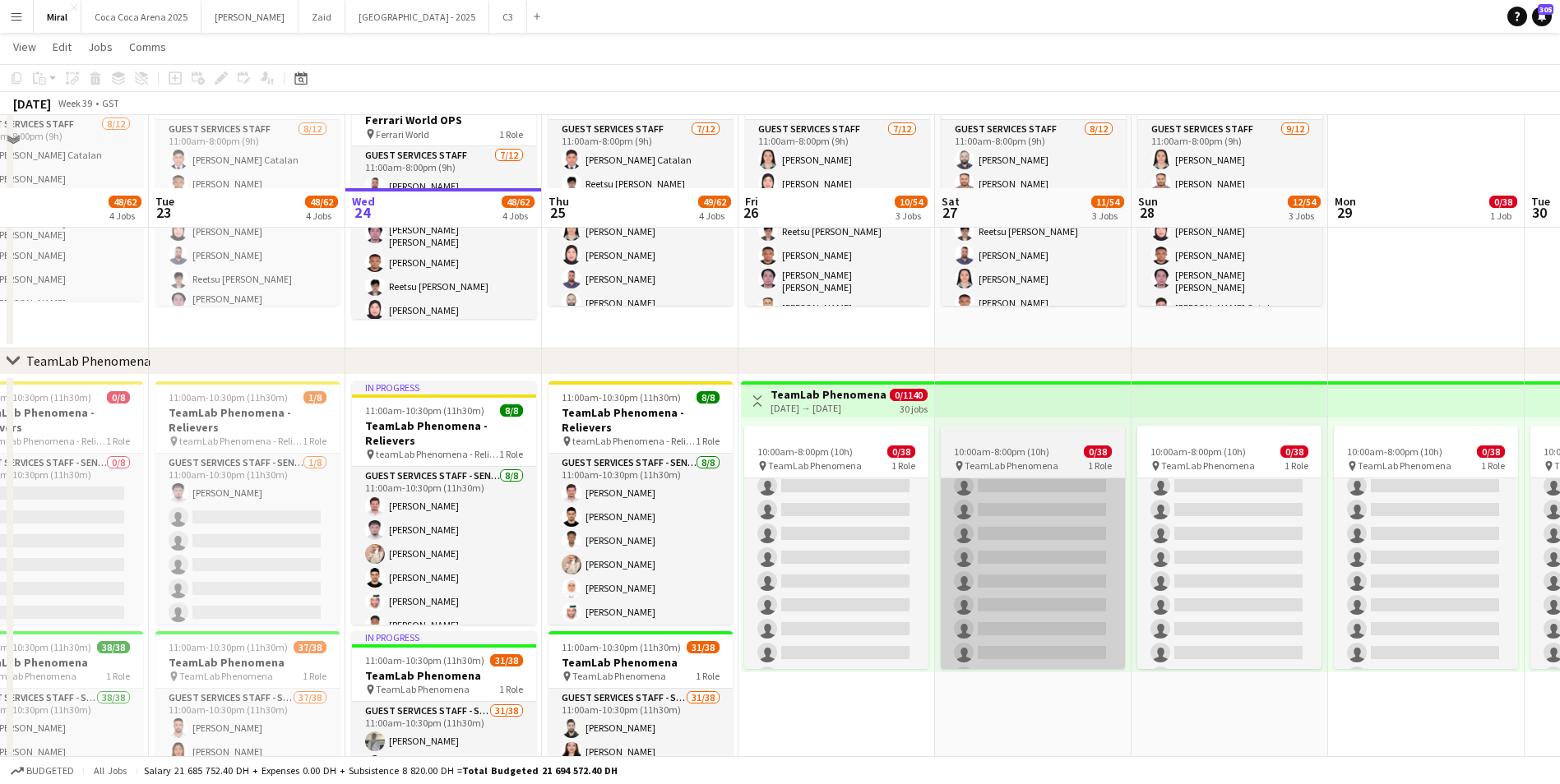
scroll to position [411, 0]
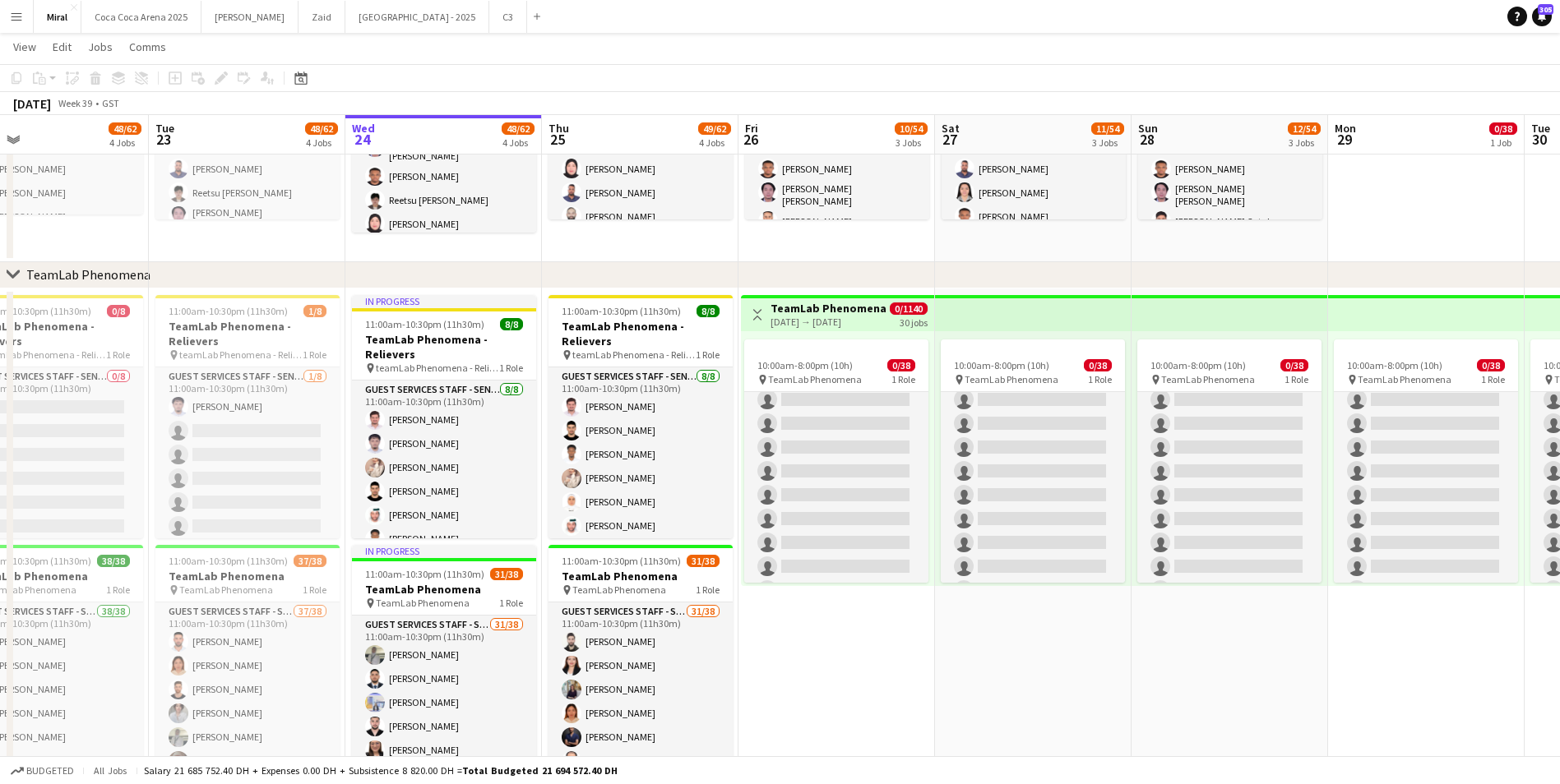
click at [840, 312] on h3 "TeamLab Phenomena" at bounding box center [828, 308] width 116 height 15
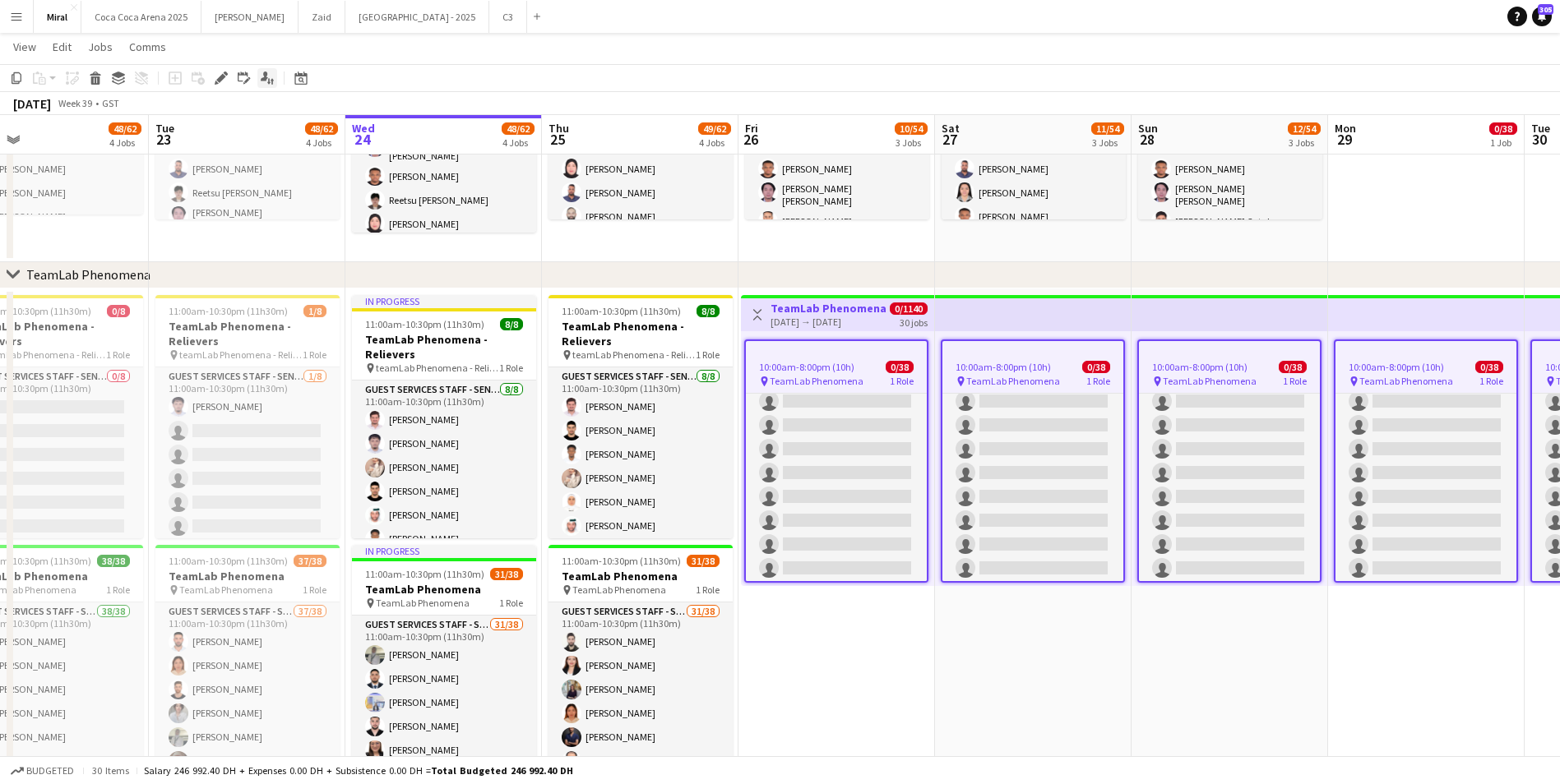
click at [264, 76] on icon "Applicants" at bounding box center [267, 78] width 13 height 13
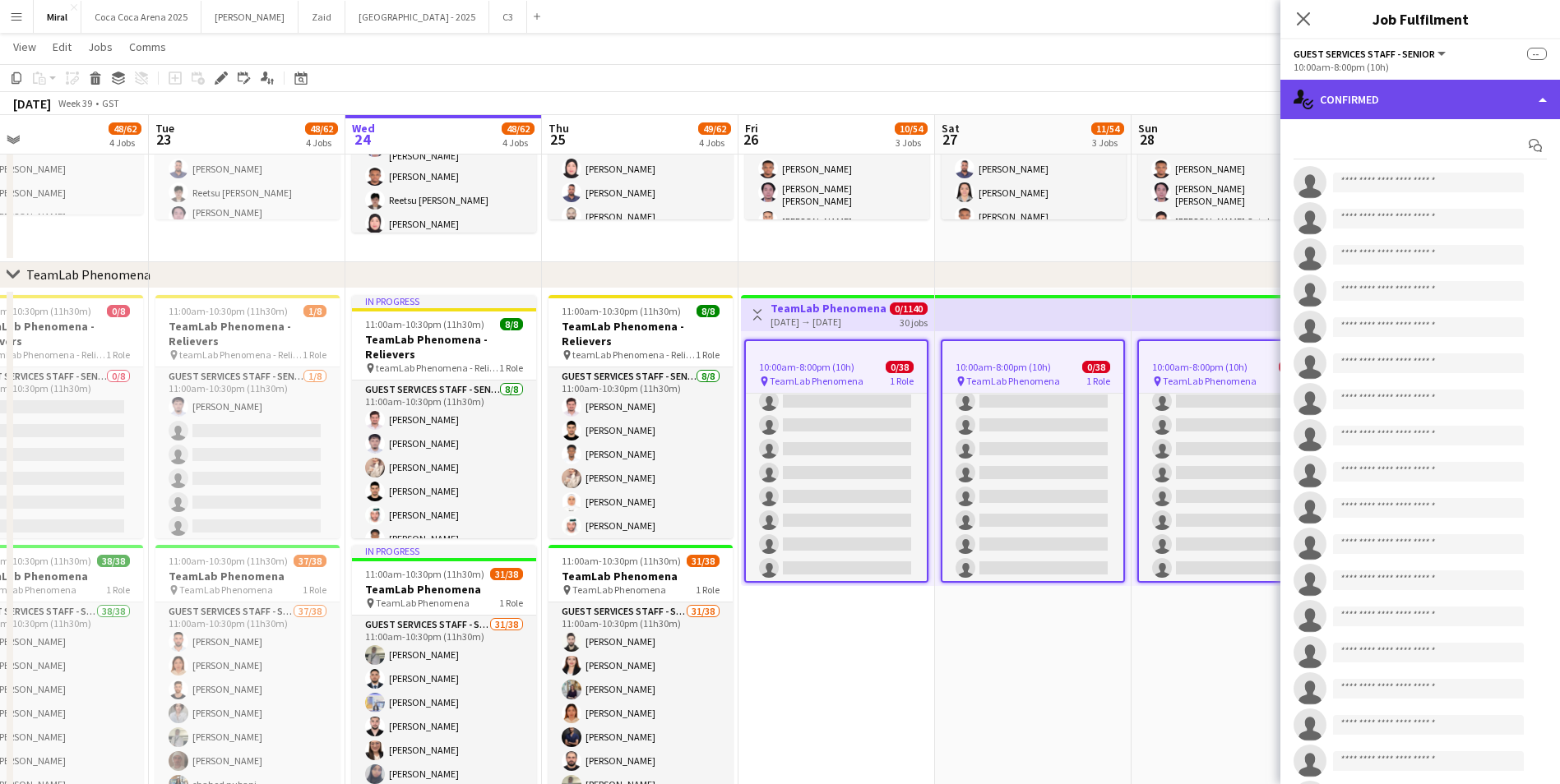
click at [1446, 107] on div "single-neutral-actions-check-2 Confirmed" at bounding box center [1420, 99] width 280 height 39
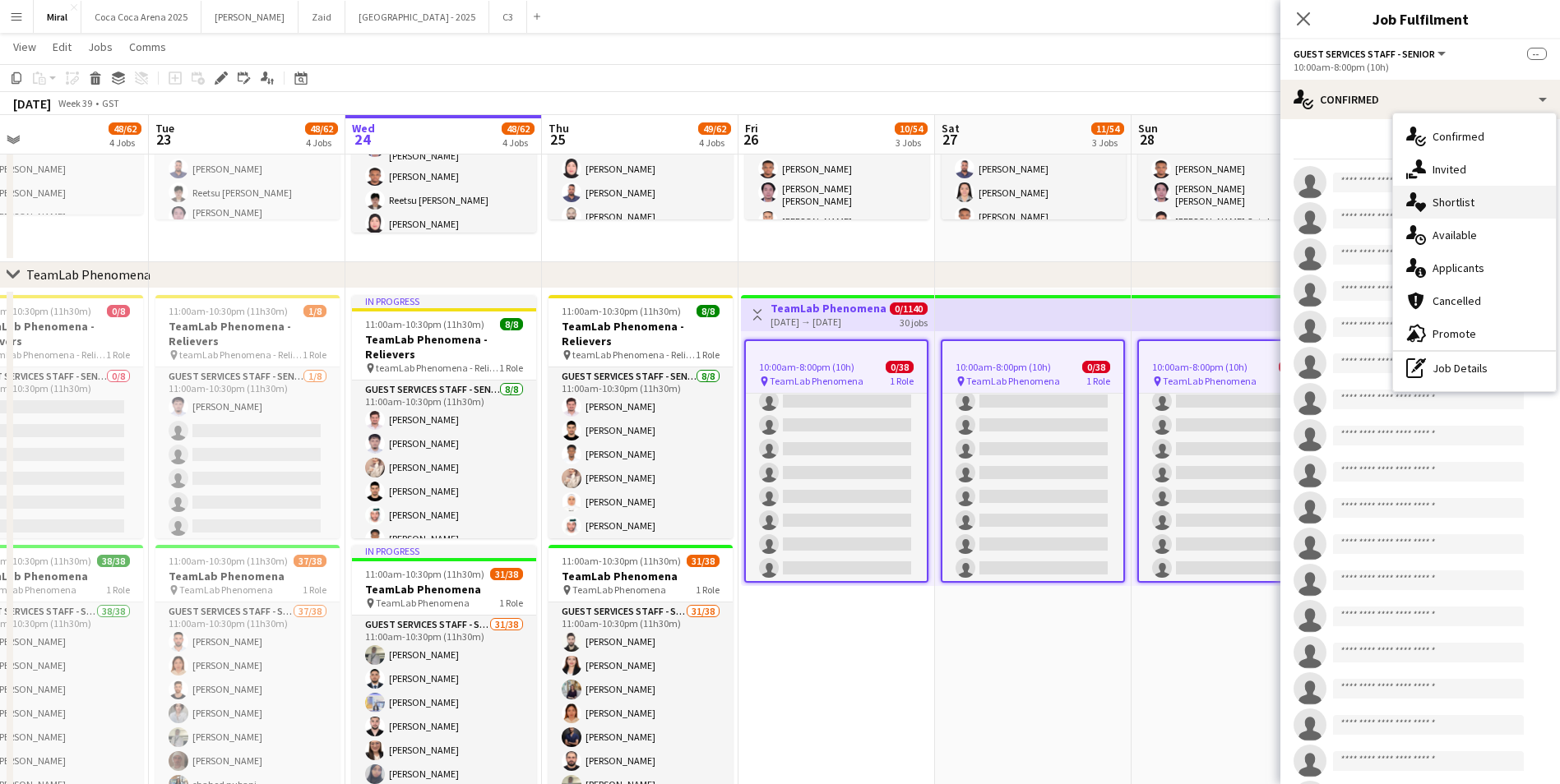
click at [1466, 202] on span "Shortlist" at bounding box center [1454, 201] width 42 height 15
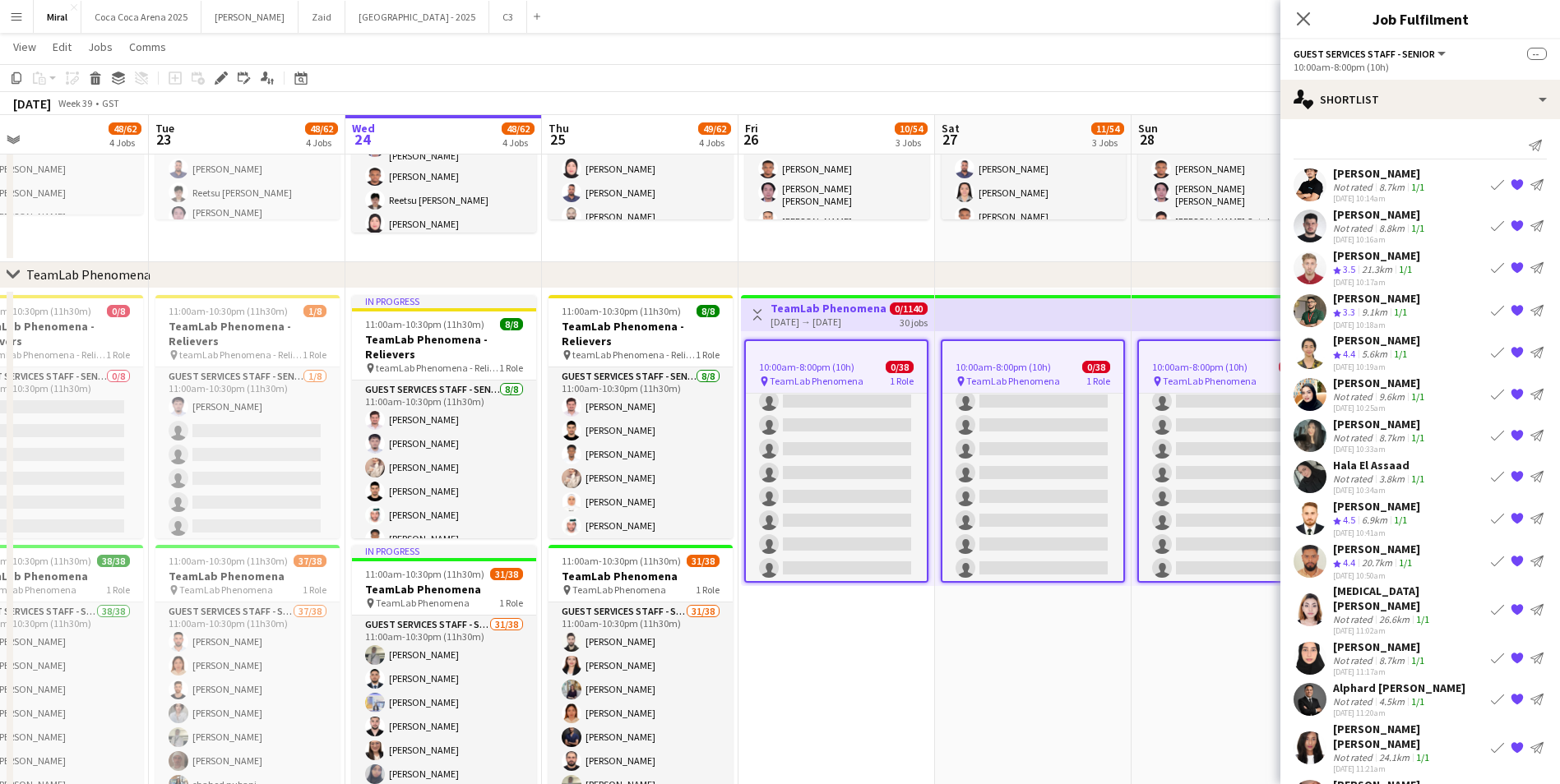
click at [1378, 468] on div "Hala El Assaad" at bounding box center [1380, 465] width 95 height 15
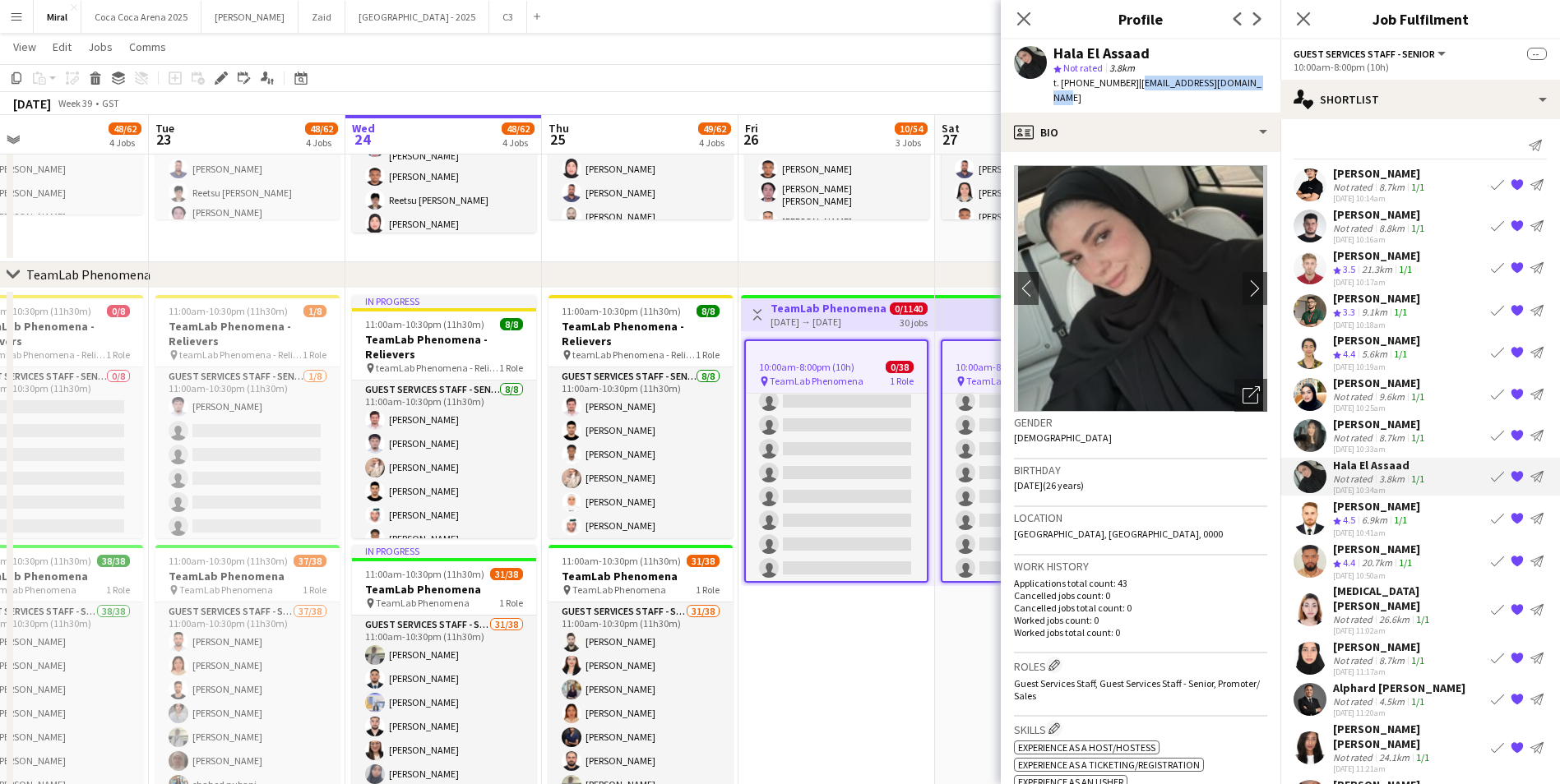
drag, startPoint x: 1131, startPoint y: 81, endPoint x: 1259, endPoint y: 85, distance: 128.1
click at [1259, 85] on div "Hala El Assaad star Not rated 3.8km t. [PHONE_NUMBER] | [EMAIL_ADDRESS][DOMAIN_…" at bounding box center [1140, 76] width 280 height 74
drag, startPoint x: 1066, startPoint y: 84, endPoint x: 1125, endPoint y: 81, distance: 59.1
click at [1125, 81] on span "t. [PHONE_NUMBER]" at bounding box center [1096, 82] width 86 height 12
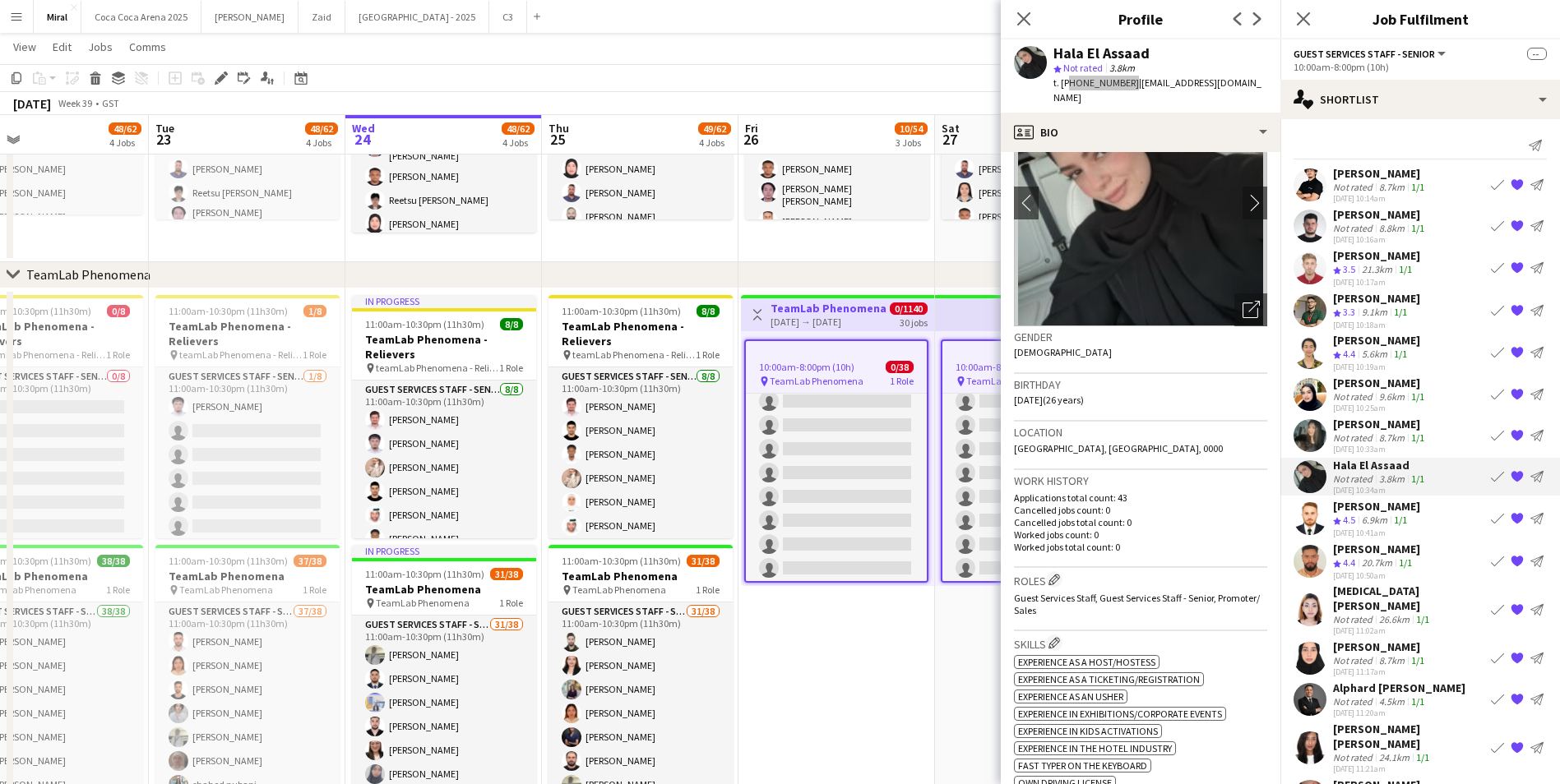
scroll to position [82, 0]
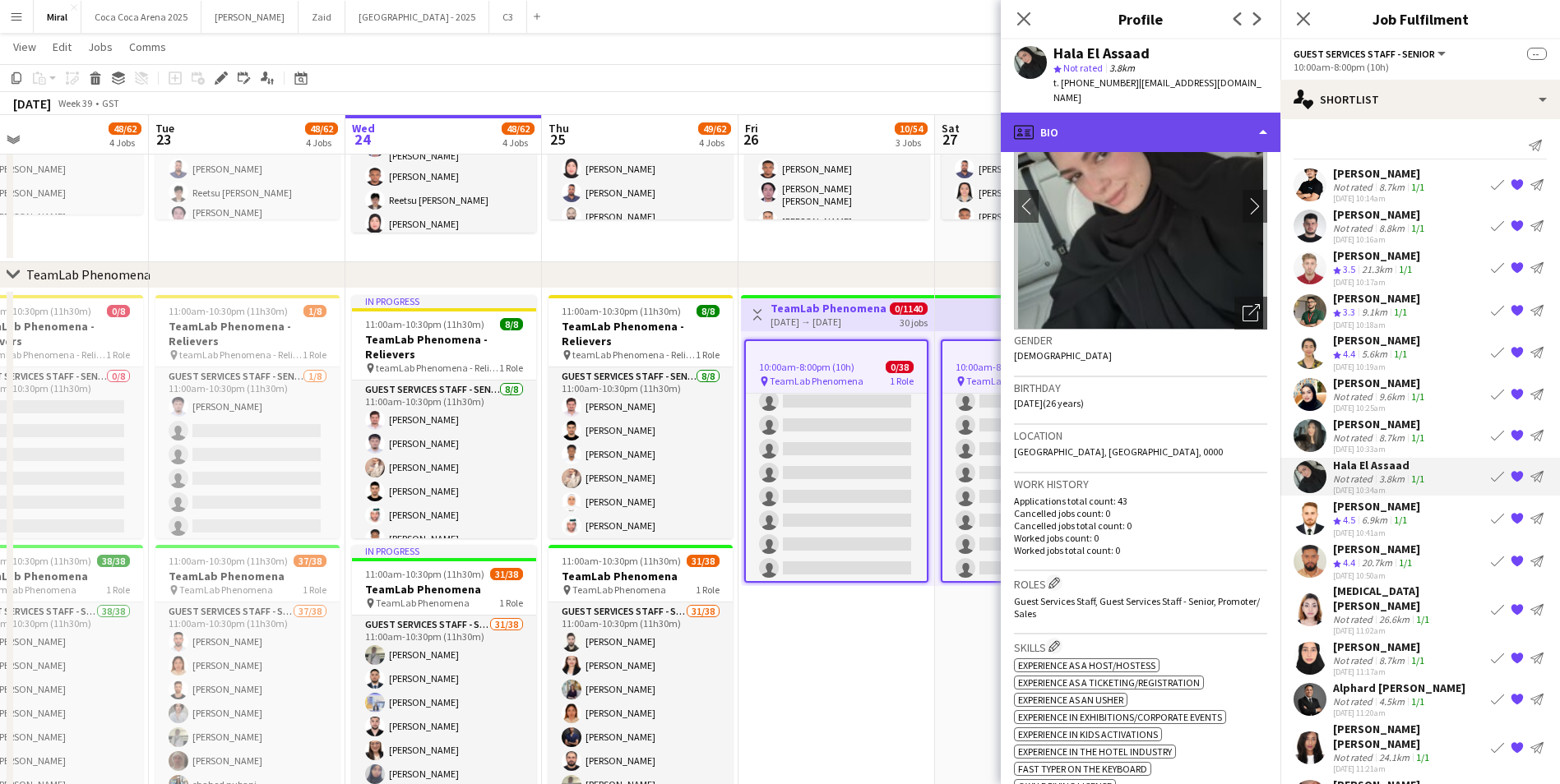
click at [1198, 119] on div "profile Bio" at bounding box center [1140, 132] width 280 height 39
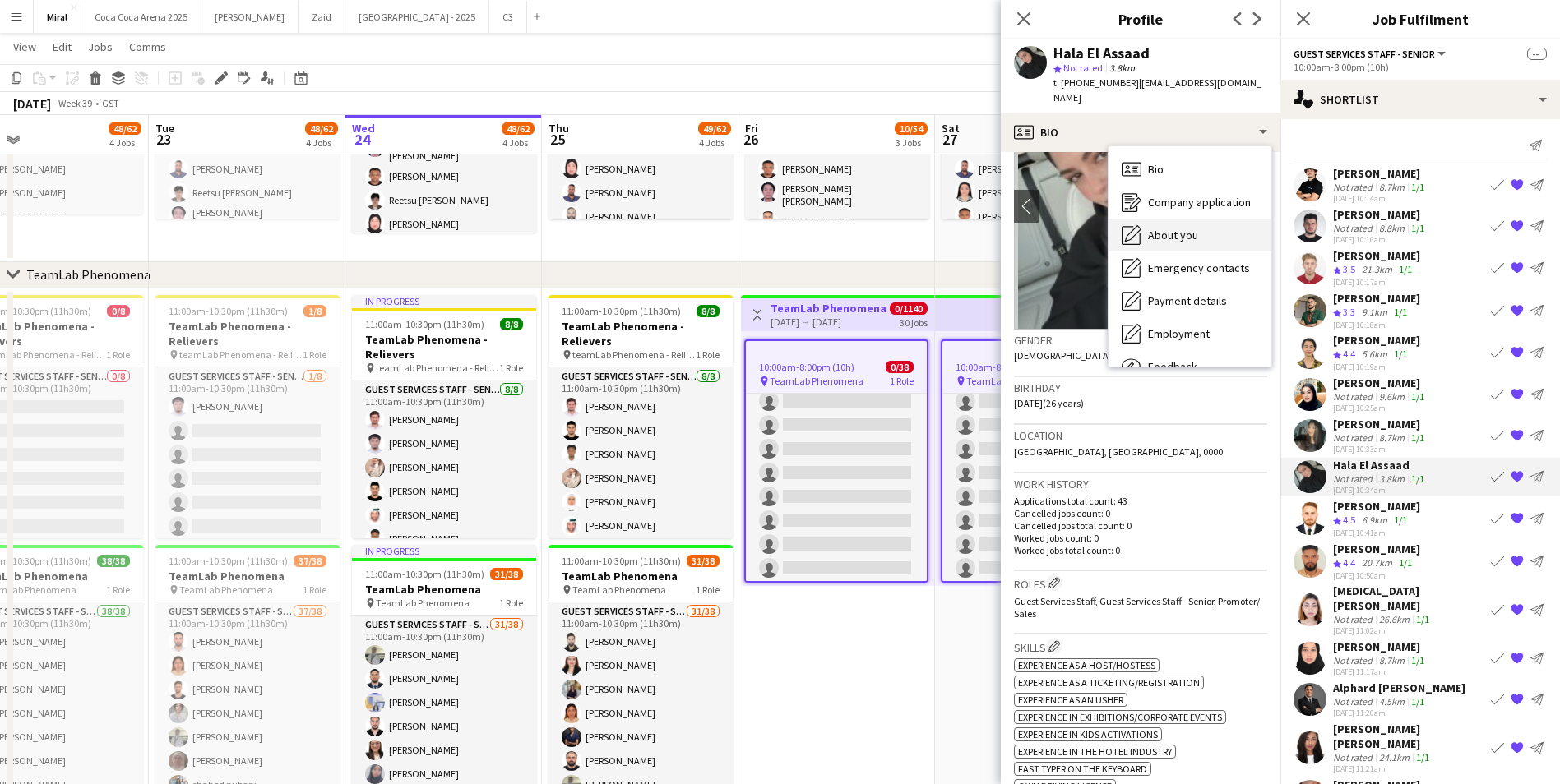
click at [1177, 228] on span "About you" at bounding box center [1173, 235] width 50 height 15
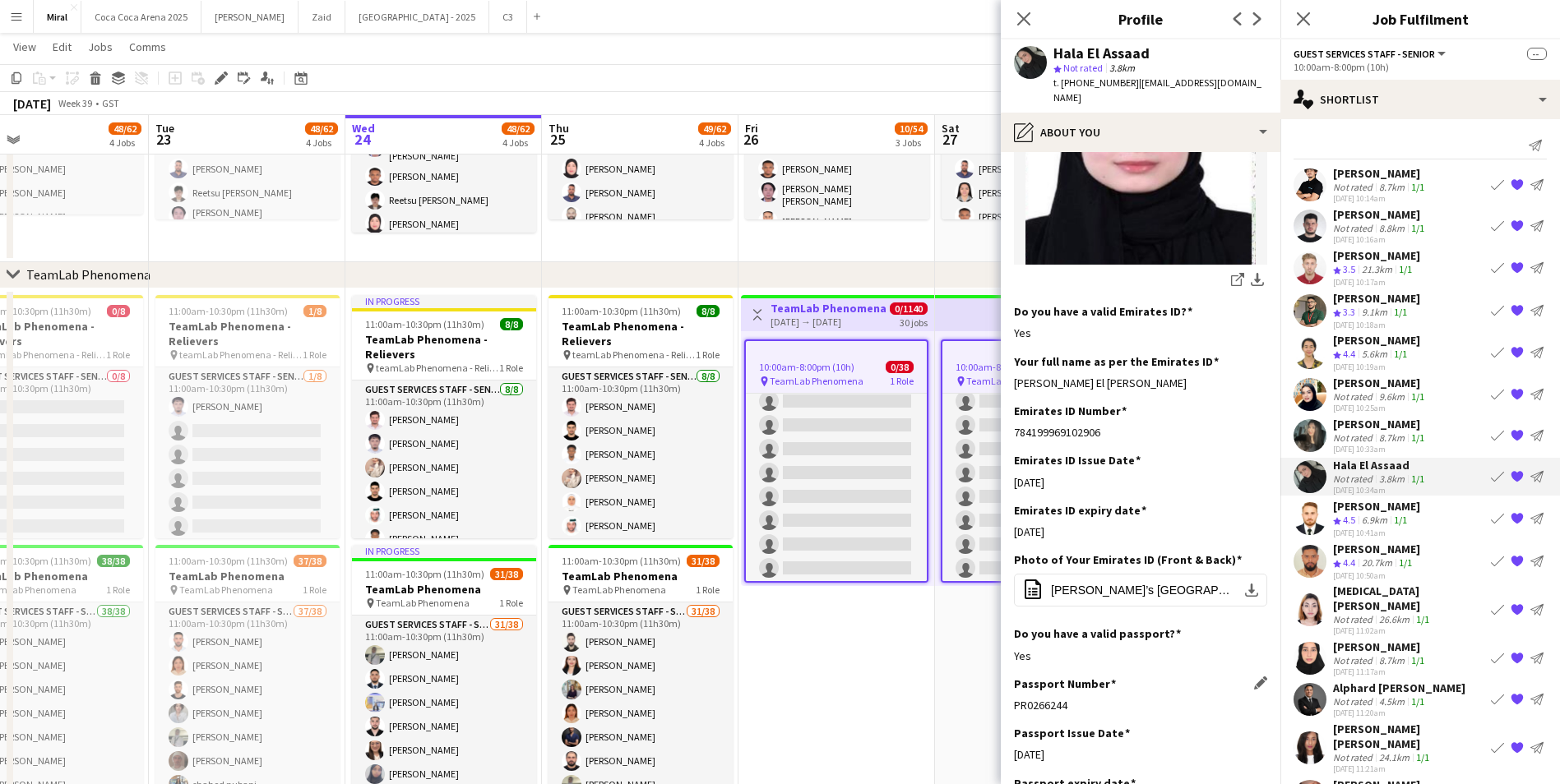
scroll to position [411, 0]
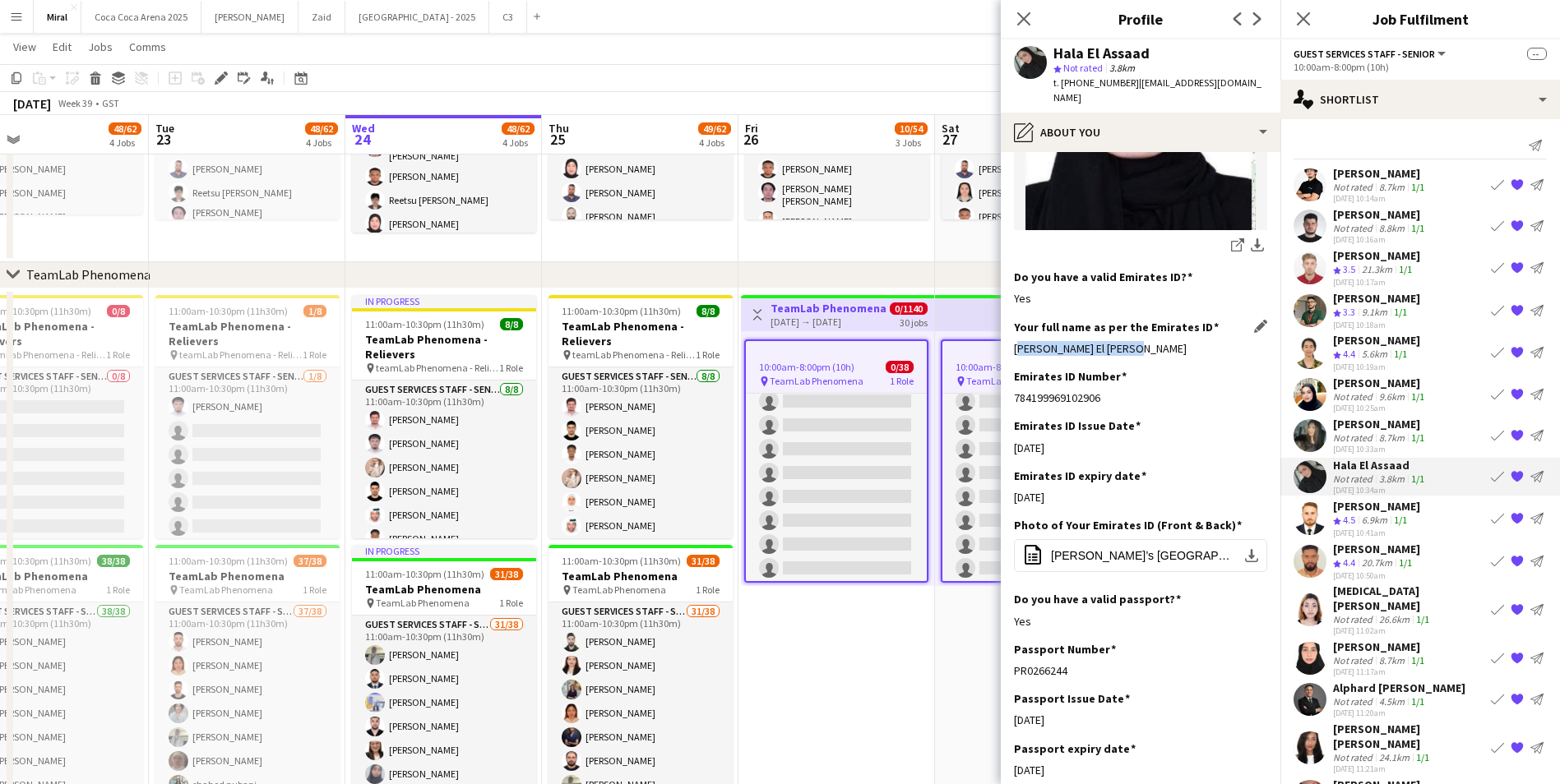
drag, startPoint x: 1015, startPoint y: 336, endPoint x: 1164, endPoint y: 322, distance: 149.7
click at [1164, 322] on div "Your full name as per the Emirates ID Edit this field [PERSON_NAME] El [PERSON_…" at bounding box center [1140, 344] width 253 height 49
drag, startPoint x: 1064, startPoint y: 81, endPoint x: 1124, endPoint y: 84, distance: 60.1
click at [1124, 84] on span "t. [PHONE_NUMBER]" at bounding box center [1096, 82] width 86 height 12
